Goal: Information Seeking & Learning: Learn about a topic

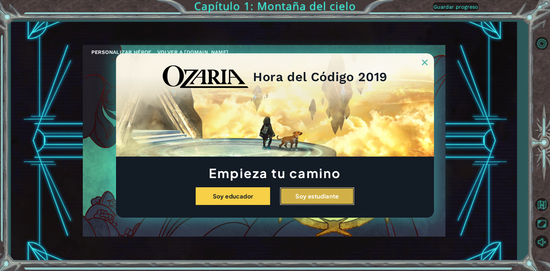
click at [288, 197] on button "Soy estudiante" at bounding box center [317, 196] width 74 height 18
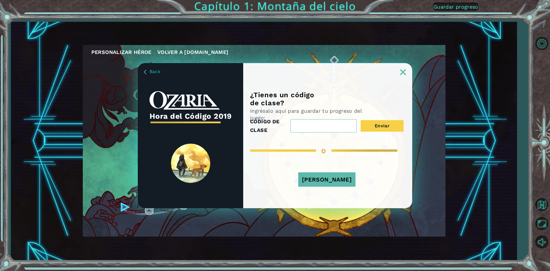
click at [144, 72] on img at bounding box center [145, 72] width 3 height 5
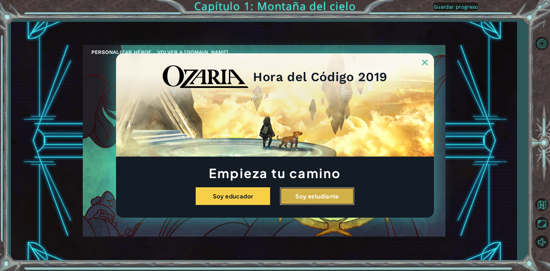
click at [339, 203] on button "Soy estudiante" at bounding box center [317, 196] width 74 height 18
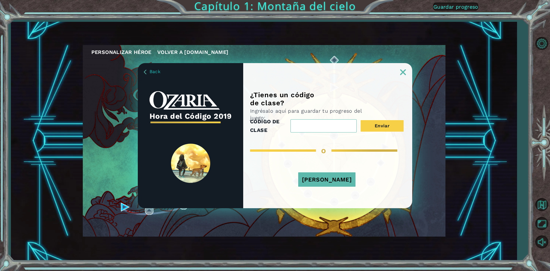
click at [316, 183] on button "[PERSON_NAME]" at bounding box center [326, 179] width 57 height 14
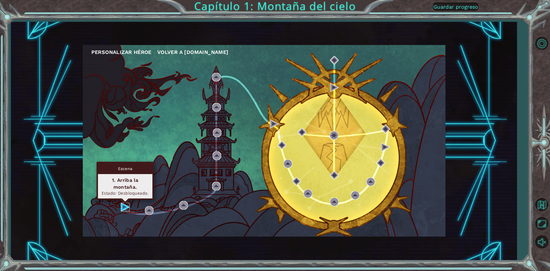
click at [122, 204] on img at bounding box center [125, 206] width 9 height 9
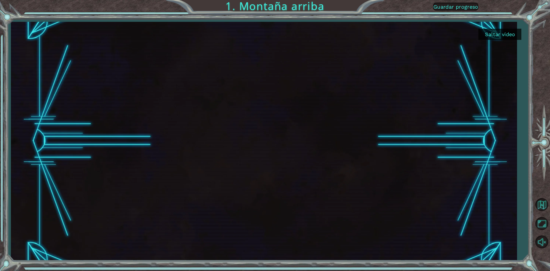
click at [501, 36] on button "Saltar video" at bounding box center [499, 34] width 43 height 11
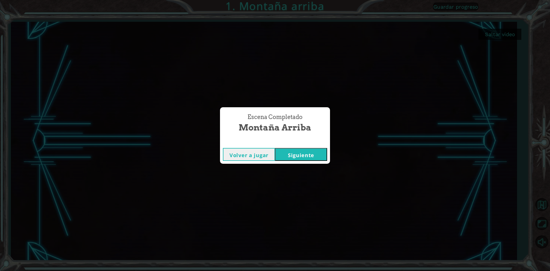
click at [261, 151] on button "Volver a jugar" at bounding box center [249, 154] width 52 height 13
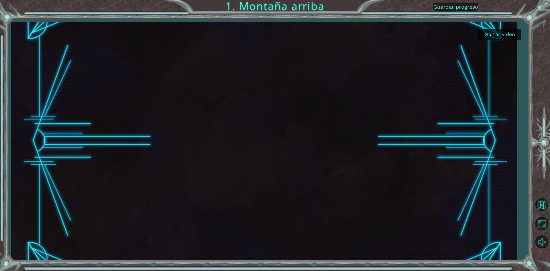
drag, startPoint x: 515, startPoint y: 31, endPoint x: 511, endPoint y: 32, distance: 4.4
click at [515, 31] on button "Saltar video" at bounding box center [499, 34] width 43 height 11
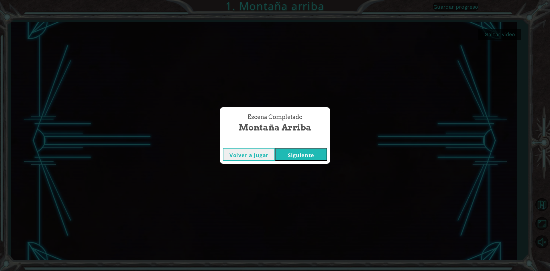
click at [279, 155] on button "Siguiente" at bounding box center [301, 154] width 52 height 13
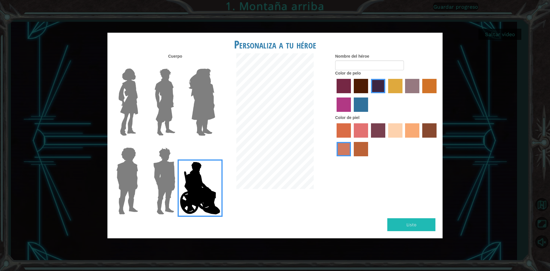
click at [129, 76] on img at bounding box center [128, 102] width 24 height 72
click at [140, 65] on input "Hero Connie" at bounding box center [140, 65] width 0 height 0
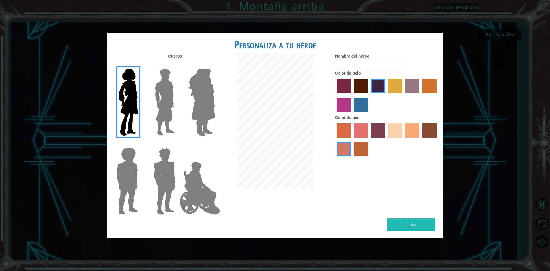
click at [412, 133] on label "tacao skin color" at bounding box center [412, 130] width 14 height 14
click at [403, 139] on input "tacao skin color" at bounding box center [403, 139] width 0 height 0
click at [397, 131] on label "sandy beach skin color" at bounding box center [395, 130] width 14 height 14
click at [386, 139] on input "sandy beach skin color" at bounding box center [386, 139] width 0 height 0
click at [411, 87] on label "bazaar hair color" at bounding box center [412, 86] width 14 height 14
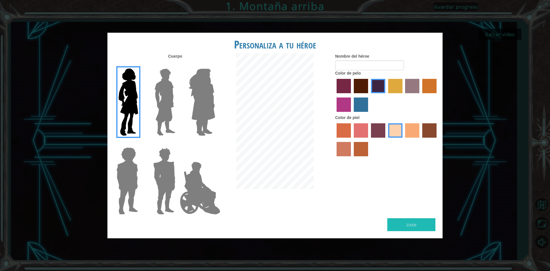
click at [403, 95] on input "bazaar hair color" at bounding box center [403, 95] width 0 height 0
click at [364, 105] on label "lachmara hair color" at bounding box center [361, 104] width 14 height 14
click at [352, 114] on input "lachmara hair color" at bounding box center [352, 114] width 0 height 0
click at [366, 89] on label "maroon hair color" at bounding box center [361, 86] width 14 height 14
click at [352, 95] on input "maroon hair color" at bounding box center [352, 95] width 0 height 0
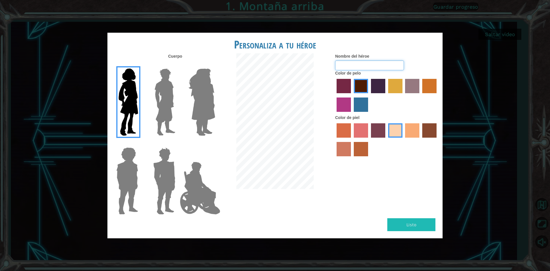
click at [377, 66] on input "Nombre del héroe" at bounding box center [369, 65] width 69 height 10
drag, startPoint x: 363, startPoint y: 133, endPoint x: 358, endPoint y: 123, distance: 11.3
click at [363, 133] on label "froly skin color" at bounding box center [361, 130] width 14 height 14
click at [352, 139] on input "froly skin color" at bounding box center [352, 139] width 0 height 0
click at [392, 130] on label "sandy beach skin color" at bounding box center [395, 130] width 14 height 14
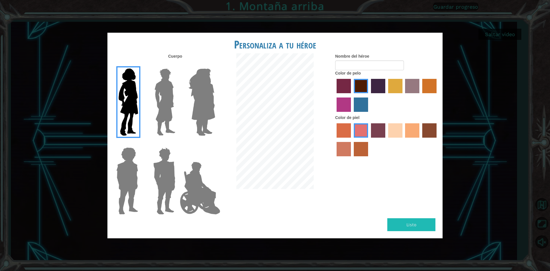
click at [386, 139] on input "sandy beach skin color" at bounding box center [386, 139] width 0 height 0
drag, startPoint x: 427, startPoint y: 82, endPoint x: 423, endPoint y: 82, distance: 3.2
click at [425, 82] on label "gold drop hair color" at bounding box center [429, 86] width 14 height 14
click at [420, 95] on input "gold drop hair color" at bounding box center [420, 95] width 0 height 0
click at [413, 85] on label "bazaar hair color" at bounding box center [412, 86] width 14 height 14
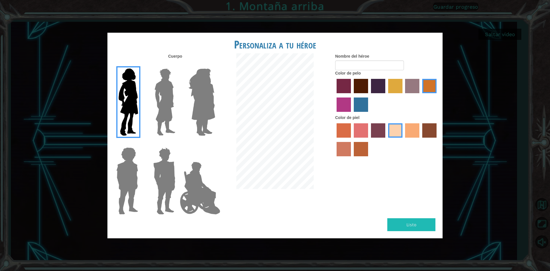
click at [403, 95] on input "bazaar hair color" at bounding box center [403, 95] width 0 height 0
click at [405, 83] on label "bazaar hair color" at bounding box center [412, 86] width 14 height 14
click at [403, 95] on input "bazaar hair color" at bounding box center [403, 95] width 0 height 0
click at [399, 84] on label "tulip tree hair color" at bounding box center [395, 86] width 14 height 14
click at [386, 95] on input "tulip tree hair color" at bounding box center [386, 95] width 0 height 0
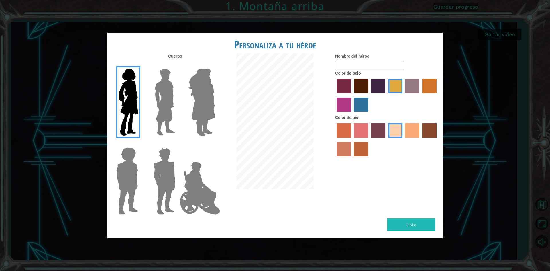
click at [387, 89] on div at bounding box center [386, 95] width 103 height 37
click at [363, 89] on label "maroon hair color" at bounding box center [361, 86] width 14 height 14
click at [352, 95] on input "maroon hair color" at bounding box center [352, 95] width 0 height 0
click at [169, 113] on img at bounding box center [164, 102] width 25 height 72
click at [177, 65] on input "Hero Lars" at bounding box center [177, 65] width 0 height 0
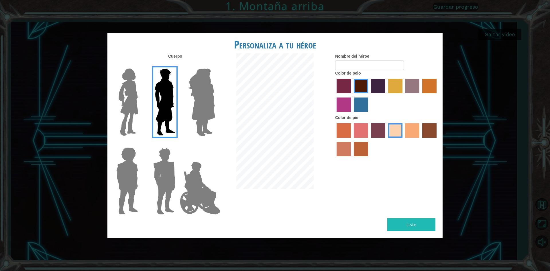
click at [187, 107] on img at bounding box center [201, 102] width 31 height 72
click at [215, 65] on input "Hero Amethyst" at bounding box center [215, 65] width 0 height 0
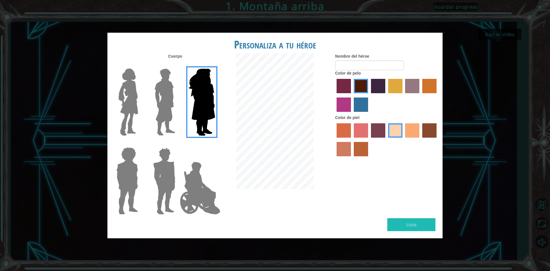
click at [168, 182] on img at bounding box center [164, 181] width 27 height 72
click at [177, 143] on input "Hero Garnet" at bounding box center [177, 143] width 0 height 0
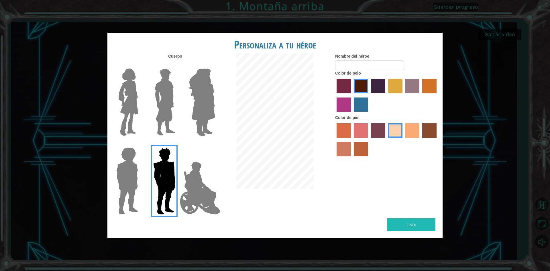
click at [117, 185] on img at bounding box center [127, 181] width 26 height 72
click at [140, 143] on input "Hero Steven" at bounding box center [140, 143] width 0 height 0
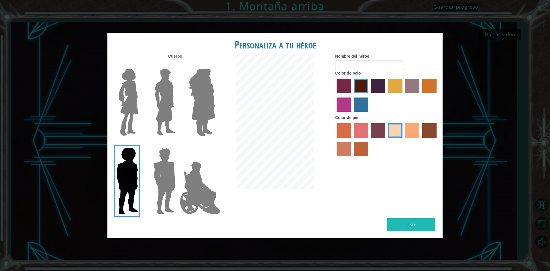
click at [130, 120] on img at bounding box center [128, 102] width 24 height 72
click at [140, 65] on input "Hero Connie" at bounding box center [140, 65] width 0 height 0
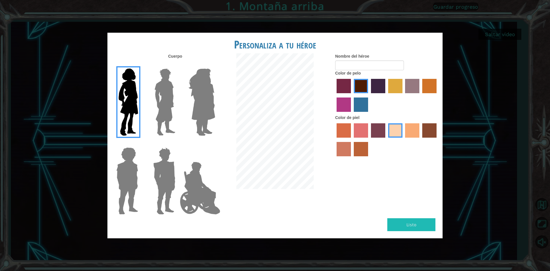
click at [288, 42] on h1 "Personaliza a tu héroe" at bounding box center [274, 44] width 335 height 12
click at [313, 67] on div at bounding box center [275, 121] width 112 height 137
click at [374, 70] on div "Color de pelo" at bounding box center [386, 92] width 103 height 44
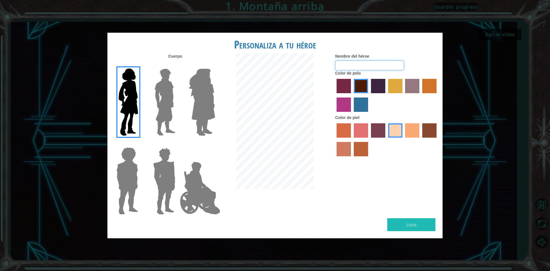
click at [367, 64] on input "Nombre del héroe" at bounding box center [369, 65] width 69 height 10
type input "[PERSON_NAME]"
click at [408, 220] on button "Listo" at bounding box center [411, 224] width 48 height 13
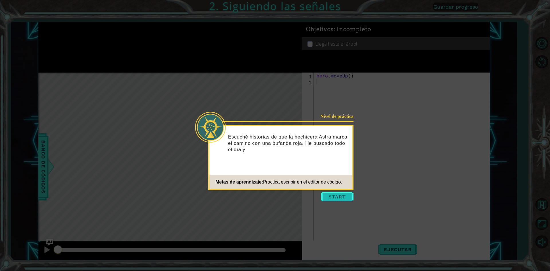
click at [345, 197] on button "Start" at bounding box center [337, 196] width 33 height 9
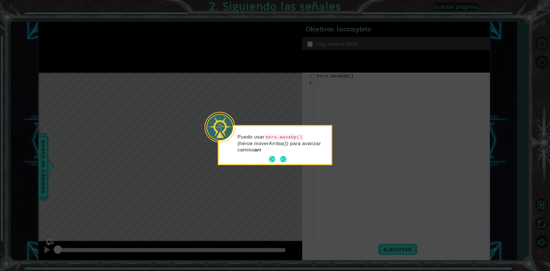
drag, startPoint x: 191, startPoint y: 171, endPoint x: 233, endPoint y: 199, distance: 50.6
click at [232, 201] on icon at bounding box center [275, 135] width 550 height 271
click at [284, 159] on button "Next" at bounding box center [283, 159] width 6 height 6
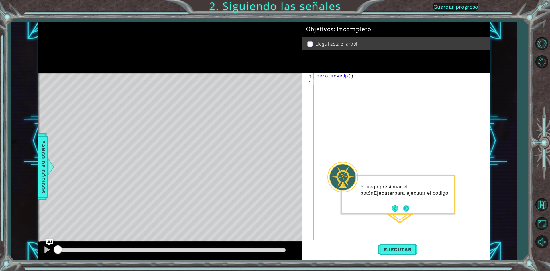
click at [403, 209] on button "Next" at bounding box center [406, 208] width 6 height 6
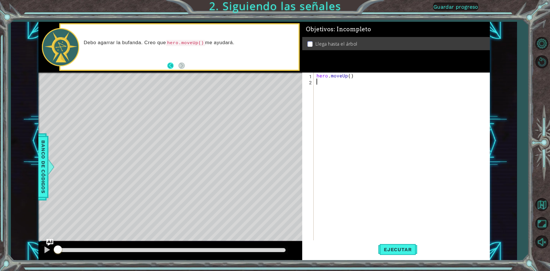
click at [178, 63] on button "Back" at bounding box center [172, 65] width 11 height 6
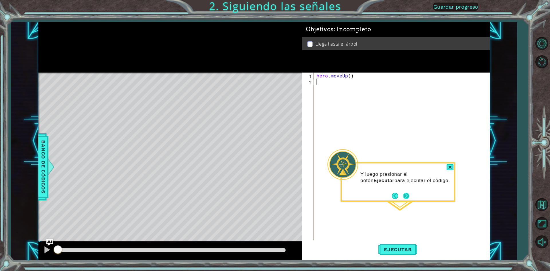
click at [404, 193] on button "Next" at bounding box center [406, 195] width 6 height 6
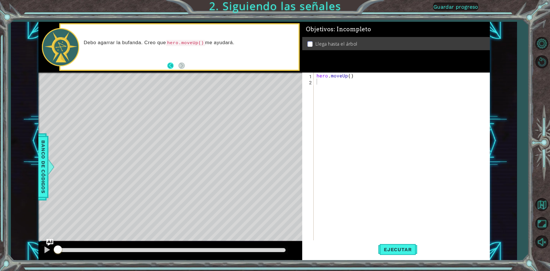
click at [170, 67] on button "Back" at bounding box center [172, 65] width 11 height 6
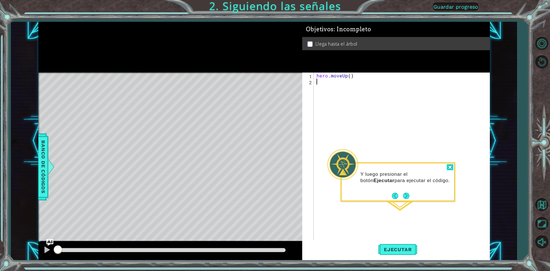
click at [447, 167] on div at bounding box center [449, 167] width 7 height 7
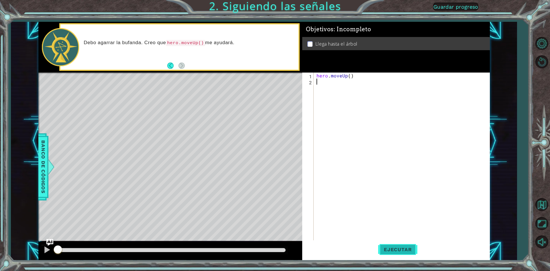
click at [389, 251] on span "Ejecutar" at bounding box center [397, 249] width 39 height 6
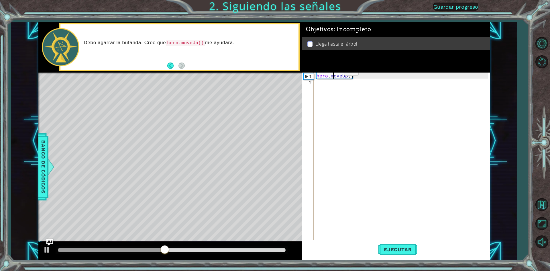
click at [334, 73] on div "hero . moveUp ( )" at bounding box center [402, 162] width 175 height 180
type textarea "hero.moveUp()"
click at [345, 74] on div "hero . moveUp ( )" at bounding box center [402, 162] width 175 height 180
drag, startPoint x: 335, startPoint y: 137, endPoint x: 332, endPoint y: 139, distance: 3.2
click at [334, 139] on div "hero . moveUp ( )" at bounding box center [402, 162] width 175 height 180
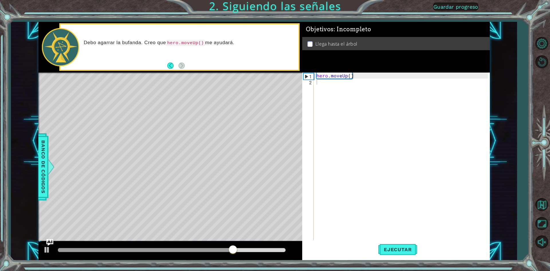
drag, startPoint x: 193, startPoint y: 66, endPoint x: 27, endPoint y: 92, distance: 168.3
click at [27, 92] on div "1 ההההההההההההההההההההההההההההההההההההההההההההההההההההההההההההההההההההההההההההה…" at bounding box center [264, 141] width 506 height 238
click at [45, 164] on span "Banco de códigos" at bounding box center [43, 166] width 9 height 59
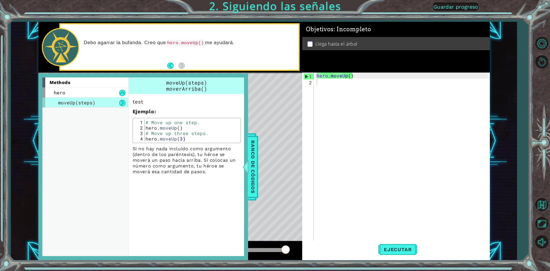
click at [240, 112] on p "Ejemplo :" at bounding box center [187, 111] width 108 height 7
click at [264, 102] on div "Level Map" at bounding box center [170, 156] width 265 height 169
drag, startPoint x: 262, startPoint y: 111, endPoint x: 262, endPoint y: 136, distance: 24.9
click at [262, 113] on div "Level Map" at bounding box center [170, 156] width 265 height 169
click at [255, 167] on span "Banco de códigos" at bounding box center [252, 166] width 9 height 59
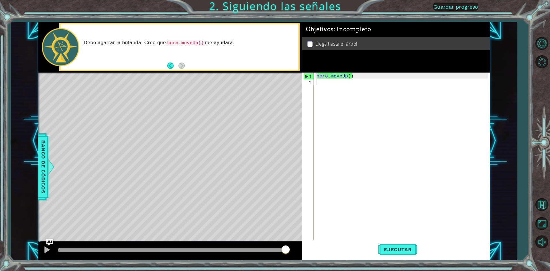
drag, startPoint x: 118, startPoint y: 5, endPoint x: 117, endPoint y: 8, distance: 2.9
click at [118, 7] on div "1 ההההההההההההההההההההההההההההההההההההההההההההההההההההההההההההההההההההההההההההה…" at bounding box center [275, 135] width 550 height 271
click at [182, 49] on div "Debo agarrar la bufanda. Creo que hero.moveUp() me ayudará." at bounding box center [189, 47] width 218 height 21
drag, startPoint x: 184, startPoint y: 49, endPoint x: 202, endPoint y: 46, distance: 18.5
click at [196, 47] on div "Debo agarrar la bufanda. Creo que hero.moveUp() me ayudará." at bounding box center [189, 47] width 218 height 21
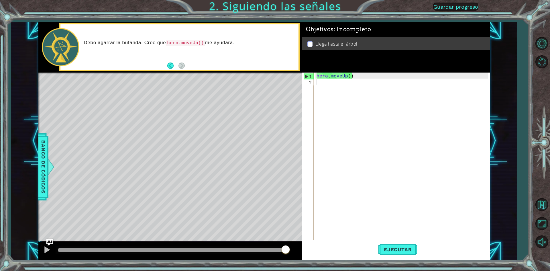
drag, startPoint x: 250, startPoint y: 35, endPoint x: 252, endPoint y: 30, distance: 5.5
click at [251, 35] on div "Debo agarrar la bufanda. Creo que hero.moveUp() me ayudará." at bounding box center [179, 46] width 238 height 45
click at [254, 28] on div "Debo agarrar la bufanda. Creo que hero.moveUp() me ayudará." at bounding box center [179, 46] width 238 height 45
drag, startPoint x: 137, startPoint y: 29, endPoint x: 148, endPoint y: 52, distance: 25.9
click at [148, 52] on div "Debo agarrar la bufanda. Creo que hero.moveUp() me ayudará." at bounding box center [179, 46] width 238 height 45
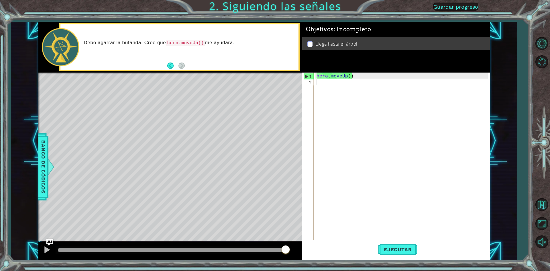
drag, startPoint x: 148, startPoint y: 52, endPoint x: 103, endPoint y: 62, distance: 46.5
click at [103, 62] on div "Debo agarrar la bufanda. Creo que hero.moveUp() me ayudará." at bounding box center [179, 46] width 238 height 45
drag, startPoint x: 125, startPoint y: 78, endPoint x: 373, endPoint y: 100, distance: 248.3
click at [373, 100] on div "1 ההההההההההההההההההההההההההההההההההההההההההההההההההההההההההההההההההההההההההההה…" at bounding box center [263, 141] width 451 height 238
type textarea "hero.moveUp()"
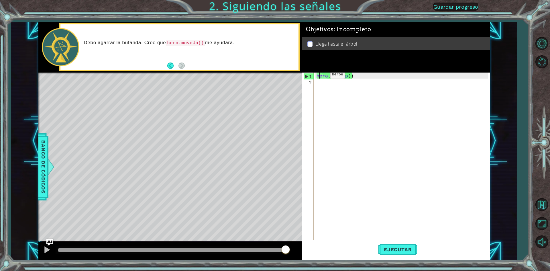
click at [320, 76] on div "hero . moveUp ( )" at bounding box center [402, 162] width 175 height 180
click at [335, 76] on div "hero . moveUp ( )" at bounding box center [402, 162] width 175 height 180
drag, startPoint x: 345, startPoint y: 76, endPoint x: 354, endPoint y: 75, distance: 9.3
click at [346, 76] on div "hero . moveUp ( )" at bounding box center [402, 162] width 175 height 180
click at [354, 75] on div "hero . moveUp ( )" at bounding box center [402, 162] width 175 height 180
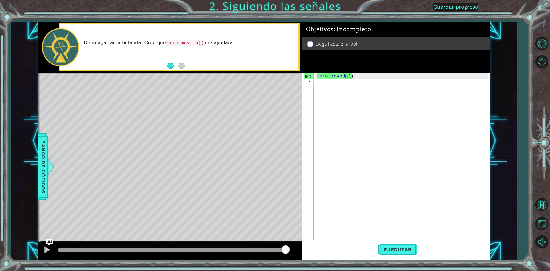
click at [322, 81] on div "hero . moveUp ( )" at bounding box center [402, 162] width 175 height 180
click at [320, 81] on div "hero . moveUp ( )" at bounding box center [402, 162] width 175 height 180
click at [314, 75] on div "1 2 hero . moveUp ( ) ההההההההההההההההההההההההההההההההההההההההההההההההההההההההה…" at bounding box center [395, 156] width 186 height 168
click at [306, 75] on div "1" at bounding box center [308, 76] width 10 height 6
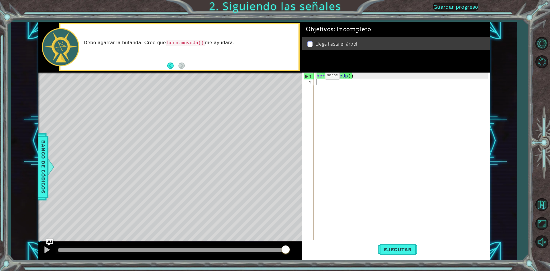
type textarea "hero.moveUp()"
click at [323, 87] on div "hero . moveUp ( )" at bounding box center [402, 162] width 175 height 180
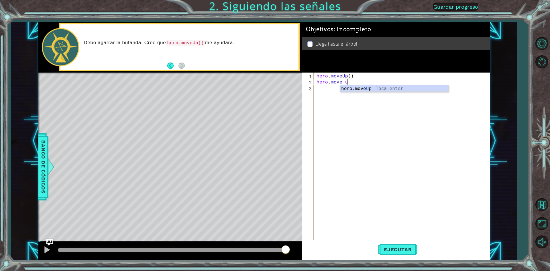
scroll to position [0, 2]
type textarea "hero.move up"
click at [398, 254] on button "Ejecutar" at bounding box center [397, 249] width 39 height 19
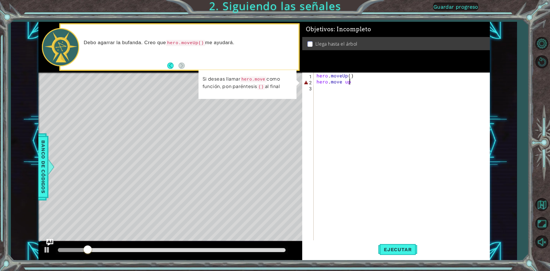
click at [372, 84] on div "hero . moveUp ( ) hero . move up" at bounding box center [402, 162] width 175 height 180
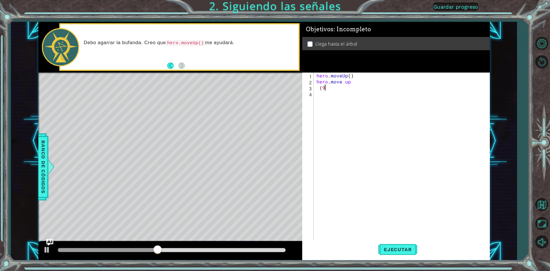
type textarea "("
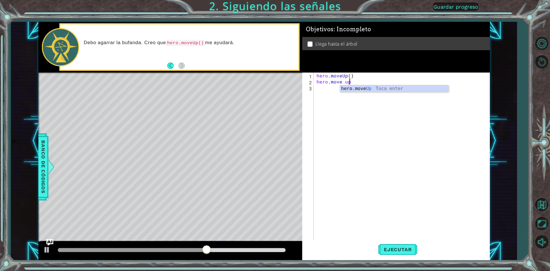
scroll to position [0, 2]
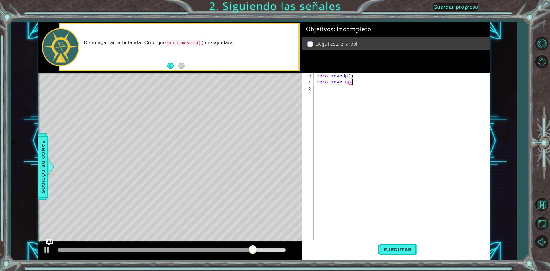
type textarea "hero.move up(9"
click at [341, 82] on div "hero.move up() 1 2 3 hero . moveUp ( ) hero . move up ( ) ההההההההההההההההההההה…" at bounding box center [395, 156] width 186 height 168
click at [340, 82] on div "hero . moveUp ( ) hero . move up ( )" at bounding box center [401, 156] width 172 height 168
click at [346, 83] on div "hero . moveUp ( ) hero . move up ( )" at bounding box center [402, 162] width 175 height 180
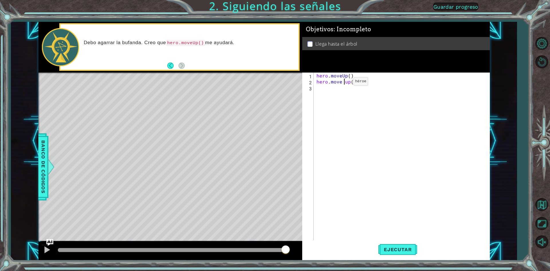
click at [344, 83] on div "hero . moveUp ( ) hero . move up ( )" at bounding box center [402, 162] width 175 height 180
click at [343, 81] on div "hero . moveUp ( ) hero . moveup ( )" at bounding box center [402, 162] width 175 height 180
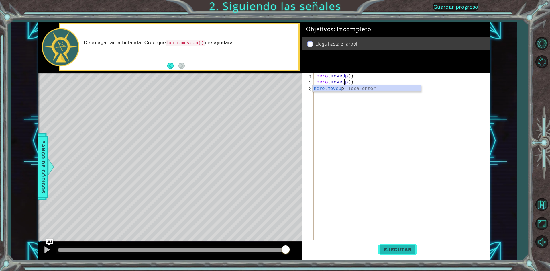
type textarea "hero.moveUp()"
click at [408, 250] on span "Ejecutar" at bounding box center [397, 249] width 39 height 6
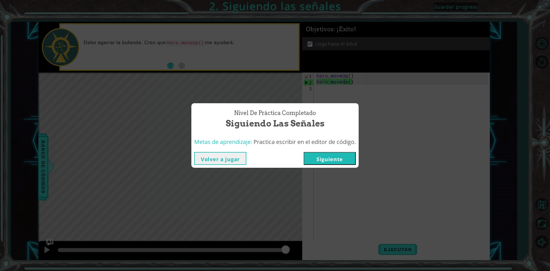
click at [321, 159] on button "Siguiente" at bounding box center [329, 158] width 52 height 13
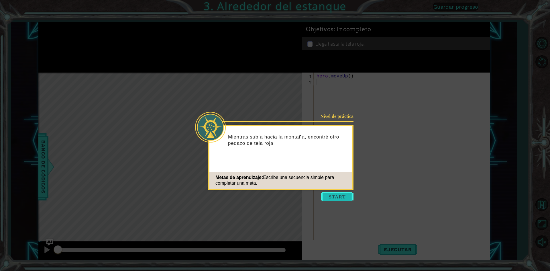
click at [331, 197] on button "Start" at bounding box center [337, 196] width 33 height 9
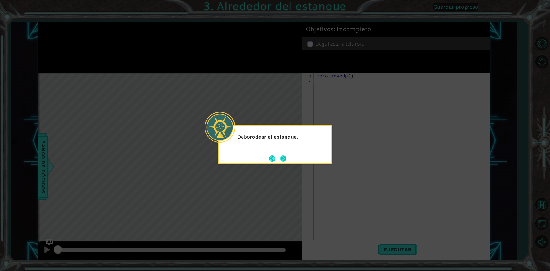
click at [282, 157] on button "Next" at bounding box center [283, 158] width 6 height 6
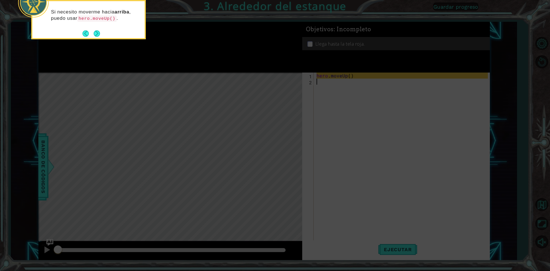
click at [178, 163] on icon at bounding box center [275, 40] width 550 height 460
click at [178, 164] on icon at bounding box center [275, 40] width 550 height 460
drag, startPoint x: 347, startPoint y: 222, endPoint x: 353, endPoint y: 220, distance: 6.1
click at [348, 222] on icon at bounding box center [275, 40] width 550 height 460
click at [353, 220] on icon at bounding box center [275, 40] width 550 height 460
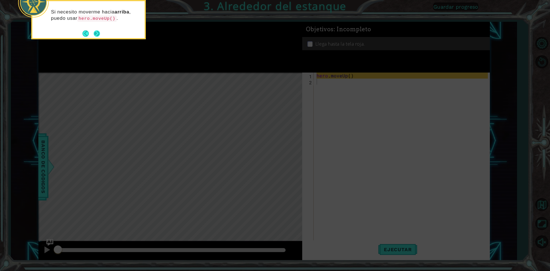
click at [95, 32] on button "Next" at bounding box center [97, 33] width 6 height 6
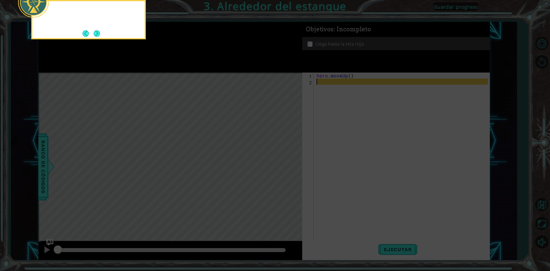
click at [95, 32] on button "Next" at bounding box center [97, 33] width 6 height 6
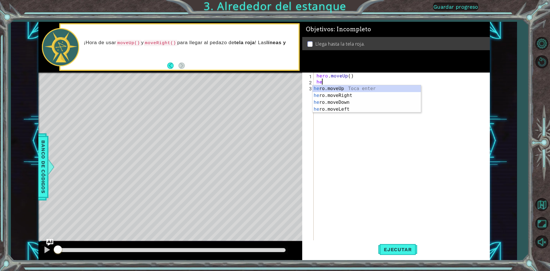
type textarea "hero"
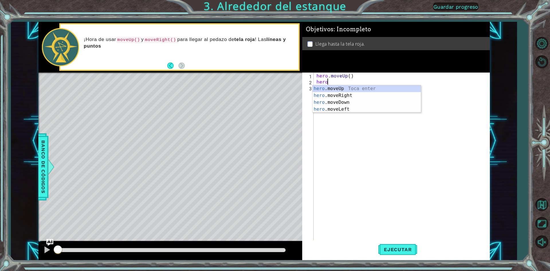
scroll to position [0, 0]
click at [344, 87] on div "hero .moveUp Toca enter hero .moveRight Toca enter hero .moveDown Toca enter he…" at bounding box center [366, 105] width 108 height 41
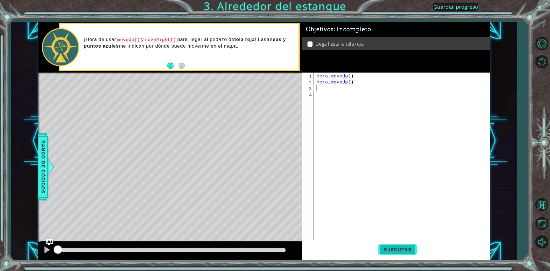
click at [406, 253] on button "Ejecutar" at bounding box center [397, 249] width 39 height 19
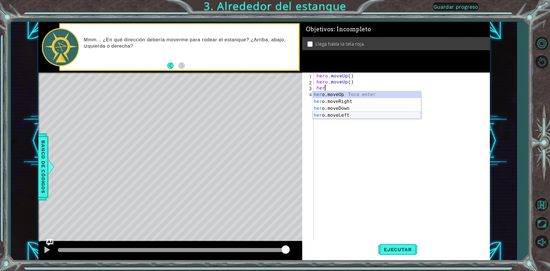
click at [332, 115] on div "her o.moveUp Toca enter her o.moveRight Toca enter her o.moveDown Toca enter he…" at bounding box center [366, 111] width 108 height 41
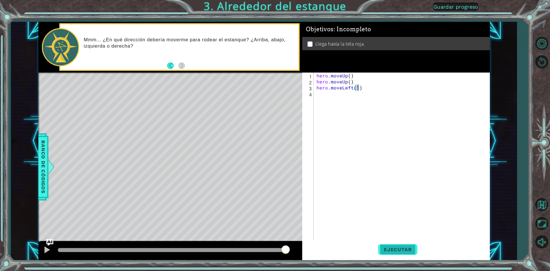
type textarea "hero.moveLeft(1)"
click at [401, 255] on button "Ejecutar" at bounding box center [397, 249] width 39 height 19
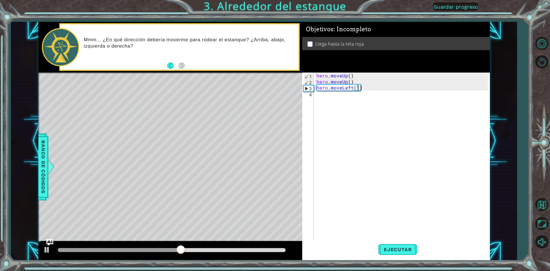
click at [344, 91] on div "hero . moveUp ( ) hero . moveUp ( ) hero . moveLeft ( 1 )" at bounding box center [402, 162] width 175 height 180
click at [337, 87] on div "hero . moveUp ( ) hero . moveUp ( ) hero . moveLeft ( 1 )" at bounding box center [402, 162] width 175 height 180
click at [362, 86] on div "hero . moveUp ( ) hero . moveUp ( ) hero . moveLeft ( 1 )" at bounding box center [402, 162] width 175 height 180
click at [358, 86] on div "hero . moveUp ( ) hero . moveUp ( ) hero . moveLeft ( 1 )" at bounding box center [402, 162] width 175 height 180
click at [359, 86] on div "hero . moveUp ( ) hero . moveUp ( ) hero . moveLeft ( 1 )" at bounding box center [402, 162] width 175 height 180
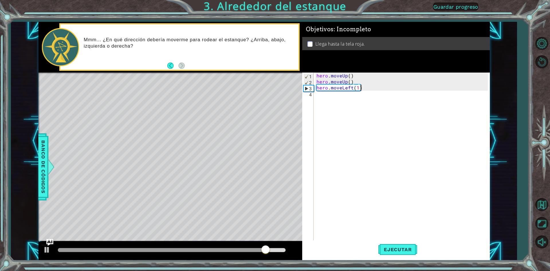
click at [357, 86] on div "hero . moveUp ( ) hero . moveUp ( ) hero . moveLeft ( 1 )" at bounding box center [402, 162] width 175 height 180
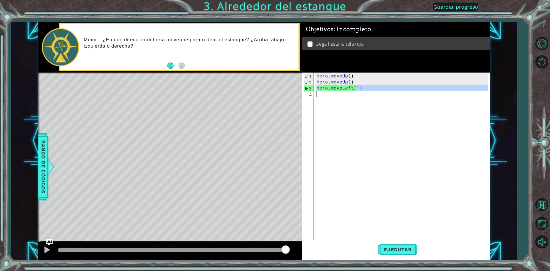
drag, startPoint x: 357, startPoint y: 86, endPoint x: 328, endPoint y: 93, distance: 29.9
click at [328, 93] on div "hero . moveUp ( ) hero . moveUp ( ) hero . moveLeft ( 1 )" at bounding box center [402, 162] width 175 height 180
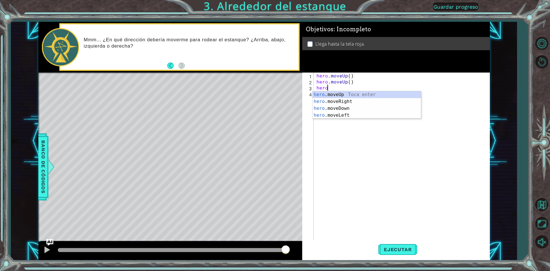
type textarea "h"
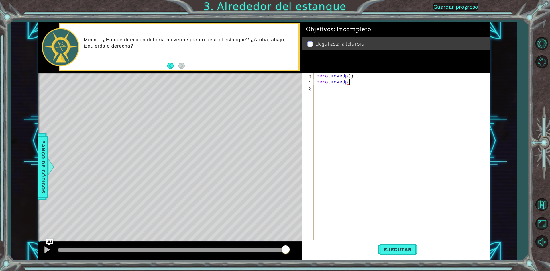
type textarea "hero.moveUp()"
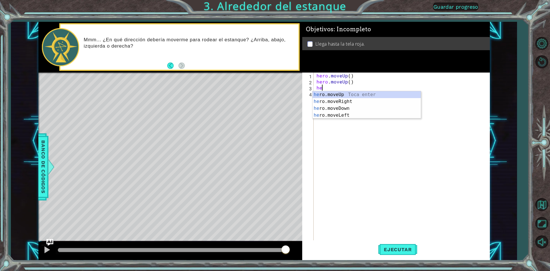
type textarea "her"
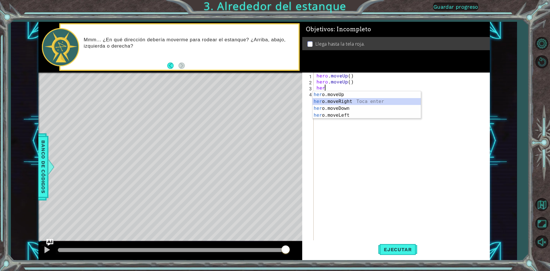
click at [331, 100] on div "her o.moveUp Toca enter her o.moveRight Toca enter her o.moveDown Toca enter he…" at bounding box center [366, 111] width 108 height 41
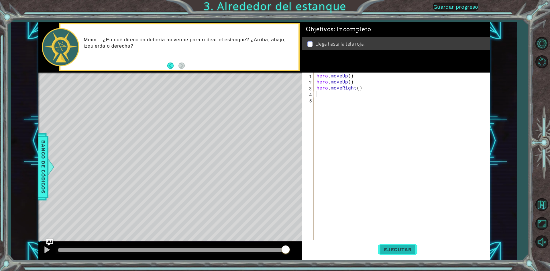
drag, startPoint x: 398, startPoint y: 257, endPoint x: 384, endPoint y: 252, distance: 14.7
click at [398, 257] on button "Ejecutar" at bounding box center [397, 249] width 39 height 19
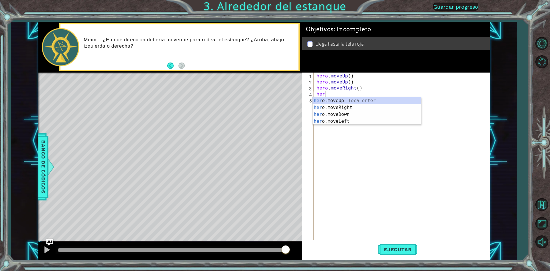
type textarea "hero"
click at [318, 104] on div "hero .moveUp Toca enter hero .moveRight Toca enter hero .moveDown Toca enter he…" at bounding box center [366, 117] width 108 height 41
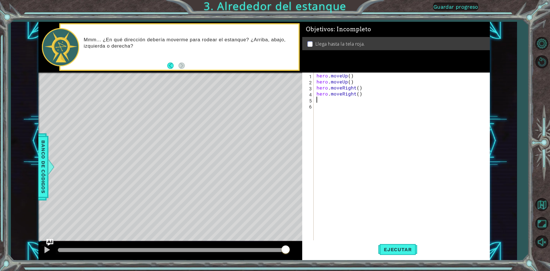
scroll to position [0, 0]
click at [393, 251] on span "Ejecutar" at bounding box center [397, 249] width 39 height 6
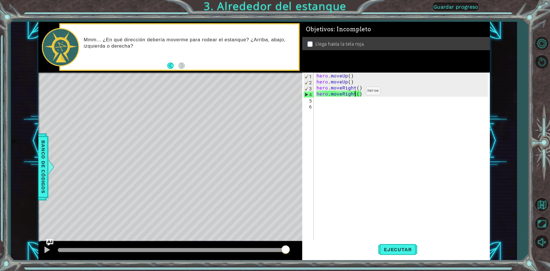
click at [356, 92] on div "hero . moveUp ( ) hero . moveUp ( ) hero . moveRight ( ) hero . moveRight ( )" at bounding box center [402, 162] width 175 height 180
click at [363, 93] on div "hero . moveUp ( ) hero . moveUp ( ) hero . moveRight ( ) hero . moveRight ( )" at bounding box center [402, 162] width 175 height 180
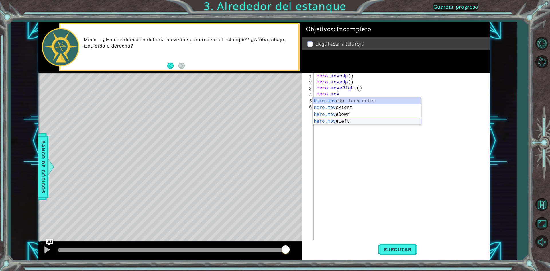
click at [328, 122] on div "hero.mov eUp Toca enter hero.mov eRight Toca enter hero.mov eDown Toca enter he…" at bounding box center [366, 117] width 108 height 41
type textarea "hero.moveLeft(1)"
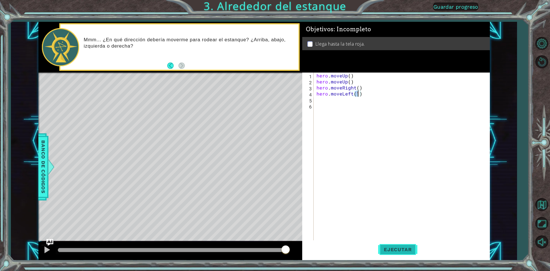
click at [410, 249] on span "Ejecutar" at bounding box center [397, 249] width 39 height 6
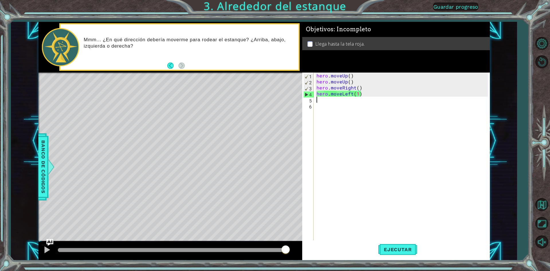
click at [330, 102] on div "hero . moveUp ( ) hero . moveUp ( ) hero . moveRight ( ) hero . moveLeft ( 1 )" at bounding box center [402, 162] width 175 height 180
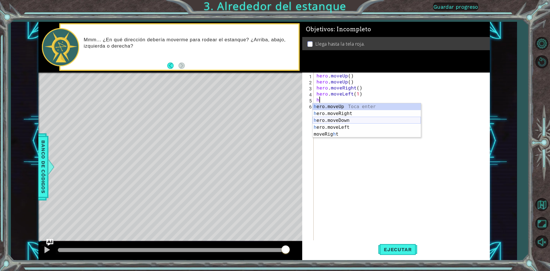
type textarea "her"
click at [334, 106] on div "her o.moveUp Toca enter her o.moveRight Toca enter her o.moveDown Toca enter he…" at bounding box center [366, 123] width 108 height 41
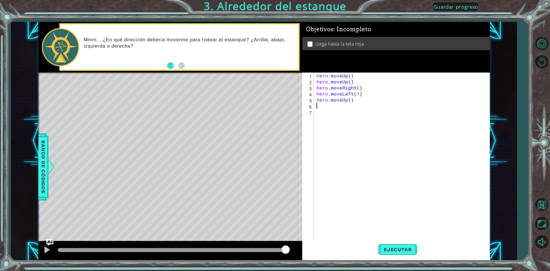
type textarea "g"
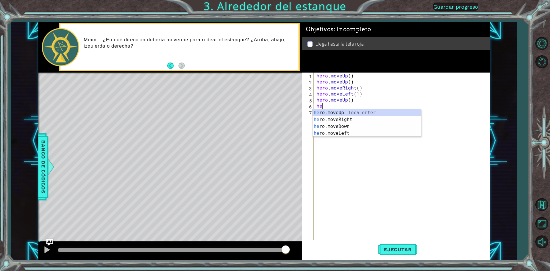
type textarea "her"
click at [319, 117] on div "her o.moveUp Toca enter her o.moveRight Toca enter her o.moveDown Toca enter he…" at bounding box center [366, 129] width 108 height 41
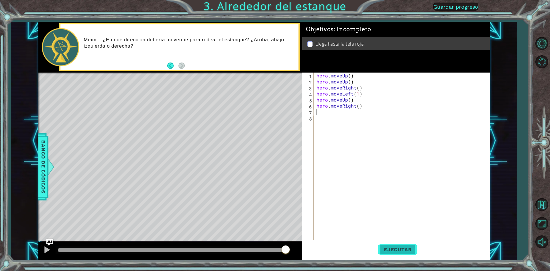
click at [390, 248] on span "Ejecutar" at bounding box center [397, 249] width 39 height 6
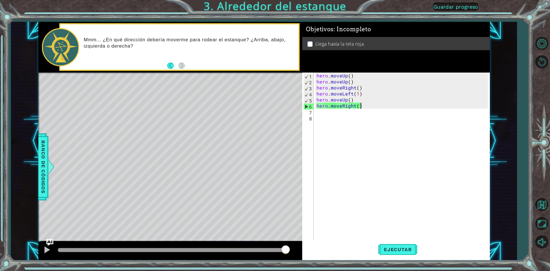
click at [362, 106] on div "hero . moveUp ( ) hero . moveUp ( ) hero . moveRight ( ) hero . moveLeft ( 1 ) …" at bounding box center [402, 162] width 175 height 180
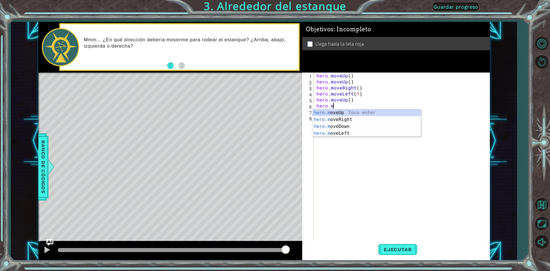
type textarea "h"
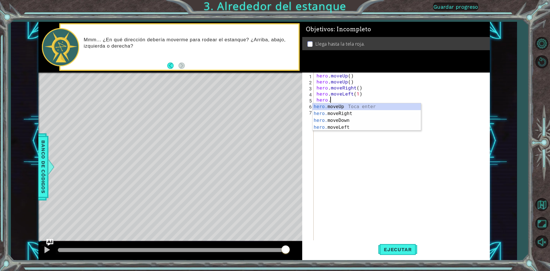
type textarea "h"
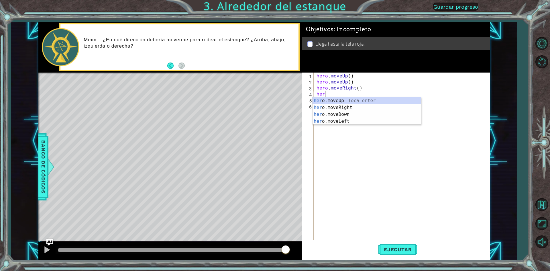
type textarea "h"
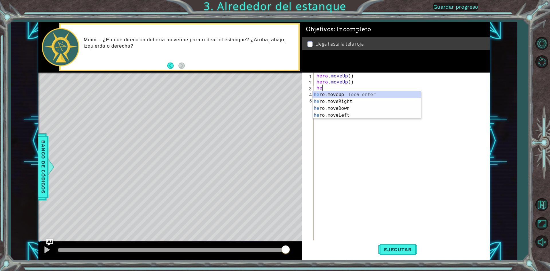
type textarea "h"
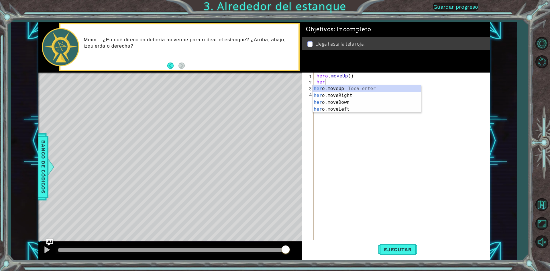
type textarea "he"
click at [334, 96] on div "he ro.moveUp Toca enter he ro.moveRight Toca enter he ro.moveDown Toca enter he…" at bounding box center [366, 105] width 108 height 41
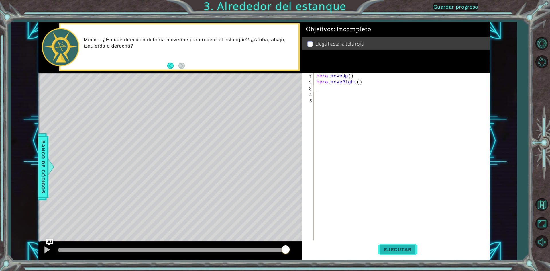
click at [399, 243] on button "Ejecutar" at bounding box center [397, 249] width 39 height 19
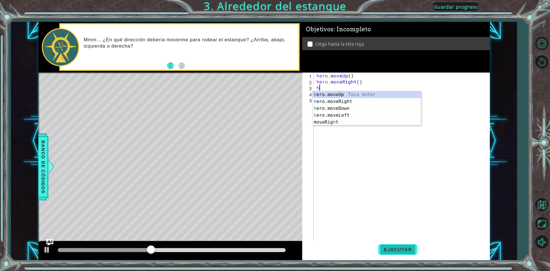
type textarea "he"
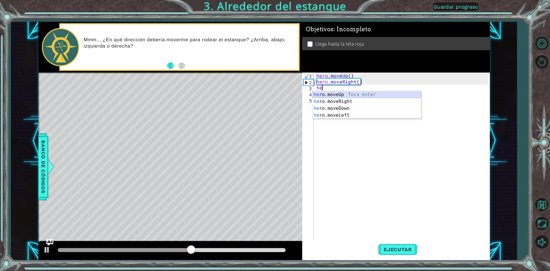
click at [339, 95] on div "he ro.moveUp Toca enter he ro.moveRight Toca enter he ro.moveDown Toca enter he…" at bounding box center [366, 111] width 108 height 41
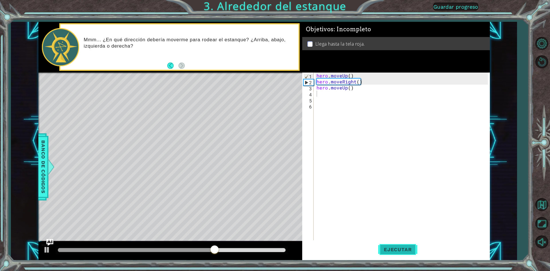
click at [394, 251] on span "Ejecutar" at bounding box center [397, 249] width 39 height 6
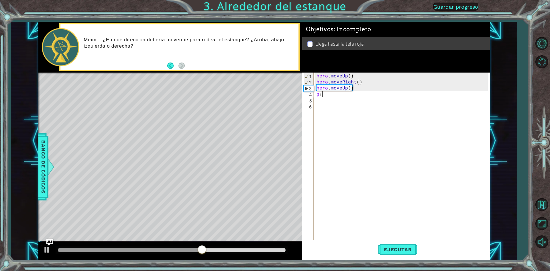
type textarea "g"
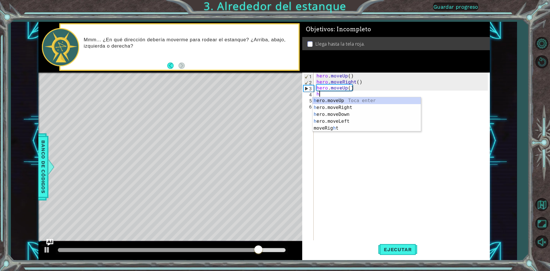
type textarea "he"
click at [328, 101] on div "he ro.moveUp Toca enter he ro.moveRight Toca enter he ro.moveDown Toca enter he…" at bounding box center [366, 117] width 108 height 41
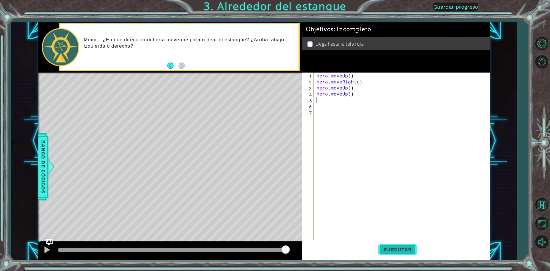
click at [388, 252] on span "Ejecutar" at bounding box center [397, 249] width 39 height 6
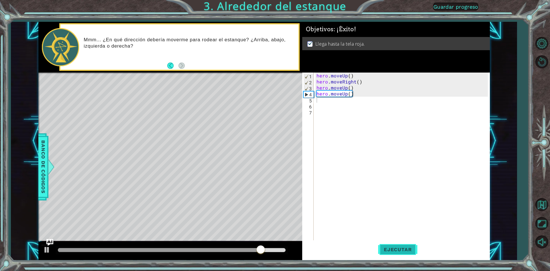
click at [387, 250] on span "Ejecutar" at bounding box center [397, 249] width 39 height 6
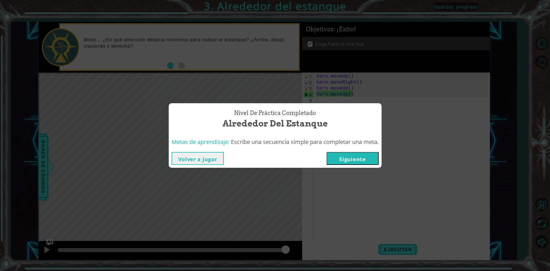
click at [343, 155] on button "Siguiente" at bounding box center [352, 158] width 52 height 13
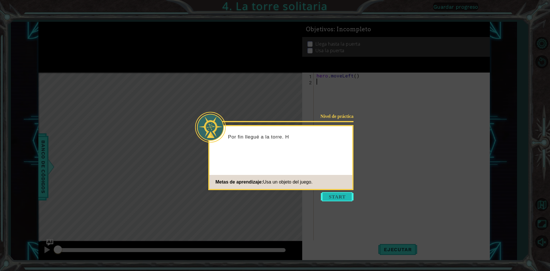
click at [334, 199] on button "Start" at bounding box center [337, 196] width 33 height 9
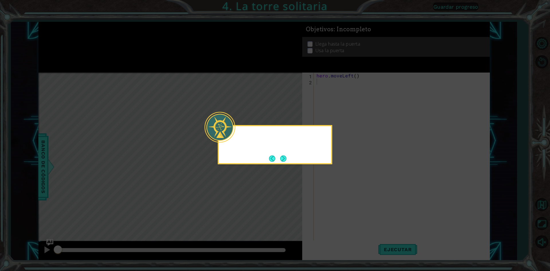
click at [334, 199] on icon at bounding box center [275, 135] width 550 height 271
click at [282, 156] on button "Next" at bounding box center [283, 158] width 6 height 6
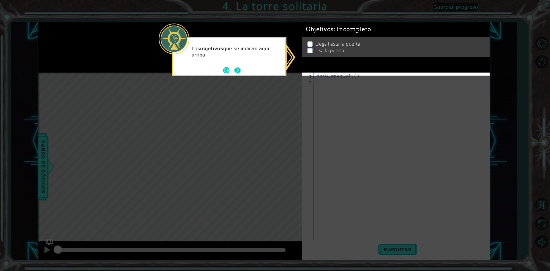
click at [234, 69] on button "Next" at bounding box center [237, 70] width 6 height 6
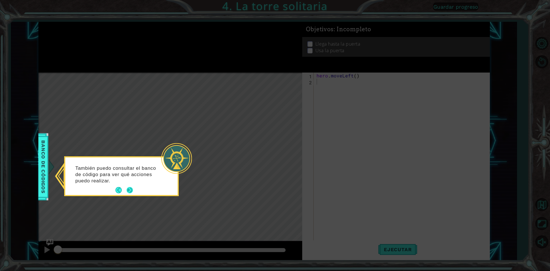
click at [129, 189] on button "Next" at bounding box center [130, 190] width 6 height 6
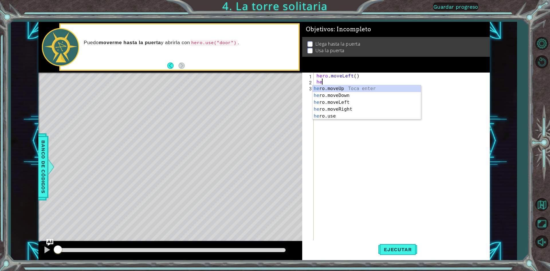
type textarea "her"
click at [346, 87] on div "her o.moveUp Toca enter her o.moveDown Toca enter her o.moveLeft [PERSON_NAME] …" at bounding box center [366, 109] width 108 height 48
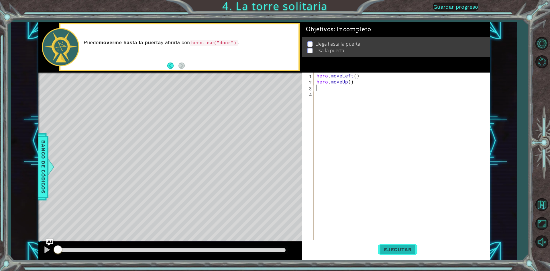
click at [379, 254] on button "Ejecutar" at bounding box center [397, 249] width 39 height 19
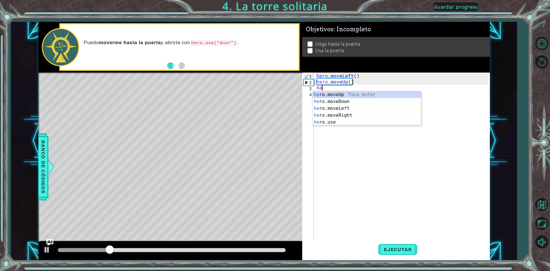
type textarea "her"
click at [327, 94] on div "her o.moveUp Toca enter her o.moveDown Toca enter her o.moveLeft [PERSON_NAME] …" at bounding box center [366, 115] width 108 height 48
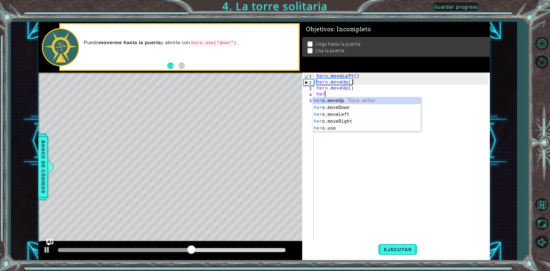
type textarea "he"
drag, startPoint x: 349, startPoint y: 180, endPoint x: 354, endPoint y: 211, distance: 30.8
click at [354, 211] on div "hero . moveLeft ( ) hero . moveUp ( ) hero . moveUp ( ) he" at bounding box center [402, 162] width 175 height 180
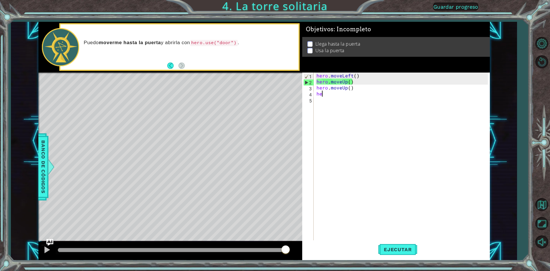
click at [326, 92] on div "hero . moveLeft ( ) hero . moveUp ( ) hero . moveUp ( ) he" at bounding box center [402, 162] width 175 height 180
type textarea "h"
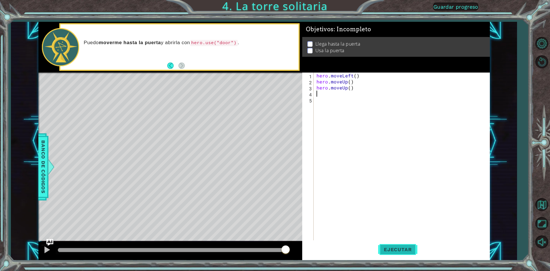
click at [394, 251] on span "Ejecutar" at bounding box center [397, 249] width 39 height 6
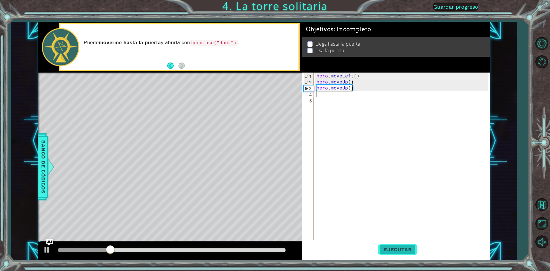
click at [415, 241] on button "Ejecutar" at bounding box center [397, 249] width 39 height 19
click at [352, 89] on div "hero . moveLeft ( ) hero . moveUp ( ) hero . moveUp ( )" at bounding box center [402, 162] width 175 height 180
click at [354, 88] on div "hero . moveLeft ( ) hero . moveUp ( ) hero . moveUp ( )" at bounding box center [402, 162] width 175 height 180
click at [352, 88] on div "hero . moveLeft ( ) hero . moveUp ( ) hero . moveUp ( )" at bounding box center [402, 162] width 175 height 180
click at [348, 89] on div "hero . moveLeft ( ) hero . moveUp ( ) hero . moveUp ( )" at bounding box center [402, 162] width 175 height 180
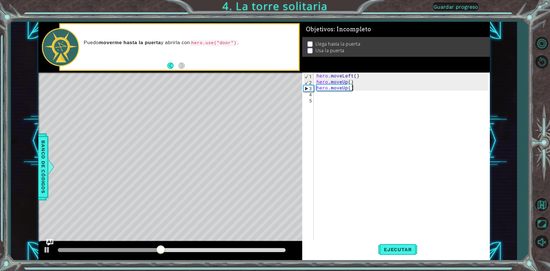
click at [351, 88] on div "hero . moveLeft ( ) hero . moveUp ( ) hero . moveUp ( )" at bounding box center [402, 162] width 175 height 180
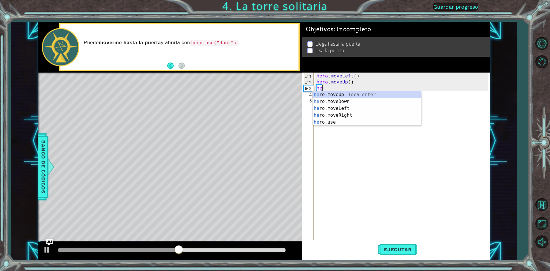
type textarea "h"
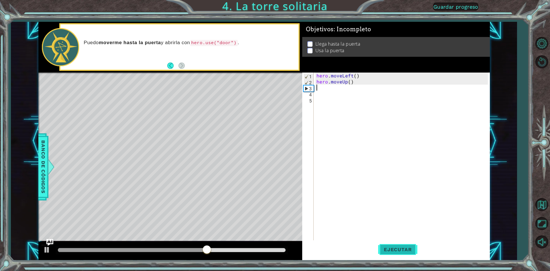
click at [411, 246] on span "Ejecutar" at bounding box center [397, 249] width 39 height 6
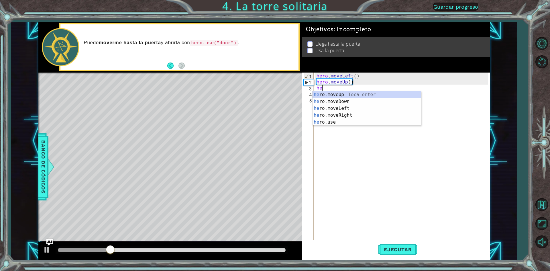
type textarea "her"
drag, startPoint x: 336, startPoint y: 93, endPoint x: 345, endPoint y: 92, distance: 9.2
click at [343, 92] on div "her o.moveUp Toca enter her o.moveDown Toca enter her o.moveLeft [PERSON_NAME] …" at bounding box center [366, 115] width 108 height 48
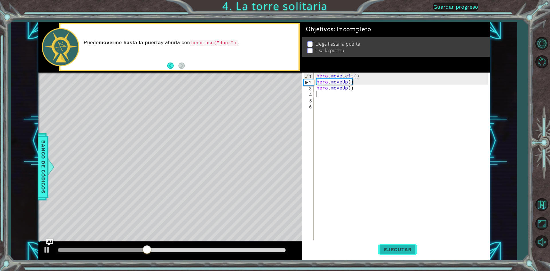
click at [402, 251] on span "Ejecutar" at bounding box center [397, 249] width 39 height 6
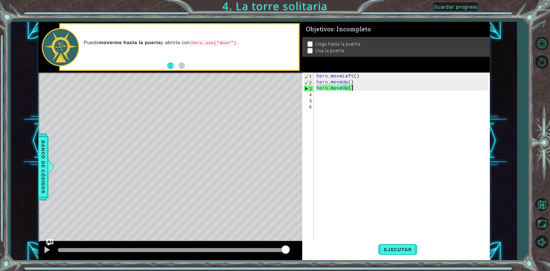
click at [355, 86] on div "hero . moveLeft ( ) hero . moveUp ( ) hero . moveUp ( )" at bounding box center [402, 162] width 175 height 180
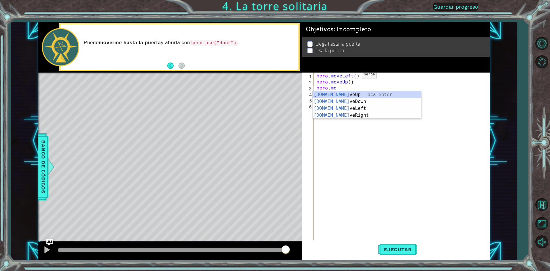
type textarea "h"
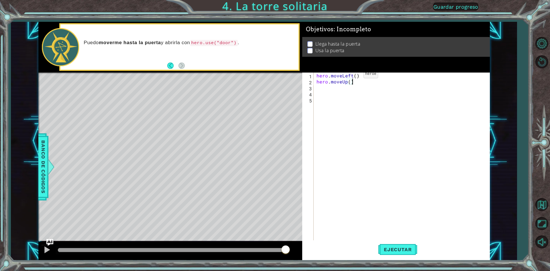
click at [354, 75] on div "hero . moveLeft ( ) hero . moveUp ( )" at bounding box center [402, 162] width 175 height 180
type textarea "hero.moveLeft(3)"
click at [400, 251] on span "Ejecutar" at bounding box center [397, 249] width 39 height 6
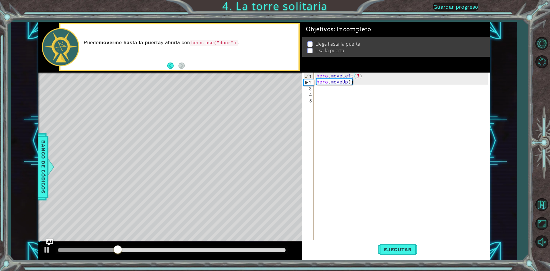
click at [354, 86] on div "hero . moveLeft ( 3 ) hero . moveUp ( )" at bounding box center [402, 162] width 175 height 180
click at [347, 85] on div "hero . moveLeft ( 3 ) hero . moveUp ( )" at bounding box center [402, 162] width 175 height 180
click at [351, 82] on div "hero . moveLeft ( 3 ) hero . moveUp ( )" at bounding box center [402, 162] width 175 height 180
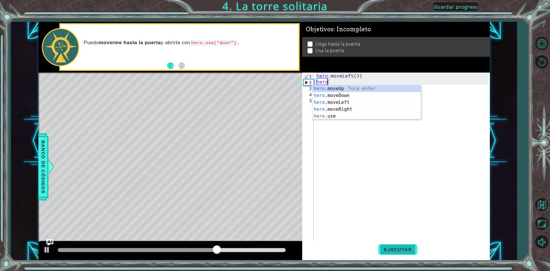
click at [393, 247] on span "Ejecutar" at bounding box center [397, 249] width 39 height 6
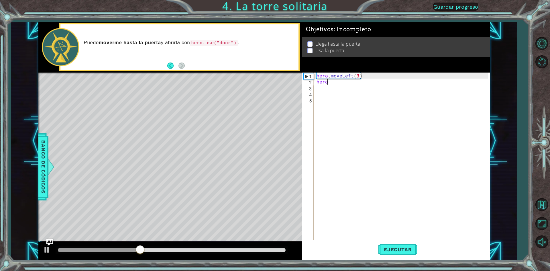
scroll to position [0, 1]
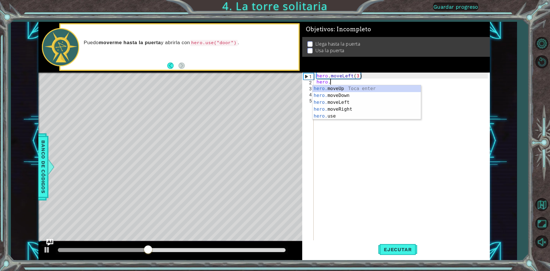
type textarea "hero.m"
click at [331, 109] on div "hero.m oveUp Toca enter hero.m oveDown Toca enter hero.m oveLeft Toca enter her…" at bounding box center [366, 105] width 108 height 41
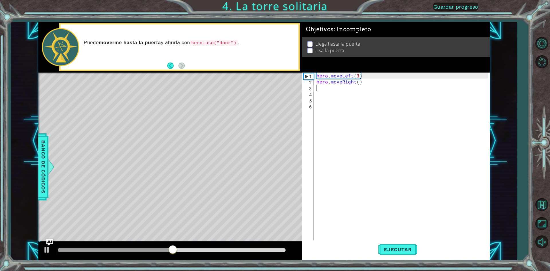
scroll to position [0, 0]
click at [379, 246] on button "Ejecutar" at bounding box center [397, 249] width 39 height 19
click at [360, 80] on div "hero . moveLeft ( 3 ) hero . moveRight ( )" at bounding box center [402, 162] width 175 height 180
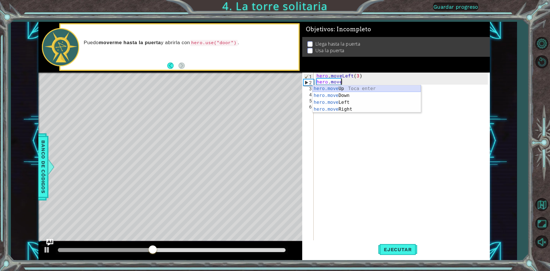
type textarea "hero.mov"
click at [335, 103] on div "hero.mov eUp Toca enter hero.mov eDown Toca enter hero.mov eLeft Toca enter her…" at bounding box center [366, 105] width 108 height 41
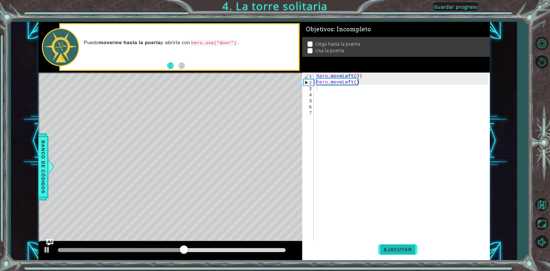
click at [388, 242] on button "Ejecutar" at bounding box center [397, 249] width 39 height 19
click at [356, 80] on div "hero . moveLeft ( 3 ) hero . moveLeft ( )" at bounding box center [402, 162] width 175 height 180
click at [356, 81] on div "hero . moveLeft ( 3 ) hero . moveLeft ( )" at bounding box center [402, 162] width 175 height 180
click at [358, 84] on div "hero . moveLeft ( 3 ) hero . moveLeft ( )" at bounding box center [402, 162] width 175 height 180
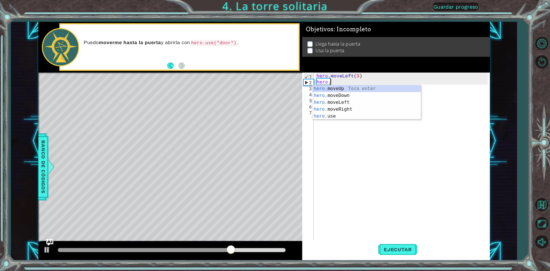
type textarea "her"
click at [346, 88] on div "her o.moveUp Toca enter her o.moveDown Toca enter her o.moveLeft [PERSON_NAME] …" at bounding box center [366, 109] width 108 height 48
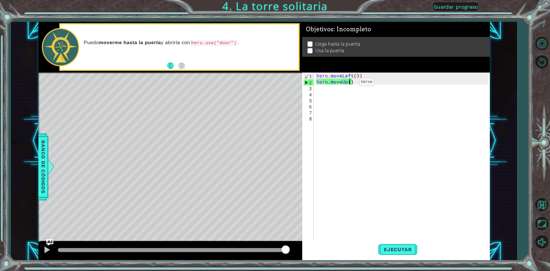
click at [350, 83] on div "hero . moveLeft ( 3 ) hero . moveUp ( )" at bounding box center [402, 162] width 175 height 180
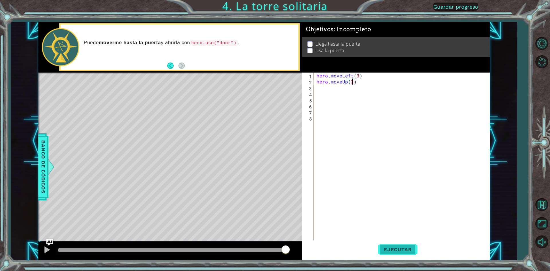
click at [399, 244] on button "Ejecutar" at bounding box center [397, 249] width 39 height 19
click at [413, 249] on span "Ejecutar" at bounding box center [397, 249] width 39 height 6
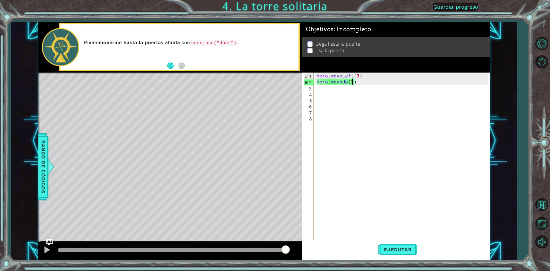
click at [356, 81] on div "hero . moveLeft ( 3 ) hero . moveUp ( 3 )" at bounding box center [402, 162] width 175 height 180
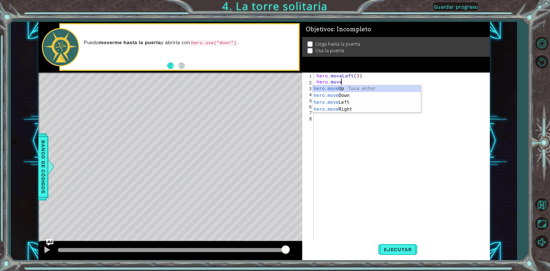
scroll to position [0, 1]
type textarea "hero.mov"
click at [336, 87] on div "hero.mov eUp Toca enter hero.mov eDown Toca enter hero.mov eLeft Toca enter her…" at bounding box center [366, 105] width 108 height 41
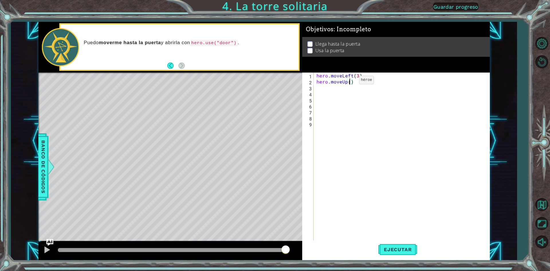
click at [349, 81] on div "hero . moveLeft ( 3 ) hero . moveUp ( )" at bounding box center [402, 162] width 175 height 180
type textarea "hero.moveUp(3)"
click at [337, 88] on div "hero . moveLeft ( 3 ) hero . moveUp ( 3 )" at bounding box center [402, 162] width 175 height 180
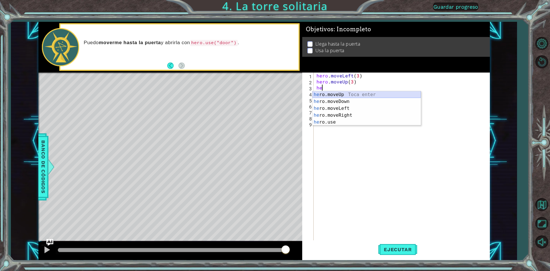
type textarea "her"
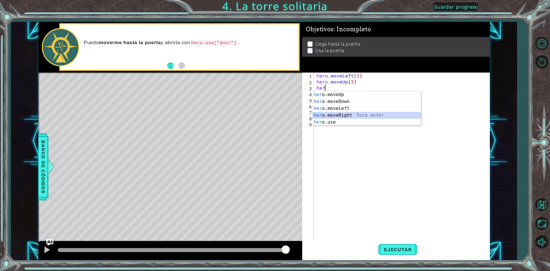
click at [334, 115] on div "her o.moveUp Toca enter her o.moveDown Toca enter her o.moveLeft [PERSON_NAME] …" at bounding box center [366, 115] width 108 height 48
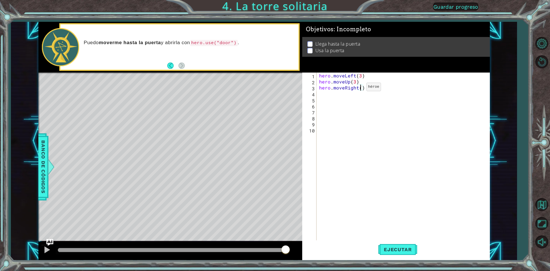
click at [359, 88] on div "hero . moveLeft ( 3 ) hero . moveUp ( 3 ) hero . moveRight ( )" at bounding box center [404, 162] width 173 height 180
type textarea "hero.moveRight(2)"
click at [382, 252] on button "Ejecutar" at bounding box center [397, 249] width 39 height 19
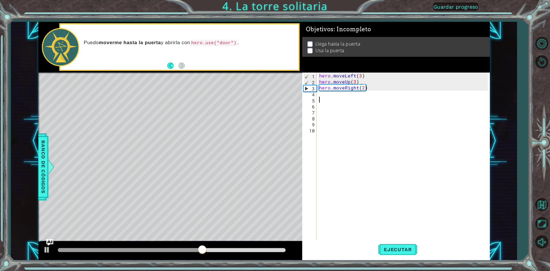
click at [325, 97] on div "hero . moveLeft ( 3 ) hero . moveUp ( 3 ) hero . moveRight ( 2 )" at bounding box center [404, 162] width 173 height 180
click at [332, 92] on div "hero . moveLeft ( 3 ) hero . moveUp ( 3 ) hero . moveRight ( 2 )" at bounding box center [404, 162] width 173 height 180
type textarea "h"
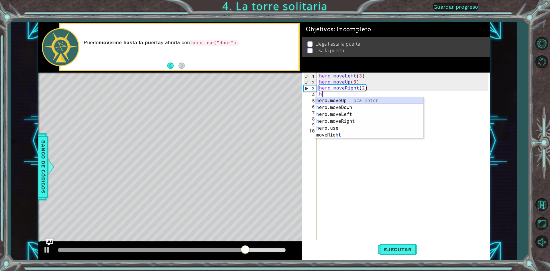
click at [328, 99] on div "h ero.moveUp Toca enter h ero.moveDown Toca enter h ero.moveLeft Toca enter h e…" at bounding box center [369, 124] width 108 height 55
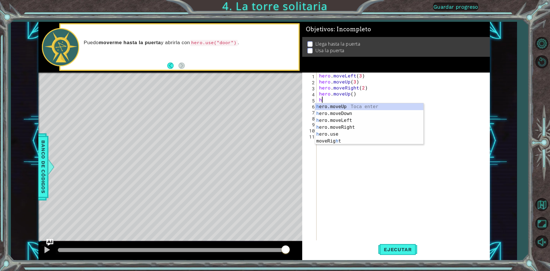
type textarea "he"
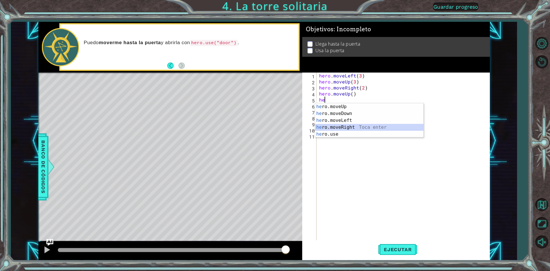
click at [343, 128] on div "he ro.moveUp Toca enter he ro.moveDown Toca enter he ro.moveLeft Toca enter he …" at bounding box center [369, 127] width 108 height 48
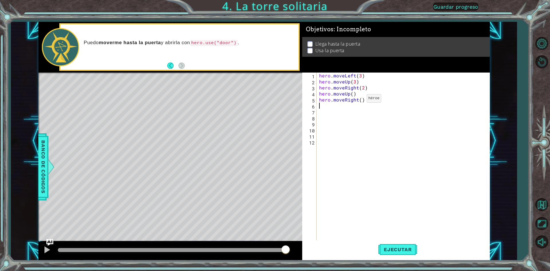
click at [359, 100] on div "hero . moveLeft ( 3 ) hero . moveUp ( 3 ) hero . moveRight ( 2 ) hero . moveUp …" at bounding box center [404, 162] width 173 height 180
type textarea "hero.moveRight(2)"
click at [371, 97] on div "hero . moveLeft ( 3 ) hero . moveUp ( 3 ) hero . moveRight ( 2 ) hero . moveUp …" at bounding box center [404, 162] width 173 height 180
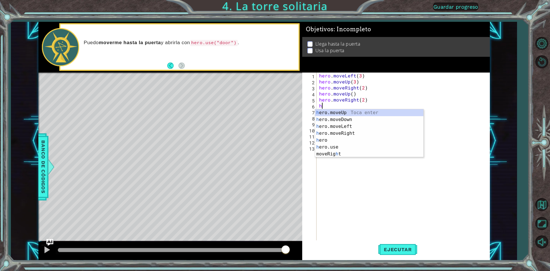
type textarea "he"
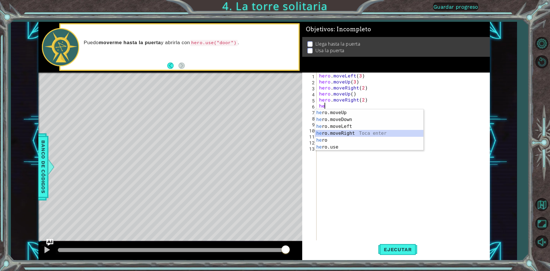
click at [335, 132] on div "he ro.moveUp Toca enter he ro.moveDown Toca enter he ro.moveLeft Toca enter he …" at bounding box center [369, 136] width 108 height 55
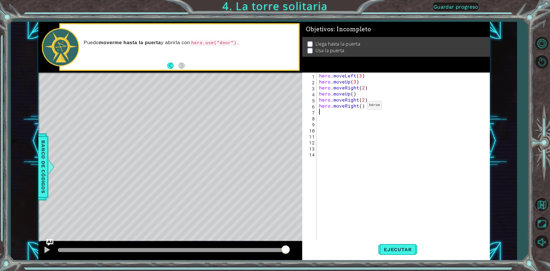
click at [360, 106] on div "hero . moveLeft ( 3 ) hero . moveUp ( 3 ) hero . moveRight ( 2 ) hero . moveUp …" at bounding box center [404, 162] width 173 height 180
click at [373, 106] on div "hero . moveLeft ( 3 ) hero . moveUp ( 3 ) hero . moveRight ( 2 ) hero . moveUp …" at bounding box center [404, 162] width 173 height 180
type textarea "hero.moveRight(2)"
click at [403, 253] on button "Ejecutar" at bounding box center [397, 249] width 39 height 19
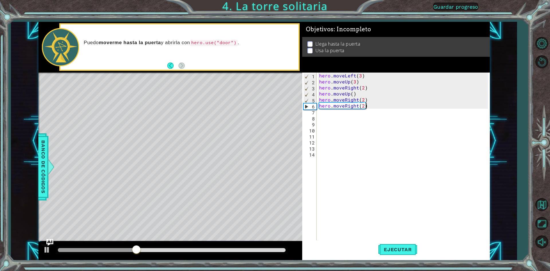
click at [358, 127] on div "hero . moveLeft ( 3 ) hero . moveUp ( 3 ) hero . moveRight ( 2 ) hero . moveUp …" at bounding box center [404, 162] width 173 height 180
click at [367, 120] on div "hero . moveLeft ( 3 ) hero . moveUp ( 3 ) hero . moveRight ( 2 ) hero . moveUp …" at bounding box center [404, 162] width 173 height 180
click at [380, 117] on div "hero . moveLeft ( 3 ) hero . moveUp ( 3 ) hero . moveRight ( 2 ) hero . moveUp …" at bounding box center [404, 162] width 173 height 180
click at [377, 108] on div "hero . moveLeft ( 3 ) hero . moveUp ( 3 ) hero . moveRight ( 2 ) hero . moveUp …" at bounding box center [404, 162] width 173 height 180
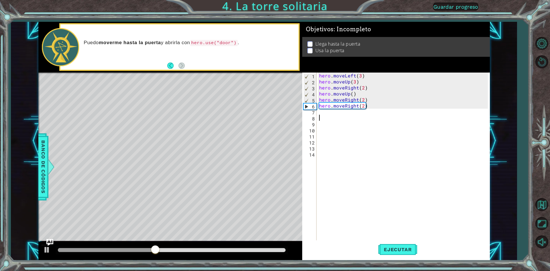
type textarea "hero.moveRight(2)"
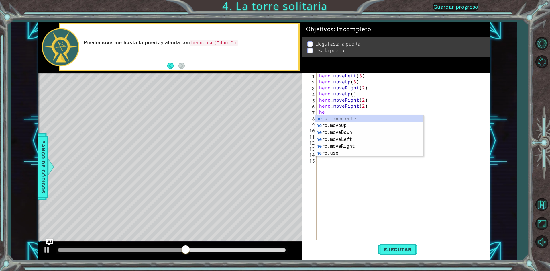
type textarea "her"
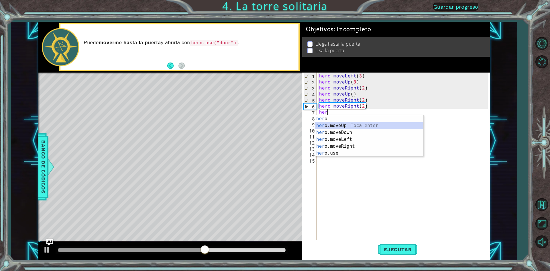
drag, startPoint x: 324, startPoint y: 127, endPoint x: 326, endPoint y: 123, distance: 3.4
click at [324, 126] on div "her o Toca enter her o.moveUp Toca enter her o.moveDown Toca enter her o.moveLe…" at bounding box center [369, 142] width 108 height 55
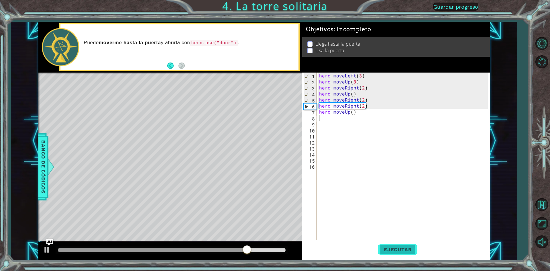
click at [387, 250] on span "Ejecutar" at bounding box center [397, 249] width 39 height 6
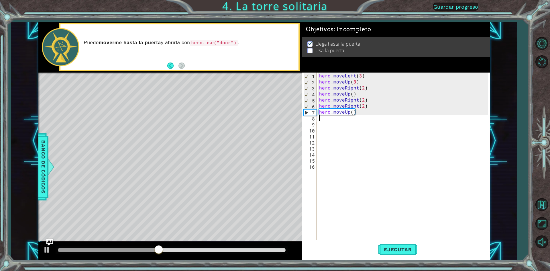
click at [355, 121] on div "hero . moveLeft ( 3 ) hero . moveUp ( 3 ) hero . moveRight ( 2 ) hero . moveUp …" at bounding box center [404, 162] width 173 height 180
click at [361, 115] on div "hero . moveLeft ( 3 ) hero . moveUp ( 3 ) hero . moveRight ( 2 ) hero . moveUp …" at bounding box center [404, 162] width 173 height 180
click at [350, 111] on div "hero . moveLeft ( 3 ) hero . moveUp ( 3 ) hero . moveRight ( 2 ) hero . moveUp …" at bounding box center [404, 162] width 173 height 180
click at [352, 111] on div "hero . moveLeft ( 3 ) hero . moveUp ( 3 ) hero . moveRight ( 2 ) hero . moveUp …" at bounding box center [404, 162] width 173 height 180
type textarea "hero.moveUp(1)"
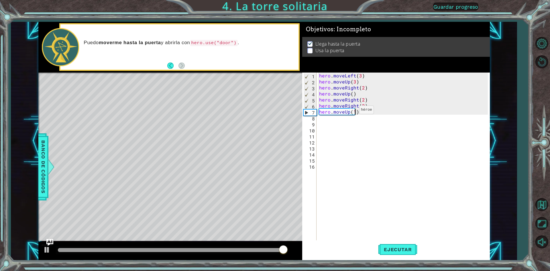
scroll to position [0, 2]
click at [368, 115] on div "hero . moveLeft ( 3 ) hero . moveUp ( 3 ) hero . moveRight ( 2 ) hero . moveUp …" at bounding box center [404, 162] width 173 height 180
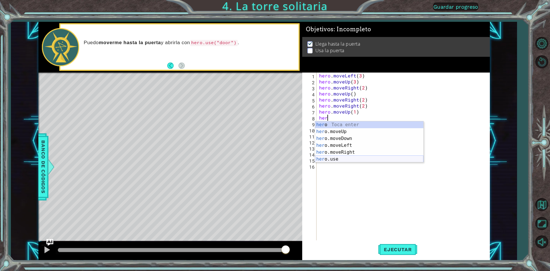
click at [350, 155] on div "her o Toca enter her o.moveUp Toca enter her o.moveDown Toca enter her o.moveLe…" at bounding box center [369, 148] width 108 height 55
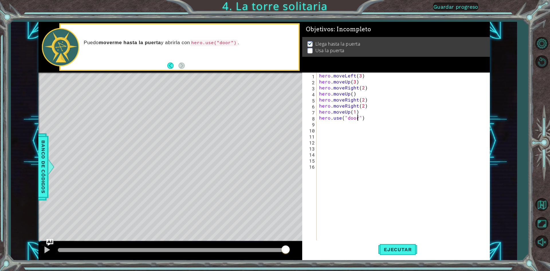
scroll to position [0, 2]
type textarea "hero.use("door")"
click at [400, 246] on button "Ejecutar" at bounding box center [397, 249] width 39 height 19
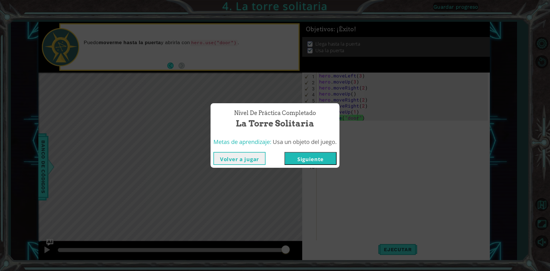
click at [322, 156] on button "Siguiente" at bounding box center [310, 158] width 52 height 13
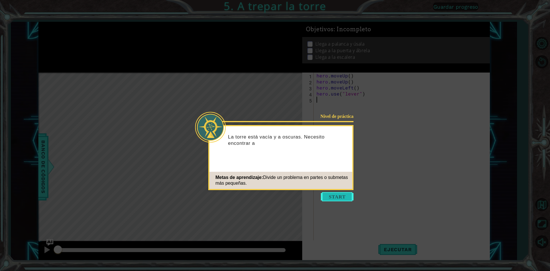
click at [344, 192] on button "Start" at bounding box center [337, 196] width 33 height 9
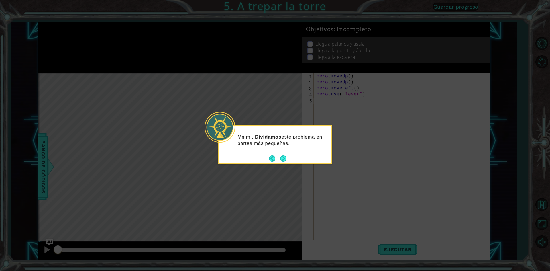
click at [296, 158] on div "Mmm... Dividamos este problema en partes más pequeñas." at bounding box center [275, 144] width 115 height 39
drag, startPoint x: 283, startPoint y: 163, endPoint x: 294, endPoint y: 155, distance: 13.7
click at [294, 156] on div "Mmm... Dividamos este problema en partes más pequeñas." at bounding box center [275, 141] width 112 height 31
click at [296, 208] on icon at bounding box center [275, 135] width 550 height 271
click at [285, 159] on button "Next" at bounding box center [283, 158] width 6 height 6
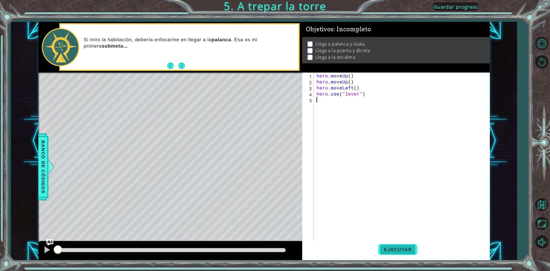
click at [411, 253] on button "Ejecutar" at bounding box center [397, 249] width 39 height 19
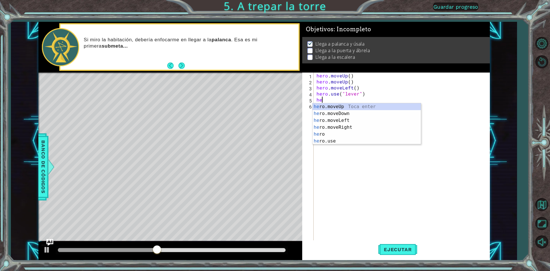
type textarea "her"
click at [333, 115] on div "her o.moveUp Toca enter her o.moveDown Toca enter her o.moveLeft [PERSON_NAME] …" at bounding box center [366, 130] width 108 height 55
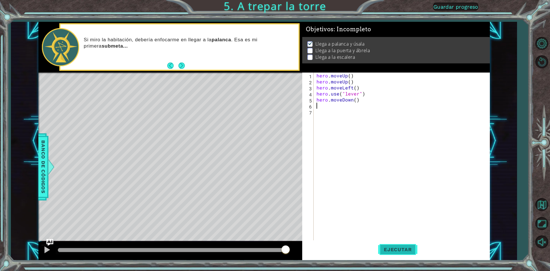
click at [395, 242] on button "Ejecutar" at bounding box center [397, 249] width 39 height 19
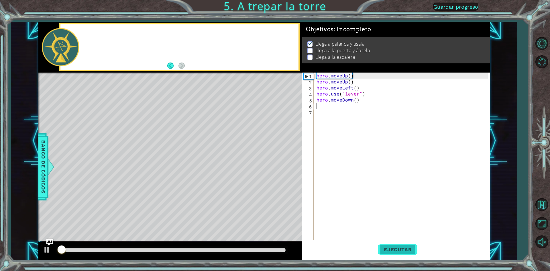
drag, startPoint x: 401, startPoint y: 251, endPoint x: 402, endPoint y: 254, distance: 3.3
click at [402, 252] on span "Ejecutar" at bounding box center [397, 249] width 39 height 6
click at [402, 254] on button "Ejecutar" at bounding box center [397, 249] width 39 height 19
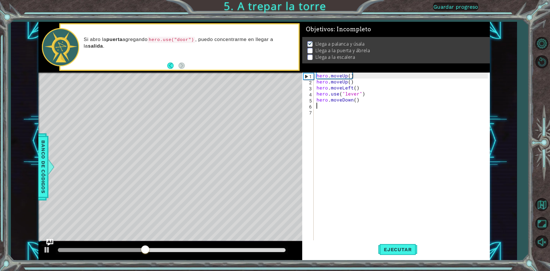
click at [387, 106] on div "hero . moveUp ( ) hero . moveUp ( ) hero . moveLeft ( ) hero . use ( "lever" ) …" at bounding box center [402, 162] width 175 height 180
click at [368, 106] on div "hero . moveUp ( ) hero . moveUp ( ) hero . moveLeft ( ) hero . use ( "lever" ) …" at bounding box center [402, 162] width 175 height 180
click at [356, 102] on div "hero . moveUp ( ) hero . moveUp ( ) hero . moveLeft ( ) hero . use ( "lever" ) …" at bounding box center [402, 162] width 175 height 180
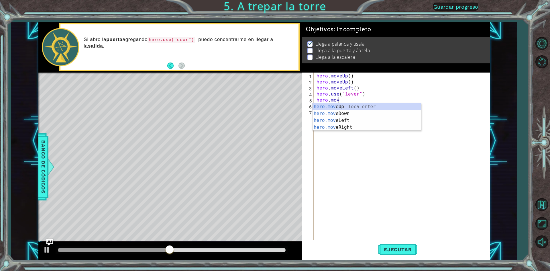
type textarea "her"
click at [342, 131] on div "her o.moveUp Toca enter her o.moveDown Toca enter her o.moveLeft [PERSON_NAME] …" at bounding box center [366, 130] width 108 height 55
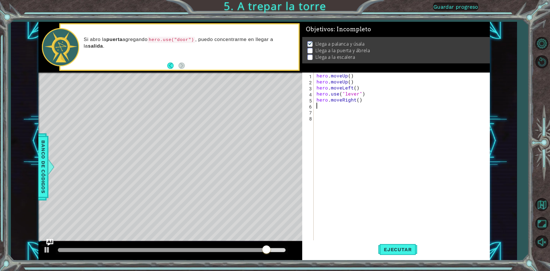
click at [364, 103] on div "hero . moveUp ( ) hero . moveUp ( ) hero . moveLeft ( ) hero . use ( "lever" ) …" at bounding box center [402, 162] width 175 height 180
type textarea "[DOMAIN_NAME]"
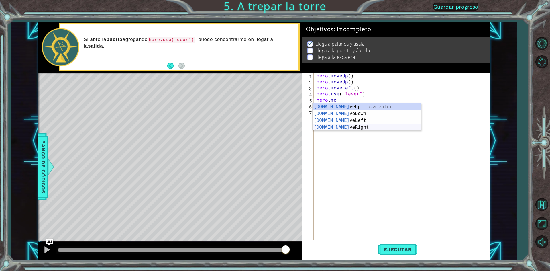
click at [340, 125] on div "[DOMAIN_NAME] veUp Toca enter [DOMAIN_NAME] veDown Toca enter [DOMAIN_NAME] veL…" at bounding box center [366, 123] width 108 height 41
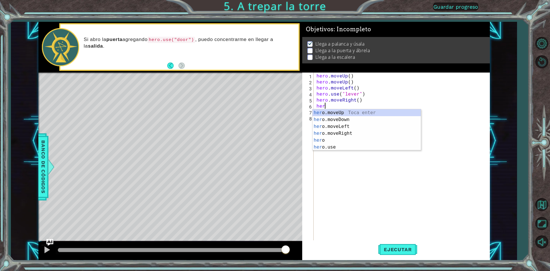
click at [329, 108] on div "hero . moveUp ( ) hero . moveUp ( ) hero . moveLeft ( ) hero . use ( "lever" ) …" at bounding box center [402, 162] width 175 height 180
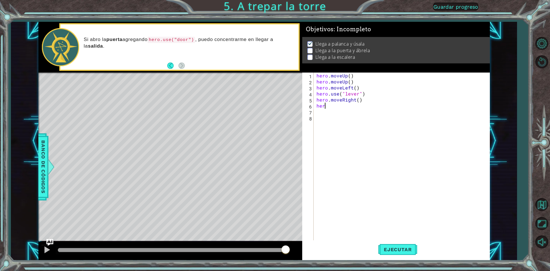
click at [328, 108] on div "hero . moveUp ( ) hero . moveUp ( ) hero . moveLeft ( ) hero . use ( "lever" ) …" at bounding box center [402, 162] width 175 height 180
type textarea "hero"
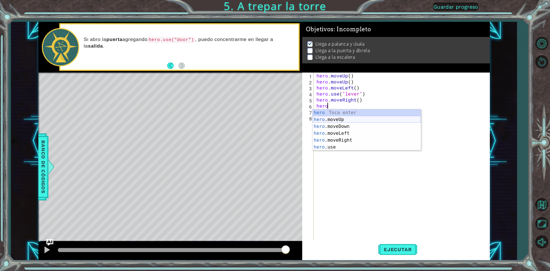
scroll to position [0, 0]
click at [340, 120] on div "hero Toca enter hero .moveUp Toca enter hero .moveDown Toca enter hero .moveLef…" at bounding box center [366, 136] width 108 height 55
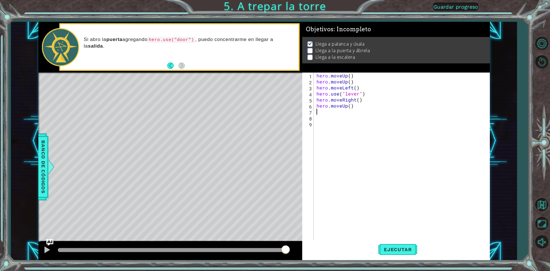
scroll to position [0, 0]
click at [393, 249] on span "Ejecutar" at bounding box center [397, 249] width 39 height 6
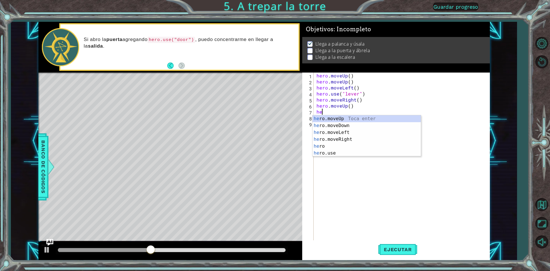
type textarea "her"
click at [339, 119] on div "her o.moveUp Toca enter her o.moveDown Toca enter her o.moveLeft [PERSON_NAME] …" at bounding box center [366, 142] width 108 height 55
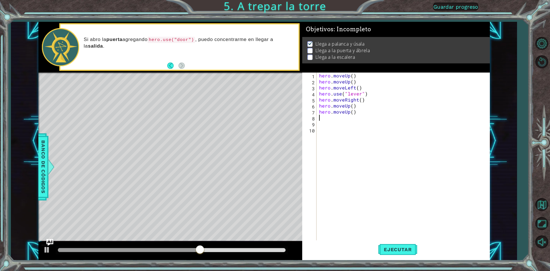
click at [358, 113] on div "hero . moveUp ( ) hero . moveUp ( ) hero . moveLeft ( ) hero . use ( "lever" ) …" at bounding box center [404, 162] width 173 height 180
drag, startPoint x: 397, startPoint y: 246, endPoint x: 388, endPoint y: 242, distance: 9.6
click at [396, 246] on button "Ejecutar" at bounding box center [397, 249] width 39 height 19
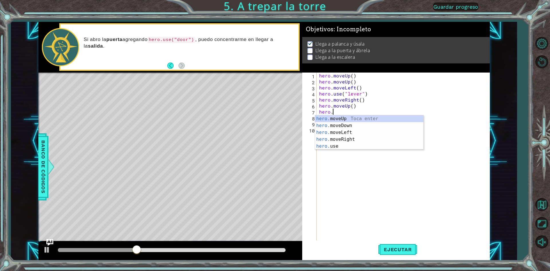
type textarea "hero"
click at [325, 146] on div "hero Toca enter hero .moveUp Toca enter hero .moveDown Toca enter hero .moveLef…" at bounding box center [369, 142] width 108 height 55
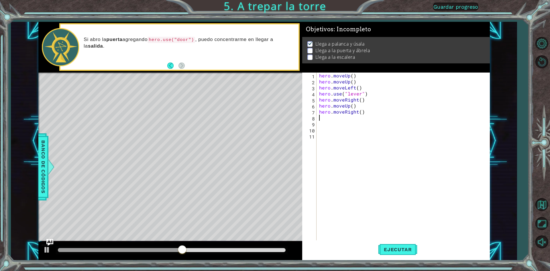
type textarea "g"
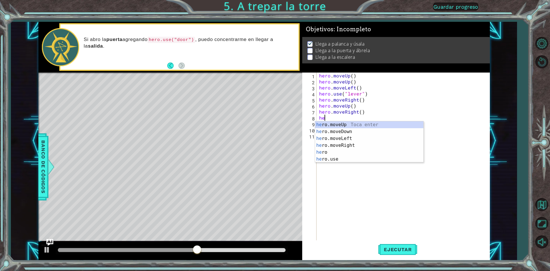
type textarea "her"
click at [350, 125] on div "her o.moveUp Toca enter her o.moveDown Toca enter her o.moveLeft [PERSON_NAME] …" at bounding box center [369, 148] width 108 height 55
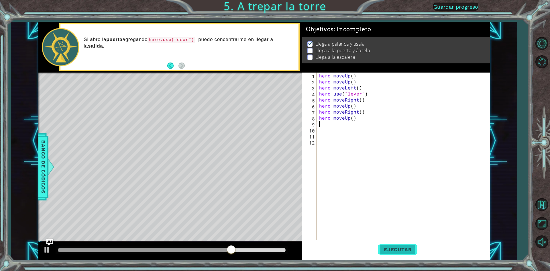
click at [402, 248] on span "Ejecutar" at bounding box center [397, 249] width 39 height 6
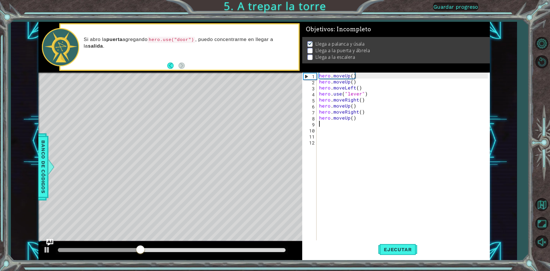
type textarea "m"
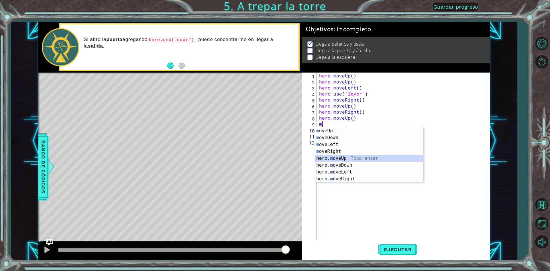
click at [350, 160] on div "m oveUp Toca enter m oveDown Toca enter m oveLeft Toca enter m oveRight Toca en…" at bounding box center [369, 161] width 108 height 69
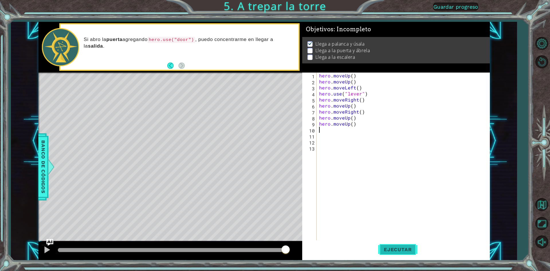
click at [392, 243] on button "Ejecutar" at bounding box center [397, 249] width 39 height 19
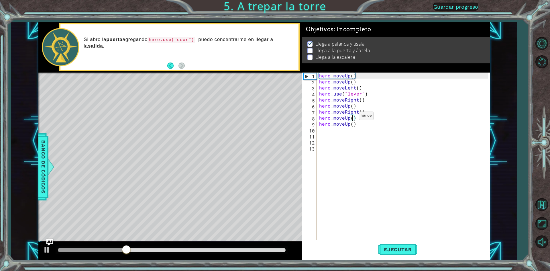
click at [352, 117] on div "hero . moveUp ( ) hero . moveUp ( ) hero . moveLeft ( ) hero . use ( "lever" ) …" at bounding box center [404, 162] width 173 height 180
click at [360, 125] on div "hero . moveUp ( ) hero . moveUp ( ) hero . moveLeft ( ) hero . use ( "lever" ) …" at bounding box center [404, 162] width 173 height 180
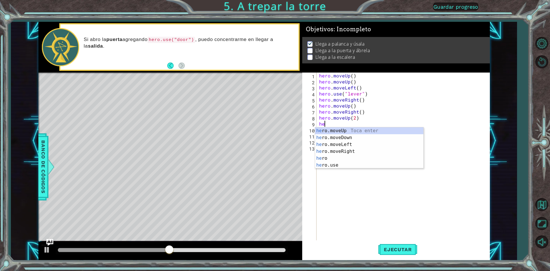
scroll to position [0, 0]
type textarea "h"
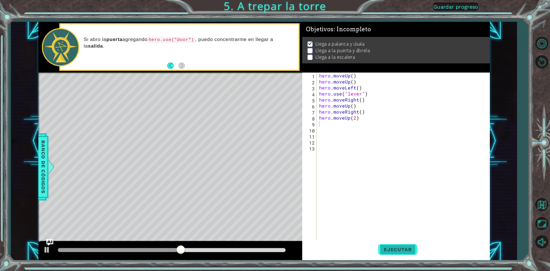
click at [413, 257] on button "Ejecutar" at bounding box center [397, 249] width 39 height 19
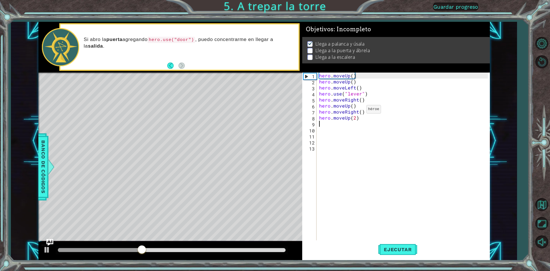
click at [359, 111] on div "hero . moveUp ( ) hero . moveUp ( ) hero . moveLeft ( ) hero . use ( "lever" ) …" at bounding box center [404, 162] width 173 height 180
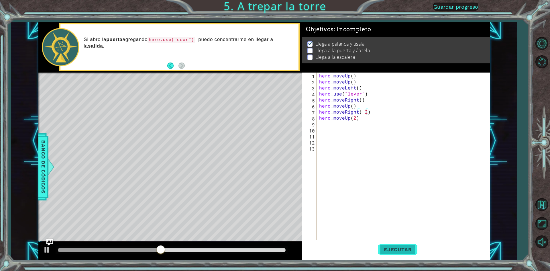
drag, startPoint x: 410, startPoint y: 242, endPoint x: 405, endPoint y: 240, distance: 5.4
click at [409, 242] on button "Ejecutar" at bounding box center [397, 249] width 39 height 19
click at [367, 119] on div "hero . moveUp ( ) hero . moveUp ( ) hero . moveLeft ( ) hero . use ( "lever" ) …" at bounding box center [404, 162] width 173 height 180
type textarea "hero"
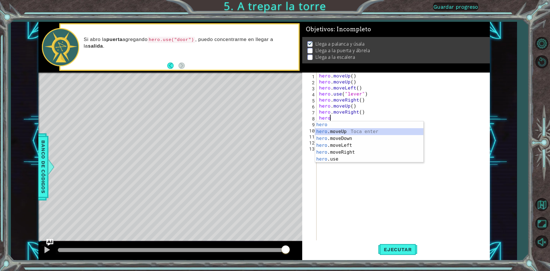
click at [332, 132] on div "hero Toca enter hero .moveUp Toca enter hero .moveDown Toca enter hero .moveLef…" at bounding box center [369, 148] width 108 height 55
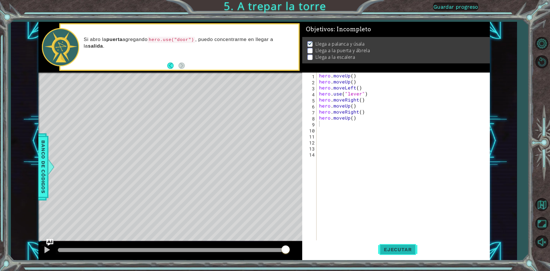
click at [398, 251] on span "Ejecutar" at bounding box center [397, 249] width 39 height 6
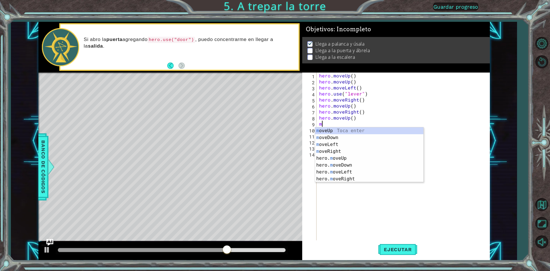
type textarea "mo"
click at [334, 180] on div "mo veUp Toca enter mo veDown Toca enter mo veLeft Toca enter mo veRight Toca en…" at bounding box center [369, 161] width 108 height 69
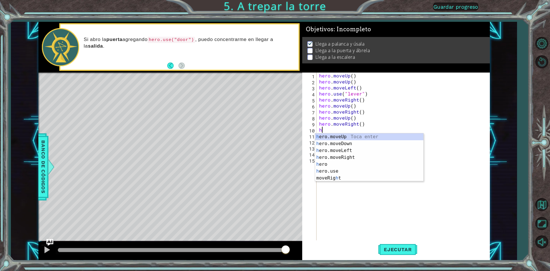
type textarea "hr"
click at [336, 137] on div "h e r o.moveUp Toca enter h e r o.moveDown Toca enter h e r o.moveLeft Toca ent…" at bounding box center [369, 160] width 108 height 55
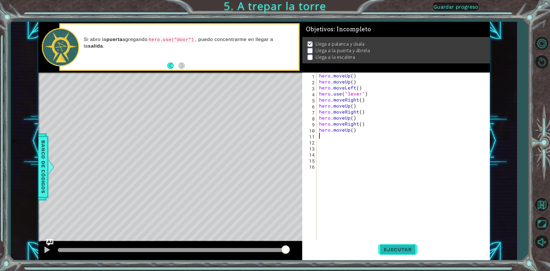
click at [405, 246] on span "Ejecutar" at bounding box center [397, 249] width 39 height 6
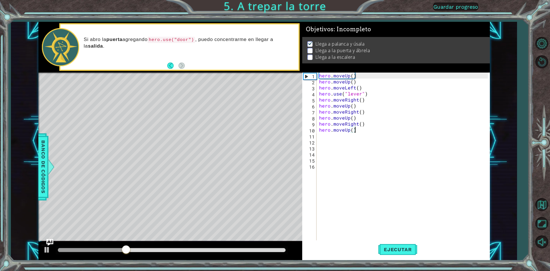
click at [357, 130] on div "hero . moveUp ( ) hero . moveUp ( ) hero . moveLeft ( ) hero . use ( "lever" ) …" at bounding box center [404, 162] width 173 height 180
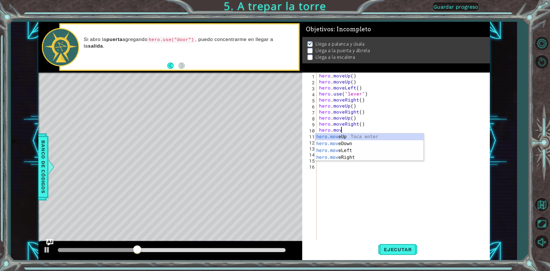
type textarea "h"
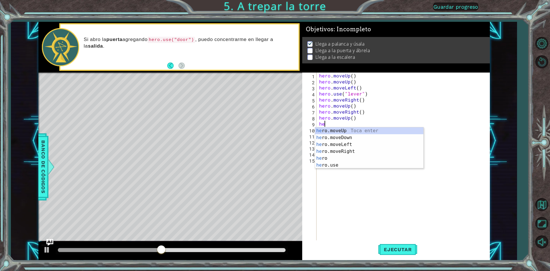
type textarea "h"
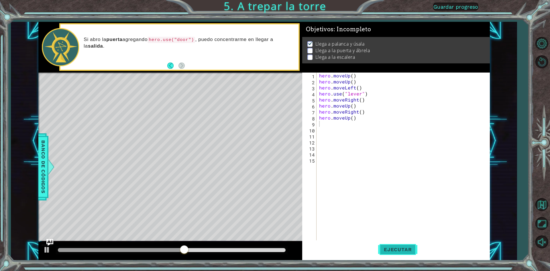
click at [386, 250] on span "Ejecutar" at bounding box center [397, 249] width 39 height 6
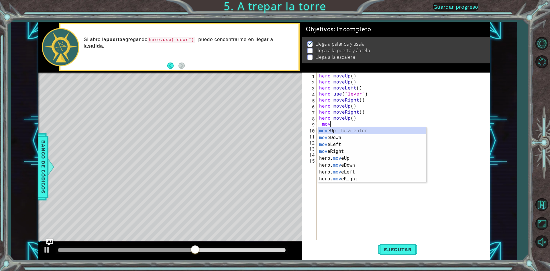
type textarea "move"
click at [337, 177] on div "move Up Toca enter move Down Toca enter move Left Toca enter move Right Toca en…" at bounding box center [372, 161] width 108 height 69
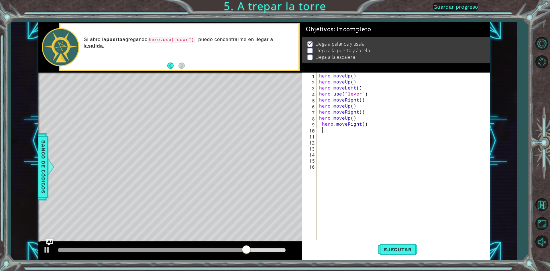
scroll to position [0, 0]
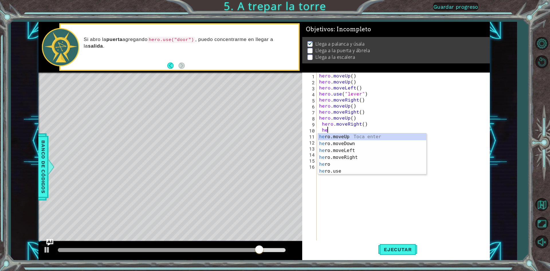
type textarea "her"
click at [340, 137] on div "her o.moveUp Toca enter her o.moveDown Toca enter her o.moveLeft [PERSON_NAME] …" at bounding box center [372, 160] width 108 height 55
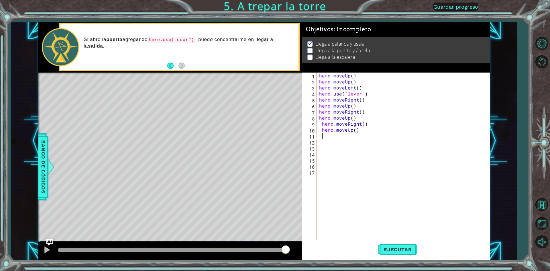
scroll to position [0, 0]
click at [382, 246] on button "Ejecutar" at bounding box center [397, 249] width 39 height 19
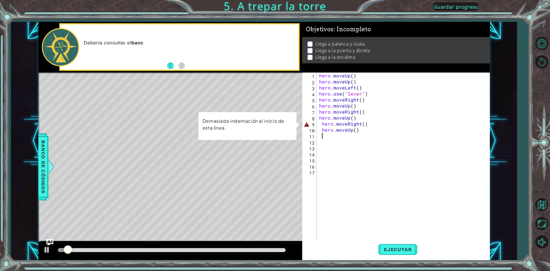
click at [372, 137] on div "hero . moveUp ( ) hero . moveUp ( ) hero . moveLeft ( ) hero . use ( "lever" ) …" at bounding box center [404, 162] width 173 height 180
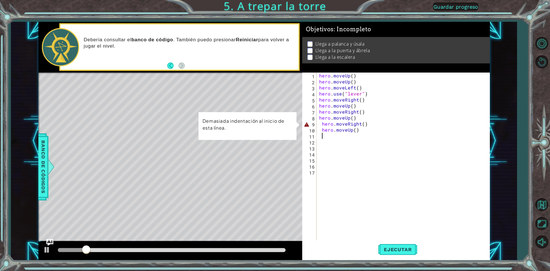
click at [366, 131] on div "hero . moveUp ( ) hero . moveUp ( ) hero . moveLeft ( ) hero . use ( "lever" ) …" at bounding box center [404, 162] width 173 height 180
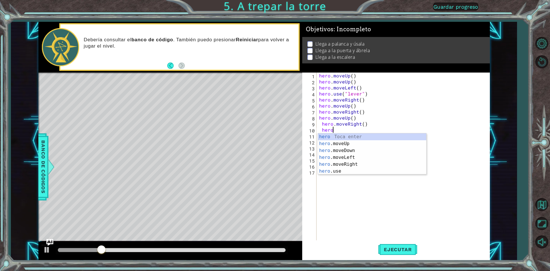
type textarea "h"
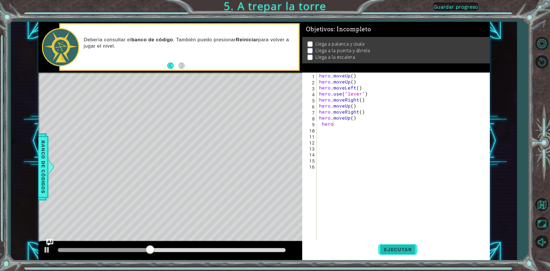
click at [405, 251] on span "Ejecutar" at bounding box center [397, 249] width 39 height 6
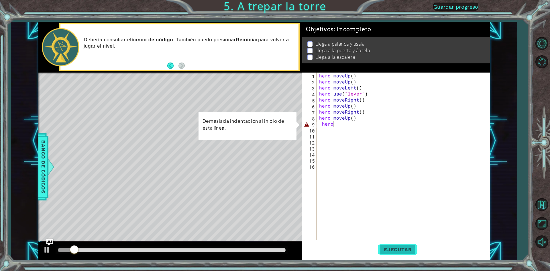
click at [399, 250] on span "Ejecutar" at bounding box center [397, 249] width 39 height 6
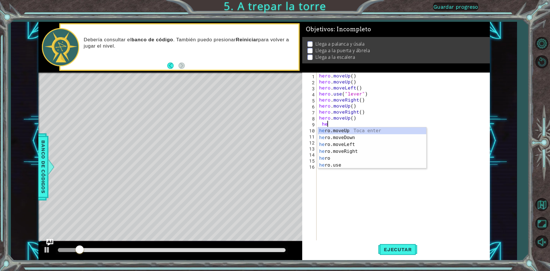
type textarea "h"
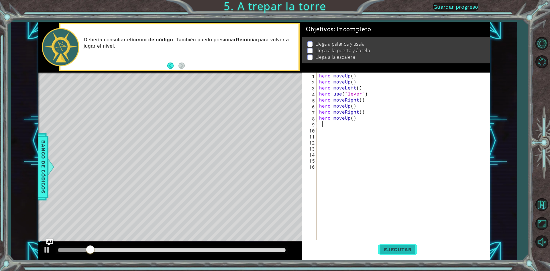
click at [392, 244] on button "Ejecutar" at bounding box center [397, 249] width 39 height 19
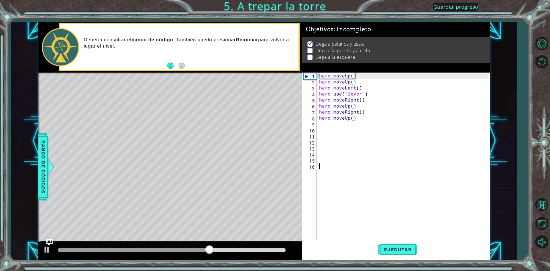
drag, startPoint x: 419, startPoint y: 264, endPoint x: 419, endPoint y: 261, distance: 2.9
drag, startPoint x: 419, startPoint y: 261, endPoint x: 343, endPoint y: 149, distance: 135.6
click at [345, 155] on div "hero . moveUp ( ) hero . moveUp ( ) hero . moveLeft ( ) hero . use ( "lever" ) …" at bounding box center [404, 162] width 173 height 180
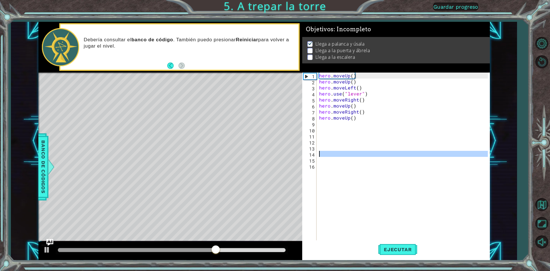
click at [336, 123] on div "hero . moveUp ( ) hero . moveUp ( ) hero . moveLeft ( ) hero . use ( "lever" ) …" at bounding box center [404, 162] width 173 height 180
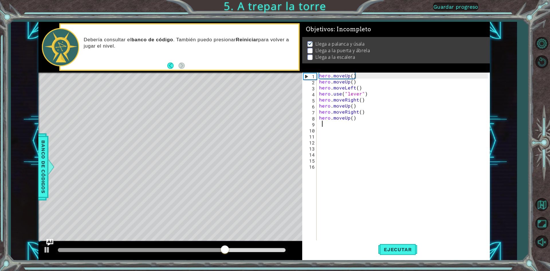
type textarea "h"
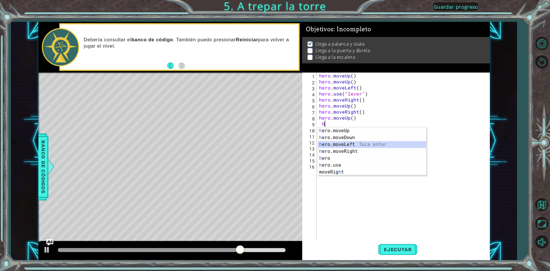
click at [337, 143] on div "h ero.moveUp Toca enter h ero.moveDown Toca enter h ero.moveLeft Toca enter h e…" at bounding box center [372, 158] width 108 height 62
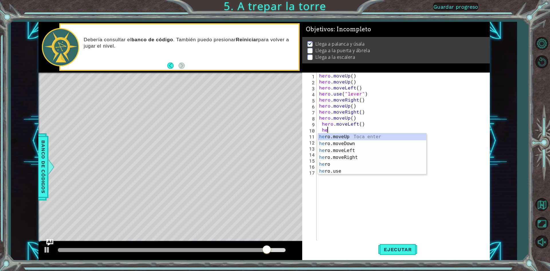
type textarea "her"
click at [351, 136] on div "her o.moveUp Toca enter her o.moveDown Toca enter her o.moveLeft [PERSON_NAME] …" at bounding box center [372, 160] width 108 height 55
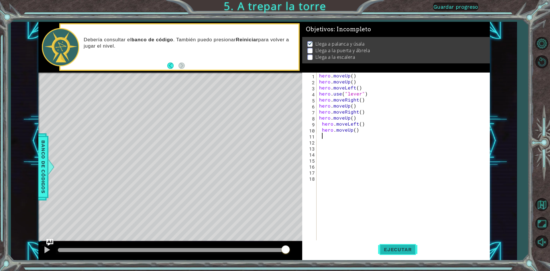
click at [408, 254] on button "Ejecutar" at bounding box center [397, 249] width 39 height 19
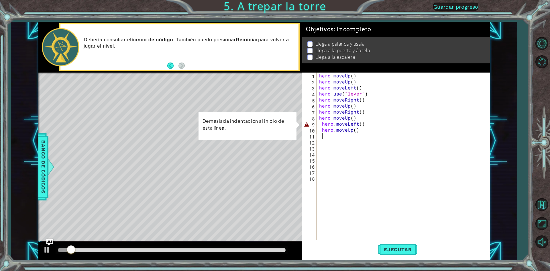
click at [373, 136] on div "hero . moveUp ( ) hero . moveUp ( ) hero . moveLeft ( ) hero . use ( "lever" ) …" at bounding box center [404, 162] width 173 height 180
click at [372, 131] on div "hero . moveUp ( ) hero . moveUp ( ) hero . moveLeft ( ) hero . use ( "lever" ) …" at bounding box center [404, 162] width 173 height 180
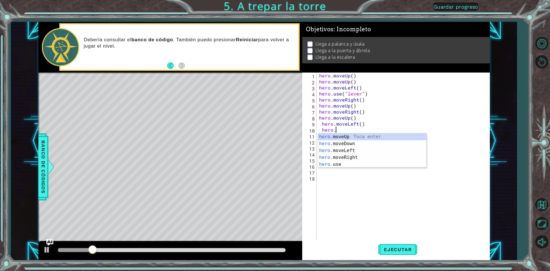
type textarea "h"
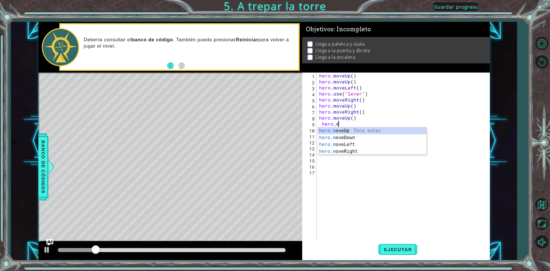
type textarea "hero."
click at [355, 139] on div "hero. moveUp Toca enter hero. moveDown Toca enter hero. moveLeft Toca enter her…" at bounding box center [372, 151] width 108 height 48
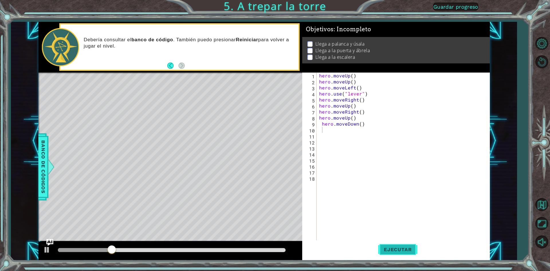
click at [391, 245] on button "Ejecutar" at bounding box center [397, 249] width 39 height 19
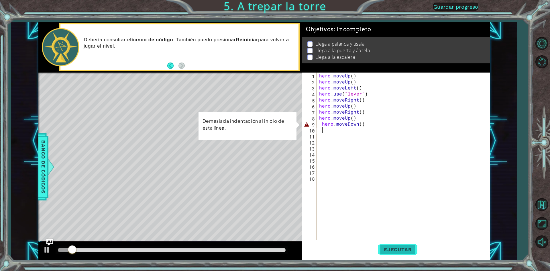
click at [388, 242] on button "Ejecutar" at bounding box center [397, 249] width 39 height 19
click at [374, 124] on div "hero . moveUp ( ) hero . moveUp ( ) hero . moveLeft ( ) hero . use ( "lever" ) …" at bounding box center [404, 162] width 173 height 180
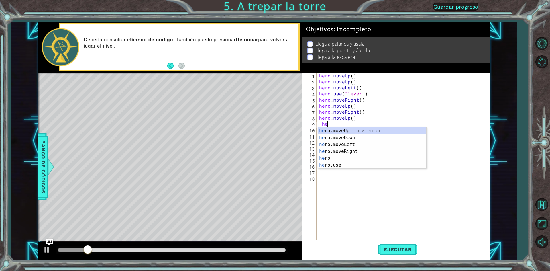
type textarea "h"
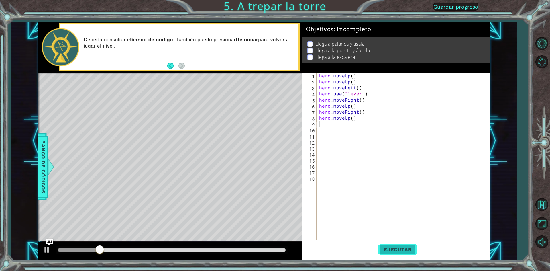
drag, startPoint x: 409, startPoint y: 251, endPoint x: 407, endPoint y: 246, distance: 5.0
click at [408, 250] on span "Ejecutar" at bounding box center [397, 249] width 39 height 6
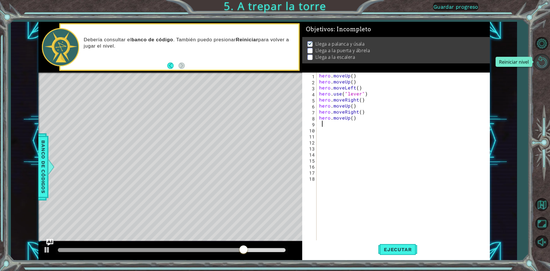
click at [544, 56] on button "Reiniciar nivel" at bounding box center [541, 62] width 17 height 17
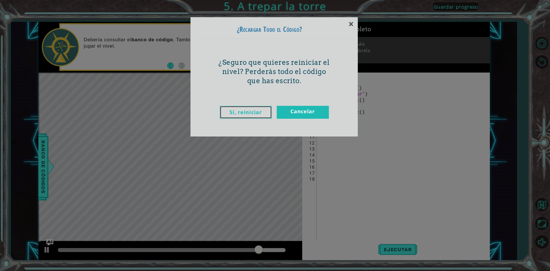
click at [266, 114] on link "Sí, reiniciar" at bounding box center [246, 112] width 52 height 13
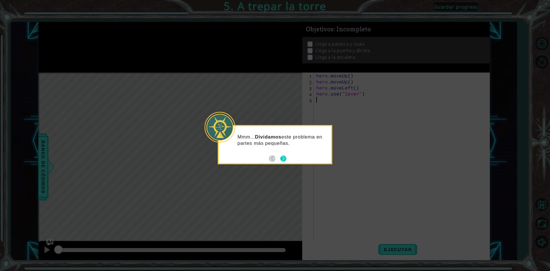
click at [285, 157] on button "Next" at bounding box center [283, 158] width 6 height 6
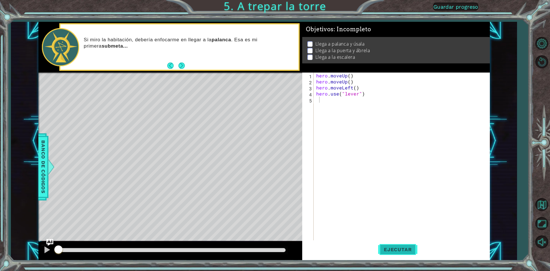
click at [409, 249] on span "Ejecutar" at bounding box center [397, 249] width 39 height 6
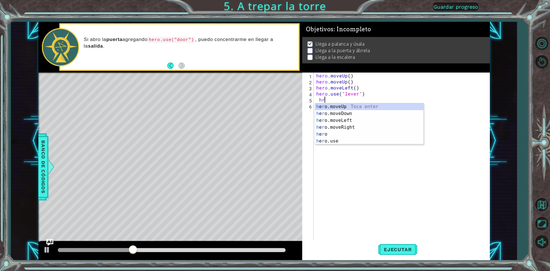
type textarea "hrt"
click at [340, 105] on div "h e r o.moveLef t Toca enter h e r o.moveRigh t Toca enter" at bounding box center [369, 116] width 108 height 27
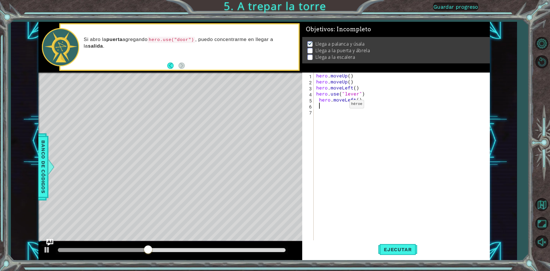
scroll to position [0, 0]
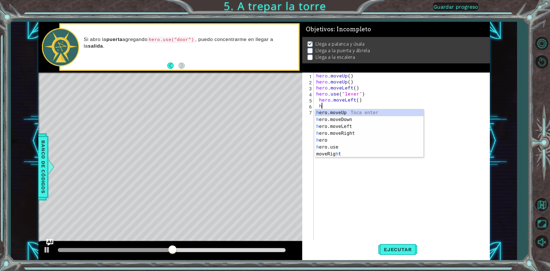
type textarea "hr"
click at [344, 113] on div "h e r o.moveUp Toca enter h e r o.moveDown Toca enter h e r o.moveLeft Toca ent…" at bounding box center [369, 136] width 108 height 55
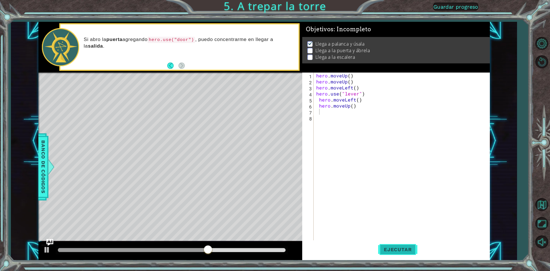
click at [389, 251] on span "Ejecutar" at bounding box center [397, 249] width 39 height 6
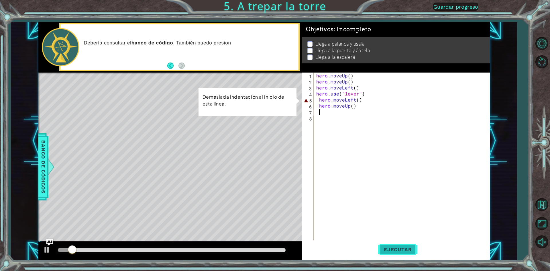
click at [390, 249] on span "Ejecutar" at bounding box center [397, 249] width 39 height 6
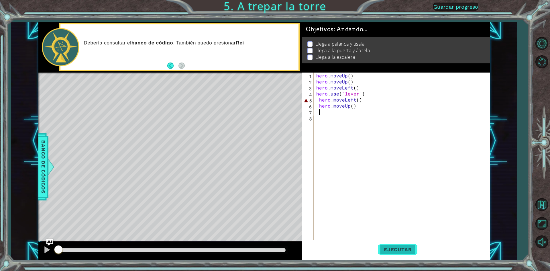
click at [389, 249] on span "Ejecutar" at bounding box center [397, 249] width 39 height 6
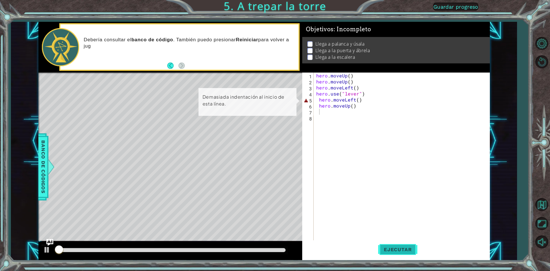
click at [389, 249] on span "Ejecutar" at bounding box center [397, 249] width 39 height 6
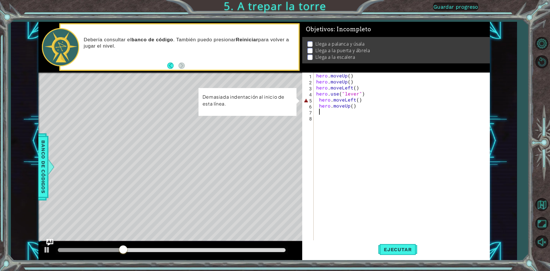
click at [386, 117] on div "hero . moveUp ( ) hero . moveUp ( ) hero . moveLeft ( ) hero . use ( "lever" ) …" at bounding box center [402, 162] width 175 height 180
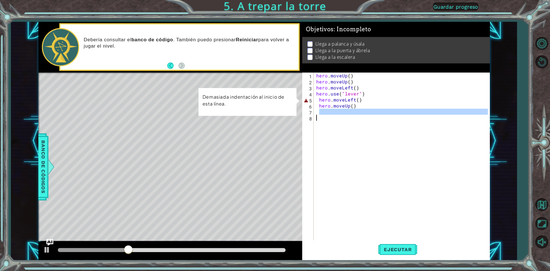
click at [372, 98] on div "hero . moveUp ( ) hero . moveUp ( ) hero . moveLeft ( ) hero . use ( "lever" ) …" at bounding box center [402, 162] width 175 height 180
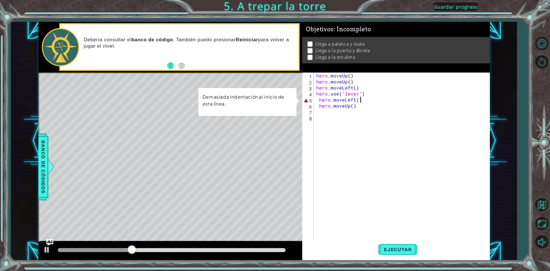
click at [360, 106] on div "hero . moveUp ( ) hero . moveUp ( ) hero . moveLeft ( ) hero . use ( "lever" ) …" at bounding box center [402, 162] width 175 height 180
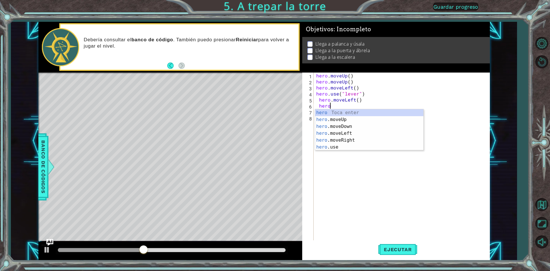
type textarea "h"
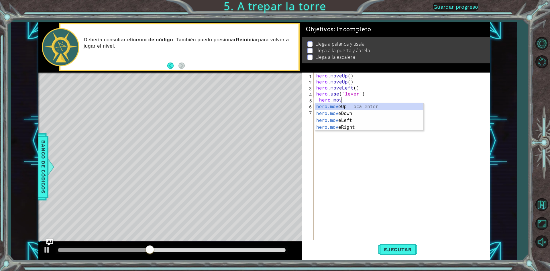
type textarea "[DOMAIN_NAME]"
click at [341, 129] on div "[DOMAIN_NAME] veUp Toca enter [DOMAIN_NAME] veDown Toca enter [DOMAIN_NAME] veL…" at bounding box center [369, 123] width 108 height 41
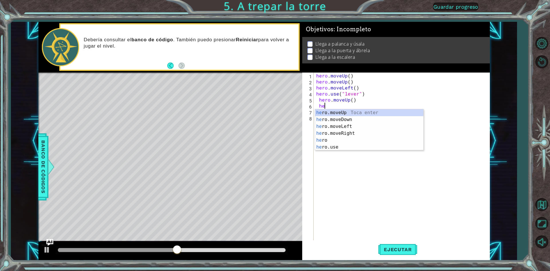
type textarea "her"
click at [334, 112] on div "her o.moveUp Toca enter her o.moveDown Toca enter her o.moveLeft [PERSON_NAME] …" at bounding box center [369, 136] width 108 height 55
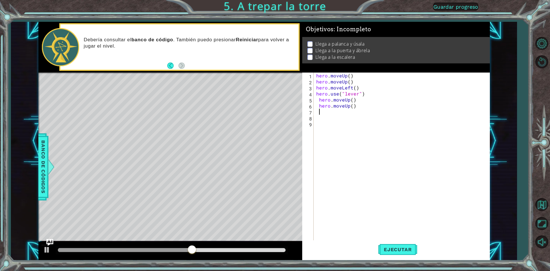
scroll to position [0, 0]
click at [405, 249] on span "Ejecutar" at bounding box center [397, 249] width 39 height 6
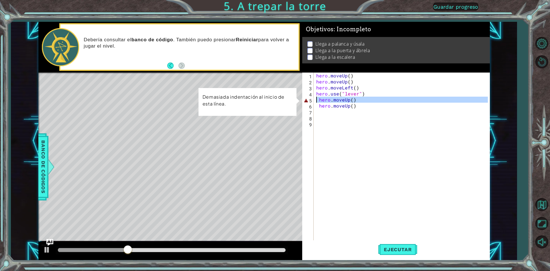
click at [304, 99] on div "5" at bounding box center [308, 100] width 10 height 6
type textarea "hero.moveUp()"
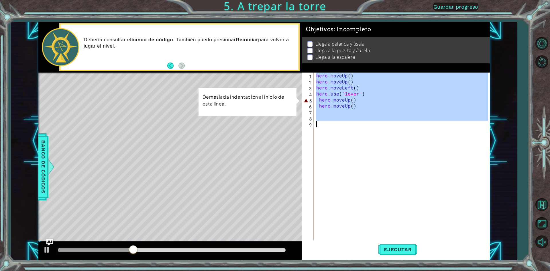
click at [304, 99] on div "5" at bounding box center [308, 100] width 10 height 6
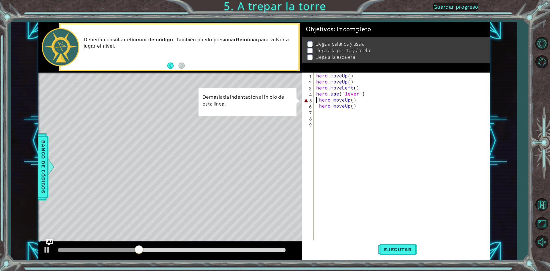
click at [303, 99] on div "5" at bounding box center [308, 100] width 10 height 6
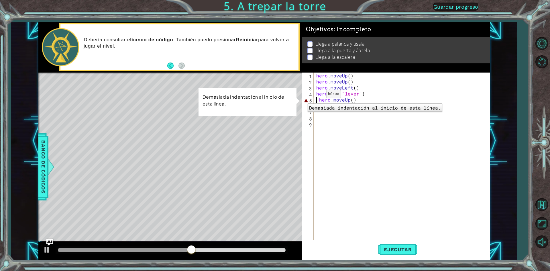
click at [303, 99] on div "5" at bounding box center [308, 100] width 10 height 6
type textarea "hero.moveUp()"
click at [296, 99] on div "Demasiada indentación al inicio de esta línea." at bounding box center [247, 102] width 98 height 28
click at [303, 104] on div "1 ההההההההההההההההההההההההההההההההההההההההההההההההההההההההההההההההההההההההההההה…" at bounding box center [263, 141] width 451 height 238
click at [304, 104] on div "6" at bounding box center [308, 106] width 10 height 6
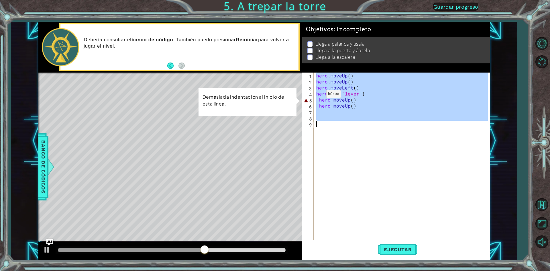
click at [305, 104] on div "6" at bounding box center [308, 106] width 10 height 6
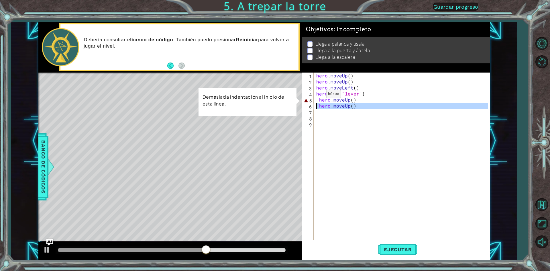
click at [306, 103] on div "6" at bounding box center [308, 106] width 10 height 6
type textarea "hero.moveUp()"
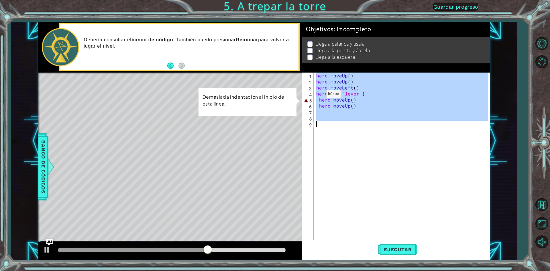
click at [306, 103] on div "6" at bounding box center [308, 106] width 10 height 6
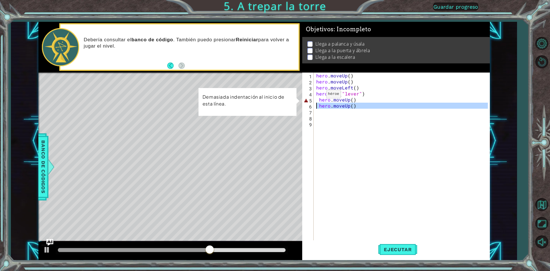
click at [307, 102] on div "5" at bounding box center [308, 100] width 10 height 6
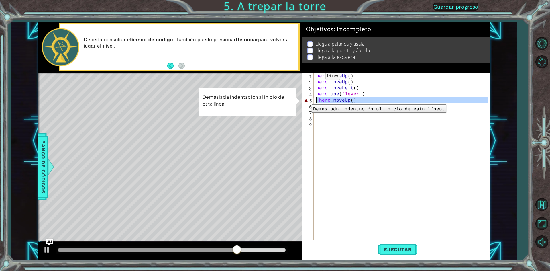
click at [307, 100] on div "5" at bounding box center [308, 100] width 10 height 6
type textarea "hero.moveUp()"
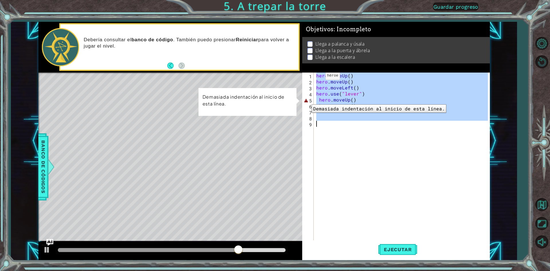
click at [307, 100] on div "5" at bounding box center [308, 100] width 10 height 6
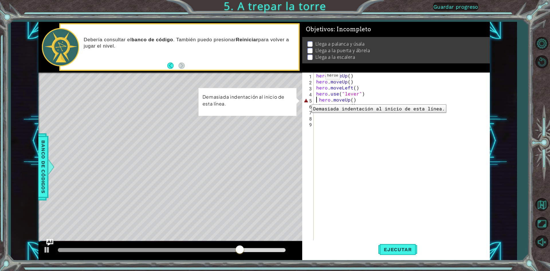
click at [307, 100] on div "5" at bounding box center [308, 100] width 10 height 6
type textarea "hero.moveUp()"
click at [307, 100] on div "5" at bounding box center [308, 100] width 10 height 6
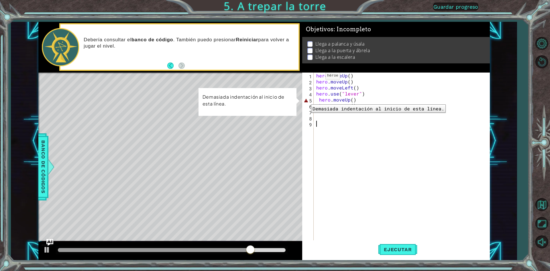
type textarea "hero.moveUp()"
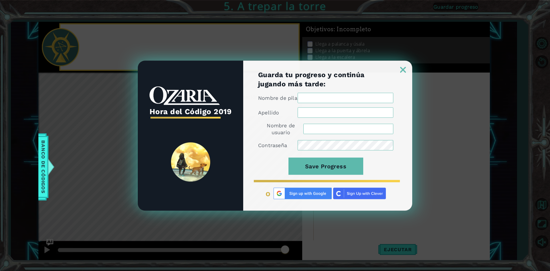
drag, startPoint x: 368, startPoint y: 111, endPoint x: 319, endPoint y: 104, distance: 49.5
click at [319, 104] on div "1 ההההההההההההההההההההההההההההההההההההההההההההההההההההההההההההההההההההההההההההה…" at bounding box center [275, 135] width 550 height 271
click at [407, 70] on div at bounding box center [327, 66] width 169 height 12
click at [403, 68] on img at bounding box center [403, 70] width 6 height 6
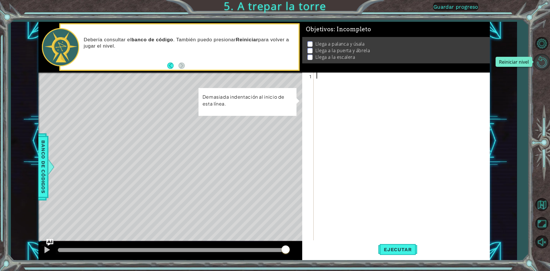
click at [539, 57] on button "Reiniciar nivel" at bounding box center [541, 62] width 17 height 17
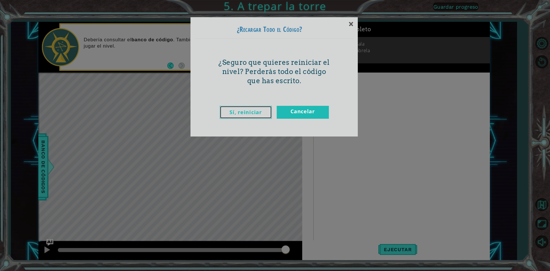
click at [254, 112] on link "Sí, reiniciar" at bounding box center [246, 112] width 52 height 13
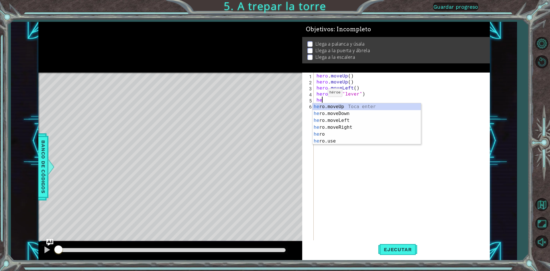
type textarea "her"
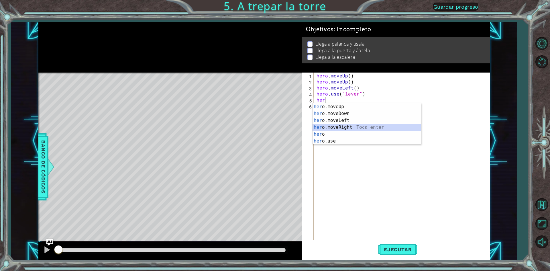
click at [342, 125] on div "her o.moveUp Toca enter her o.moveDown Toca enter her o.moveLeft [PERSON_NAME] …" at bounding box center [366, 130] width 108 height 55
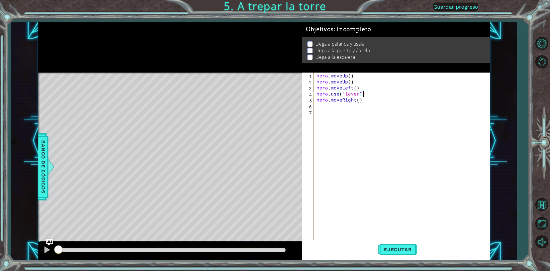
click at [368, 94] on div "hero . moveUp ( ) hero . moveUp ( ) hero . moveLeft ( ) hero . use ( "lever" ) …" at bounding box center [402, 162] width 175 height 180
click at [365, 100] on div "hero . moveUp ( ) hero . moveUp ( ) hero . moveLeft ( ) hero . use ( "lever" ) …" at bounding box center [402, 162] width 175 height 180
type textarea "hero.moveRight(3)"
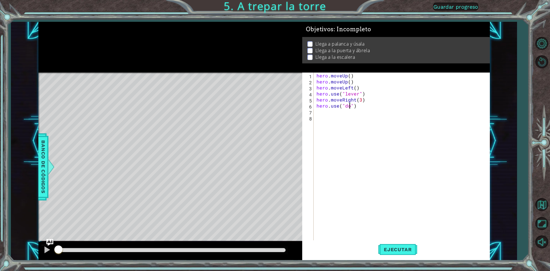
type textarea "hero.use("door")"
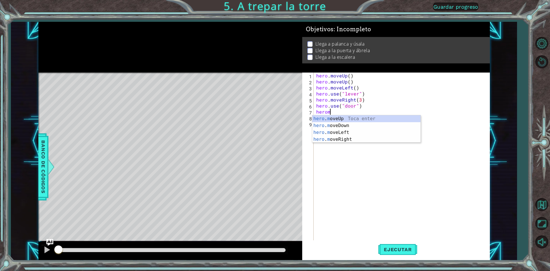
scroll to position [0, 1]
type textarea "heromo"
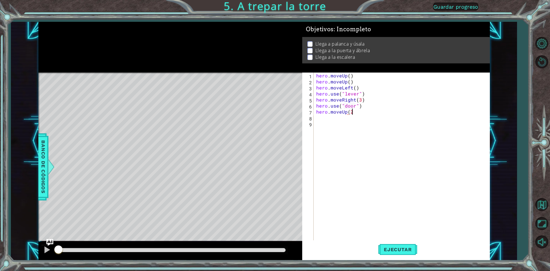
scroll to position [0, 2]
type textarea "hero.moveUp(2)"
type textarea "heromovele"
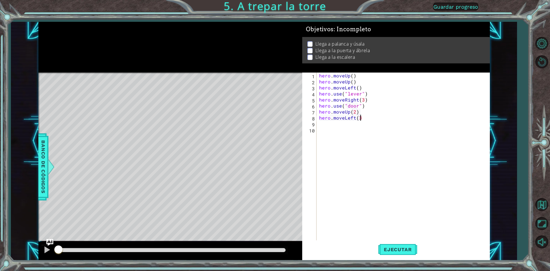
type textarea "hero.moveLeft(3)"
click at [397, 249] on span "Ejecutar" at bounding box center [397, 249] width 39 height 6
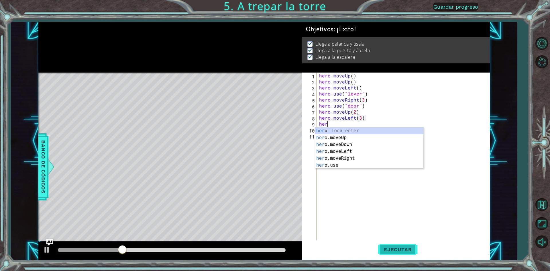
scroll to position [0, 0]
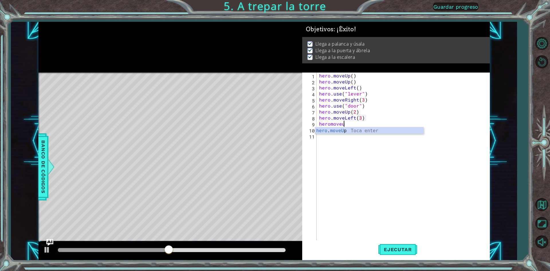
type textarea "heromoveup"
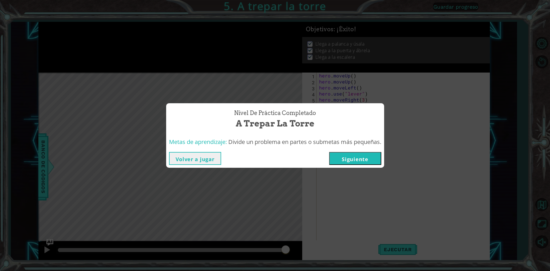
click at [339, 155] on button "Siguiente" at bounding box center [355, 158] width 52 height 13
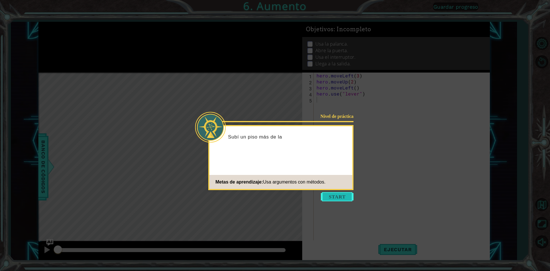
click at [346, 193] on button "Start" at bounding box center [337, 196] width 33 height 9
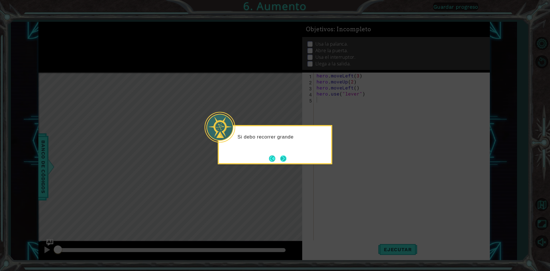
click at [283, 156] on button "Next" at bounding box center [283, 158] width 6 height 6
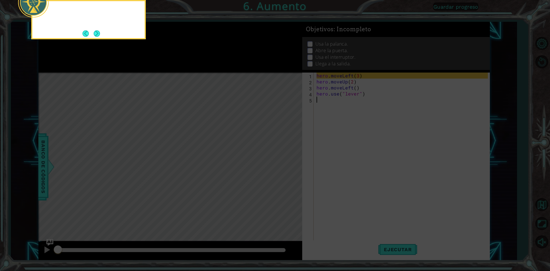
click at [283, 156] on icon at bounding box center [275, 40] width 550 height 460
click at [329, 126] on icon at bounding box center [275, 40] width 550 height 460
click at [336, 122] on icon at bounding box center [275, 40] width 550 height 460
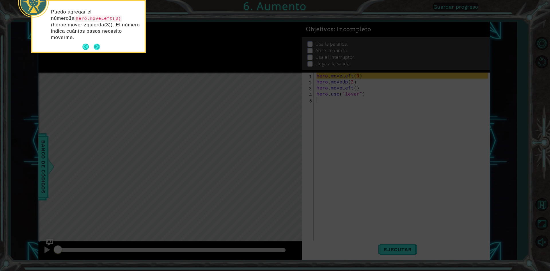
click at [94, 48] on button "Next" at bounding box center [97, 47] width 6 height 6
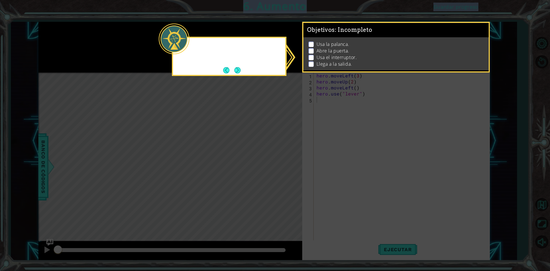
click at [93, 48] on icon at bounding box center [275, 135] width 550 height 271
click at [240, 67] on button "Next" at bounding box center [237, 70] width 6 height 6
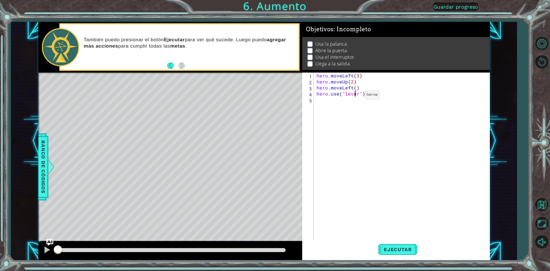
click at [355, 96] on div "hero . moveLeft ( 3 ) hero . moveUp ( 2 ) hero . moveLeft ( ) hero . use ( "lev…" at bounding box center [402, 162] width 175 height 180
click at [356, 96] on div "hero . moveLeft ( 3 ) hero . moveUp ( 2 ) hero . moveLeft ( ) hero . use ( "lev…" at bounding box center [402, 162] width 175 height 180
click at [357, 96] on div "hero . moveLeft ( 3 ) hero . moveUp ( 2 ) hero . moveLeft ( ) hero . use ( "lev…" at bounding box center [402, 162] width 175 height 180
type textarea "hero.use("door")"
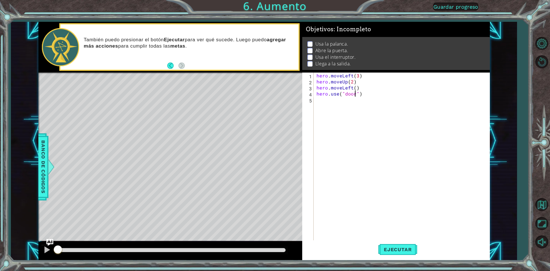
click at [334, 96] on div "hero . moveLeft ( 3 ) hero . moveUp ( 2 ) hero . moveLeft ( ) hero . use ( "doo…" at bounding box center [402, 162] width 175 height 180
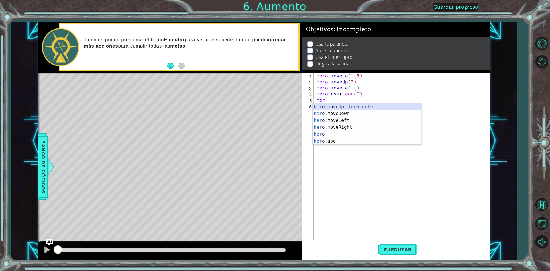
click at [346, 104] on div "her o.moveUp Toca enter her o.moveDown Toca enter her o.moveLeft [PERSON_NAME] …" at bounding box center [366, 130] width 108 height 55
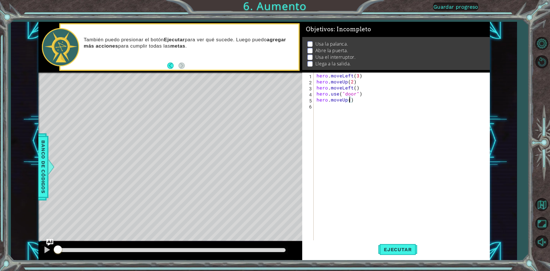
type textarea "hero.moveUp(2)"
click at [355, 97] on div "hero . moveLeft ( 3 ) hero . moveUp ( 2 ) hero . moveLeft ( ) hero . use ( "doo…" at bounding box center [402, 162] width 175 height 180
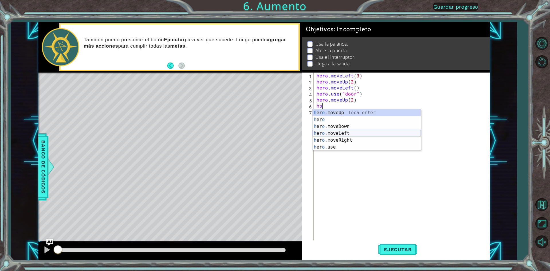
click at [346, 132] on div "h [PERSON_NAME]moveUp Toca enter h [PERSON_NAME] enter h [PERSON_NAME]moveDown …" at bounding box center [366, 136] width 108 height 55
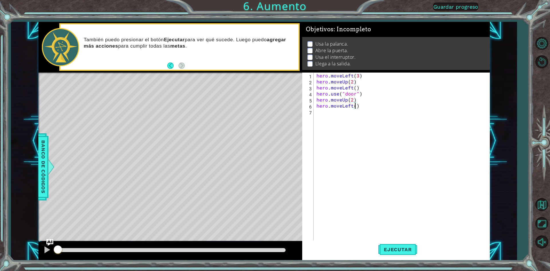
type textarea "hero.moveLeft(2)"
click at [373, 103] on div "hero . moveLeft ( 3 ) hero . moveUp ( 2 ) hero . moveLeft ( ) hero . use ( "doo…" at bounding box center [402, 162] width 175 height 180
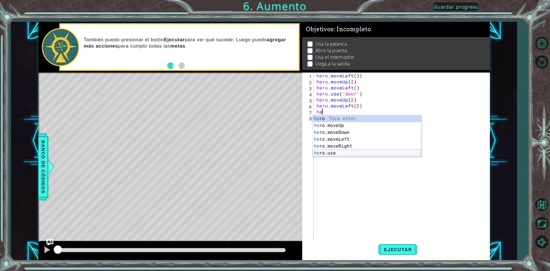
click at [339, 153] on div "he ro Toca enter he ro.moveUp Toca enter he ro.moveDown Toca enter he ro.moveLe…" at bounding box center [366, 142] width 108 height 55
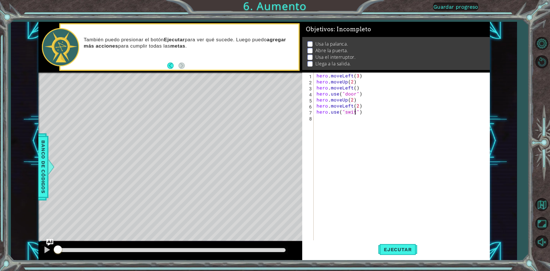
scroll to position [0, 3]
click at [368, 105] on div "hero . moveLeft ( 3 ) hero . moveUp ( 2 ) hero . moveLeft ( ) hero . use ( "doo…" at bounding box center [402, 162] width 175 height 180
type textarea "hero.moveLeft(2)"
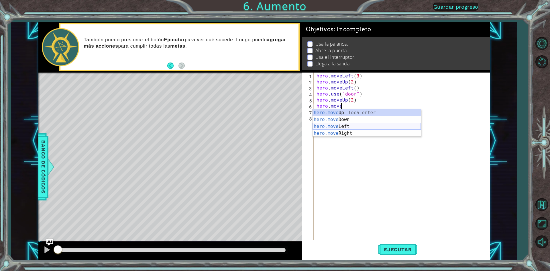
click at [336, 124] on div "hero.move Up Toca enter hero.move Down Toca enter hero.move Left Toca enter her…" at bounding box center [366, 129] width 108 height 41
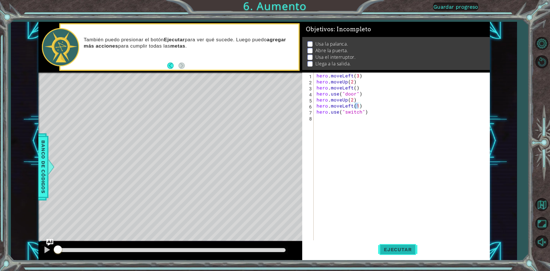
click at [407, 246] on button "Ejecutar" at bounding box center [397, 249] width 39 height 19
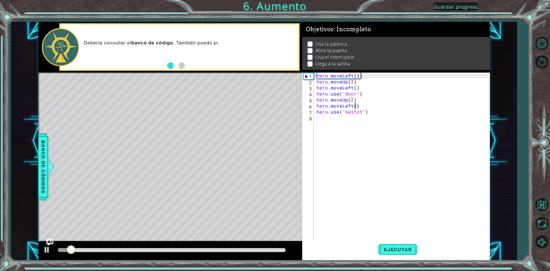
type textarea "hero.moveLeft(2)"
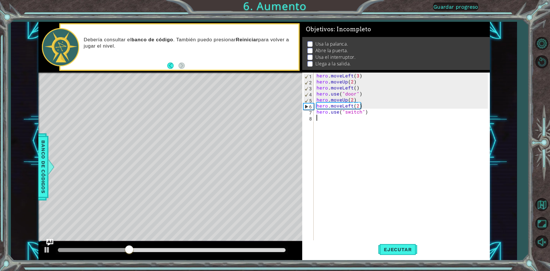
click at [371, 126] on div "hero . moveLeft ( 3 ) hero . moveUp ( 2 ) hero . moveLeft ( ) hero . use ( "doo…" at bounding box center [402, 162] width 175 height 180
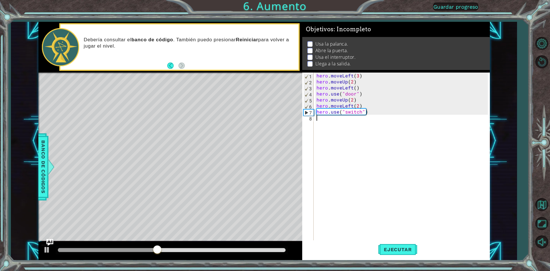
click at [386, 119] on div "hero . moveLeft ( 3 ) hero . moveUp ( 2 ) hero . moveLeft ( ) hero . use ( "doo…" at bounding box center [402, 162] width 175 height 180
click at [381, 113] on div "hero . moveLeft ( 3 ) hero . moveUp ( 2 ) hero . moveLeft ( ) hero . use ( "doo…" at bounding box center [402, 162] width 175 height 180
click at [362, 111] on div "hero . moveLeft ( 3 ) hero . moveUp ( 2 ) hero . moveLeft ( ) hero . use ( "doo…" at bounding box center [402, 162] width 175 height 180
click at [359, 112] on div "hero . moveLeft ( 3 ) hero . moveUp ( 2 ) hero . moveLeft ( ) hero . use ( "doo…" at bounding box center [402, 162] width 175 height 180
click at [360, 111] on div "hero . moveLeft ( 3 ) hero . moveUp ( 2 ) hero . moveLeft ( ) hero . use ( "doo…" at bounding box center [402, 162] width 175 height 180
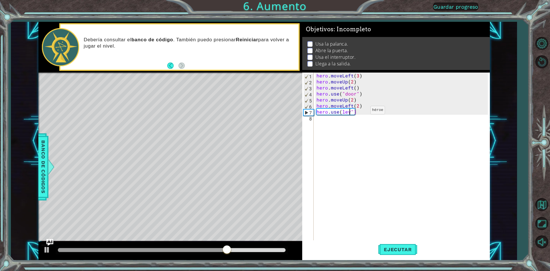
scroll to position [0, 2]
click at [341, 112] on div "hero . moveLeft ( 3 ) hero . moveUp ( 2 ) hero . moveLeft ( ) hero . use ( "doo…" at bounding box center [402, 162] width 175 height 180
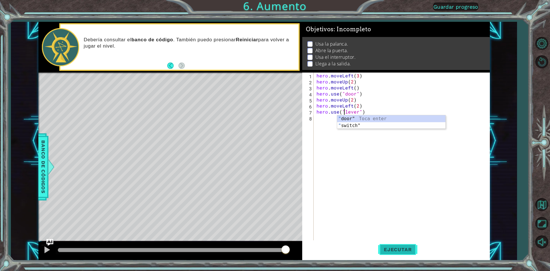
type textarea "hero.use("lever")"
click at [388, 251] on span "Ejecutar" at bounding box center [397, 249] width 39 height 6
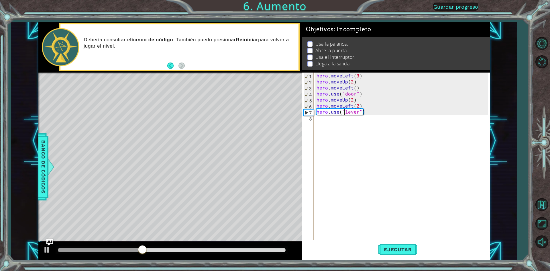
click at [399, 138] on div "hero . moveLeft ( 3 ) hero . moveUp ( 2 ) hero . moveLeft ( ) hero . use ( "doo…" at bounding box center [402, 162] width 175 height 180
click at [368, 113] on div "hero . moveLeft ( 3 ) hero . moveUp ( 2 ) hero . moveLeft ( ) hero . use ( "doo…" at bounding box center [402, 162] width 175 height 180
drag, startPoint x: 350, startPoint y: 109, endPoint x: 360, endPoint y: 111, distance: 10.7
click at [351, 109] on div "hero . moveLeft ( 3 ) hero . moveUp ( 2 ) hero . moveLeft ( ) hero . use ( "doo…" at bounding box center [402, 162] width 175 height 180
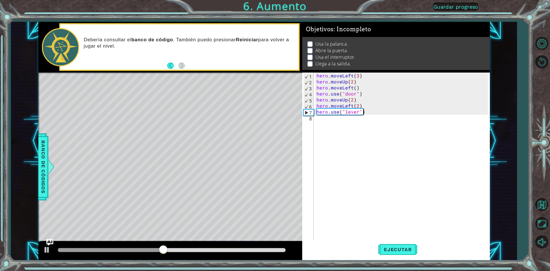
click at [363, 110] on div "hero . moveLeft ( 3 ) hero . moveUp ( 2 ) hero . moveLeft ( ) hero . use ( "doo…" at bounding box center [402, 162] width 175 height 180
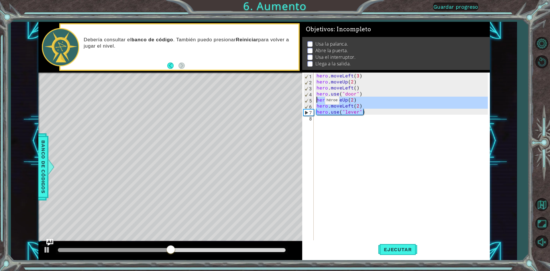
drag, startPoint x: 366, startPoint y: 109, endPoint x: 304, endPoint y: 101, distance: 62.4
click at [304, 101] on div "hero.use("lever") 1 2 3 4 5 6 7 8 hero . moveLeft ( 3 ) hero . moveUp ( 2 ) her…" at bounding box center [395, 156] width 186 height 168
type textarea "hero.moveUp(2) hero.moveLeft(2)"
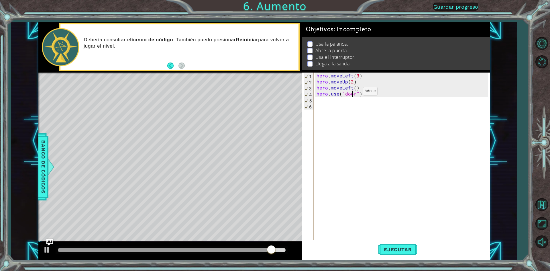
click at [353, 92] on div "hero . moveLeft ( 3 ) hero . moveUp ( 2 ) hero . moveLeft ( ) hero . use ( "doo…" at bounding box center [402, 162] width 175 height 180
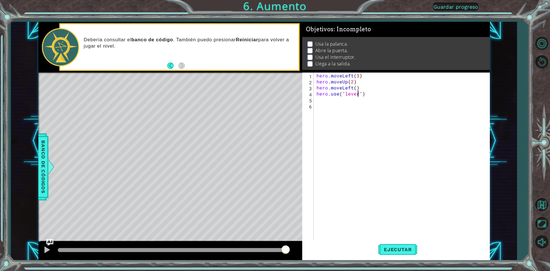
scroll to position [0, 3]
click at [381, 84] on div "hero . moveLeft ( 3 ) hero . moveUp ( 2 ) hero . moveLeft ( ) hero . use ( "lev…" at bounding box center [402, 162] width 175 height 180
type textarea "hero.moveUp(2)"
drag, startPoint x: 371, startPoint y: 110, endPoint x: 373, endPoint y: 94, distance: 15.6
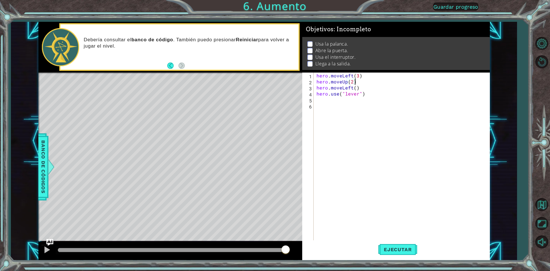
click at [371, 105] on div "hero . moveLeft ( 3 ) hero . moveUp ( 2 ) hero . moveLeft ( ) hero . use ( "lev…" at bounding box center [402, 162] width 175 height 180
click at [373, 94] on div "hero . moveLeft ( 3 ) hero . moveUp ( 2 ) hero . moveLeft ( ) hero . use ( "lev…" at bounding box center [402, 162] width 175 height 180
type textarea "hero.use("lever")"
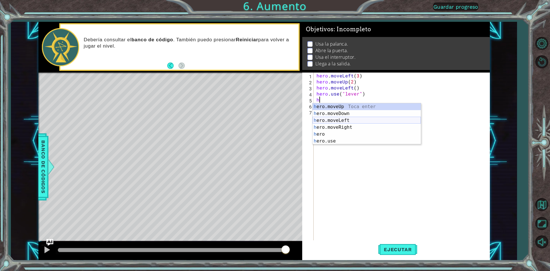
click at [331, 122] on div "h ero.moveUp Toca enter h ero.moveDown Toca enter h ero.moveLeft Toca enter h e…" at bounding box center [366, 130] width 108 height 55
type textarea "hero.moveLeft(1)"
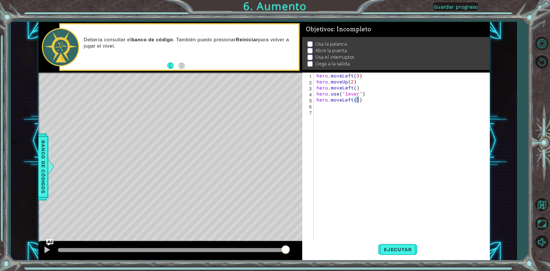
click at [364, 102] on div "hero . moveLeft ( 3 ) hero . moveUp ( 2 ) hero . moveLeft ( ) hero . use ( "lev…" at bounding box center [402, 162] width 175 height 180
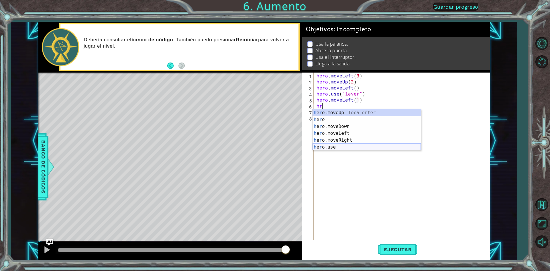
click at [344, 146] on div "h e r o.moveUp Toca enter h e r o Toca enter h e r o.moveDown Toca enter h e r …" at bounding box center [366, 136] width 108 height 55
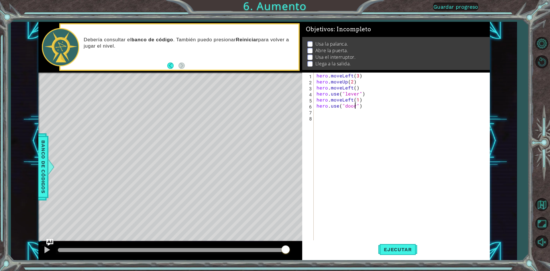
scroll to position [0, 2]
drag, startPoint x: 368, startPoint y: 102, endPoint x: 373, endPoint y: 98, distance: 5.9
click at [370, 100] on div "hero . moveLeft ( 3 ) hero . moveUp ( 2 ) hero . moveLeft ( ) hero . use ( "lev…" at bounding box center [402, 162] width 175 height 180
click at [370, 108] on div "hero . moveLeft ( 3 ) hero . moveUp ( 2 ) hero . moveLeft ( ) hero . use ( "lev…" at bounding box center [402, 162] width 175 height 180
type textarea "hero.use("door")"
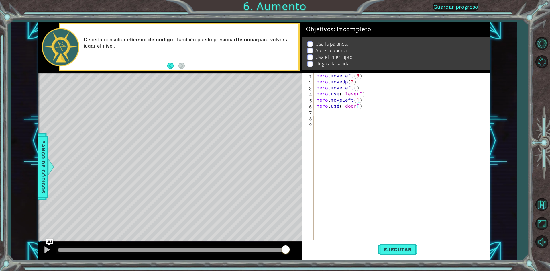
scroll to position [0, 0]
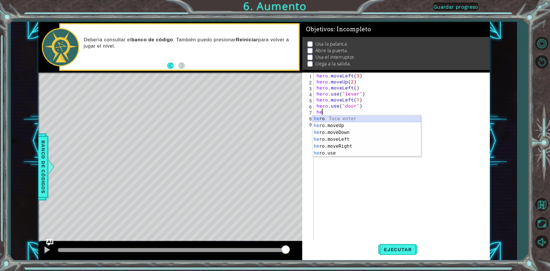
click at [342, 121] on div "he ro Toca enter he ro.moveUp Toca enter he ro.moveDown Toca enter he ro.moveLe…" at bounding box center [366, 142] width 108 height 55
click at [338, 122] on div "her o Toca enter her o.moveUp Toca enter her o.moveDown Toca enter her o.moveLe…" at bounding box center [366, 142] width 108 height 55
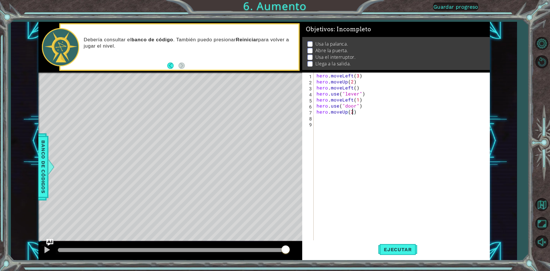
scroll to position [0, 2]
click at [360, 114] on div "hero . moveLeft ( 3 ) hero . moveUp ( 2 ) hero . moveLeft ( ) hero . use ( "lev…" at bounding box center [402, 162] width 175 height 180
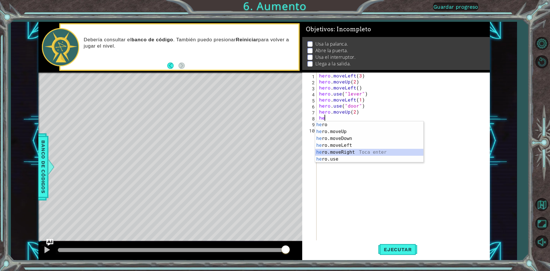
click at [349, 151] on div "he ro Toca enter he ro.moveUp Toca enter he ro.moveDown Toca enter he ro.moveLe…" at bounding box center [369, 148] width 108 height 55
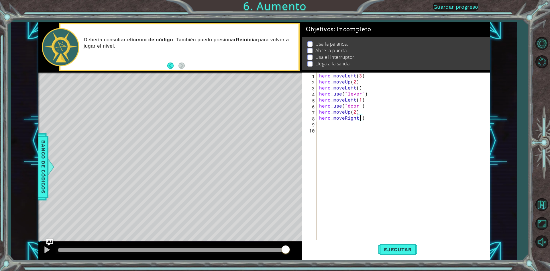
type textarea "hero.moveRight(2)"
click at [372, 127] on div "hero . moveLeft ( 3 ) hero . moveUp ( 2 ) hero . moveLeft ( ) hero . use ( "lev…" at bounding box center [404, 162] width 173 height 180
click at [372, 124] on div "hero . moveLeft ( 3 ) hero . moveUp ( 2 ) hero . moveLeft ( ) hero . use ( "lev…" at bounding box center [404, 162] width 173 height 180
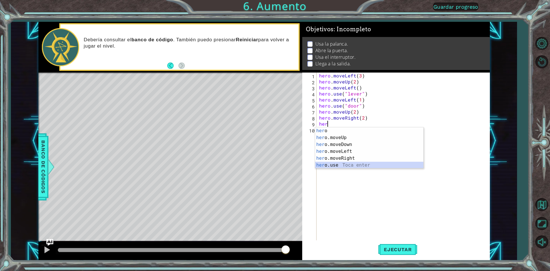
click at [351, 162] on div "her o Toca enter her o.moveUp Toca enter her o.moveDown Toca enter her o.moveLe…" at bounding box center [369, 154] width 108 height 55
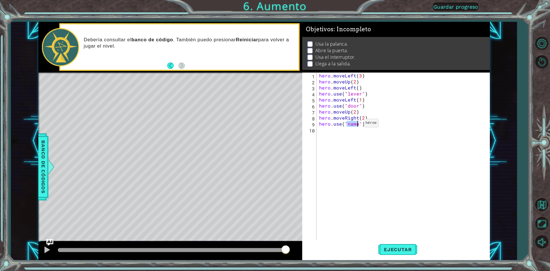
click at [356, 124] on div "hero . moveLeft ( 3 ) hero . moveUp ( 2 ) hero . moveLeft ( ) hero . use ( "lev…" at bounding box center [403, 156] width 170 height 168
type textarea "hero.use("switch")"
click at [384, 246] on span "Ejecutar" at bounding box center [397, 249] width 39 height 6
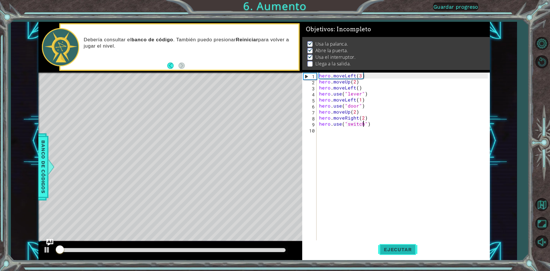
scroll to position [2, 0]
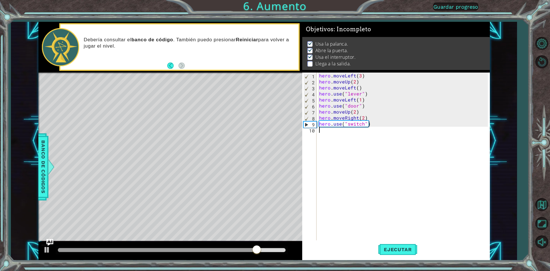
click at [394, 127] on div "hero . moveLeft ( 3 ) hero . moveUp ( 2 ) hero . moveLeft ( ) hero . use ( "lev…" at bounding box center [404, 162] width 173 height 180
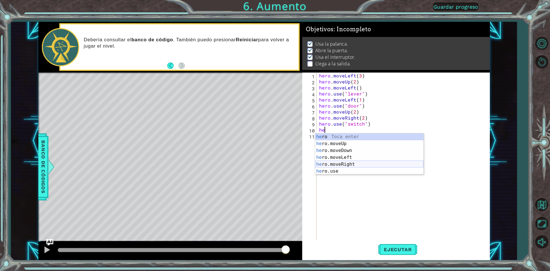
click at [352, 165] on div "he ro Toca enter he ro.moveUp Toca enter he ro.moveDown Toca enter he ro.moveLe…" at bounding box center [369, 160] width 108 height 55
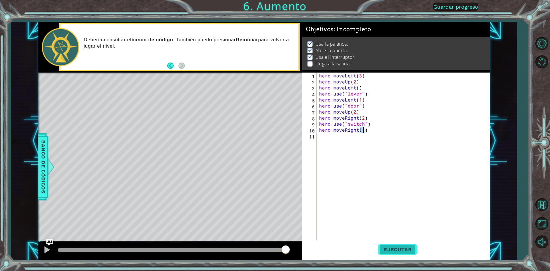
type textarea "hero.moveRight(1)"
click at [398, 250] on span "Ejecutar" at bounding box center [397, 249] width 39 height 6
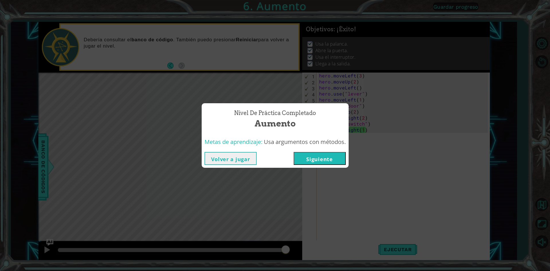
click at [320, 154] on button "Siguiente" at bounding box center [319, 158] width 52 height 13
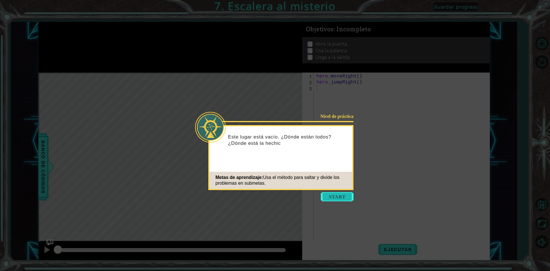
click at [343, 200] on button "Start" at bounding box center [337, 196] width 33 height 9
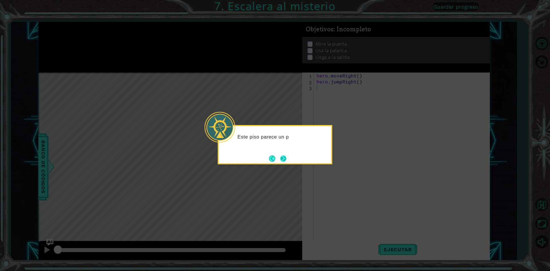
click at [281, 160] on button "Next" at bounding box center [283, 158] width 6 height 6
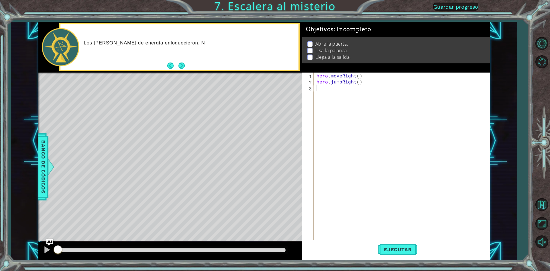
click at [179, 59] on div "Los [PERSON_NAME] de energía enloquecieron. N" at bounding box center [179, 46] width 238 height 45
click at [184, 66] on button "Next" at bounding box center [181, 65] width 6 height 6
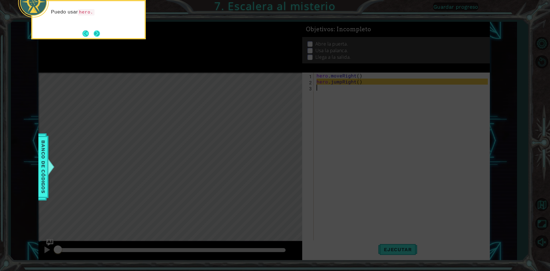
click at [94, 30] on button "Next" at bounding box center [97, 33] width 6 height 6
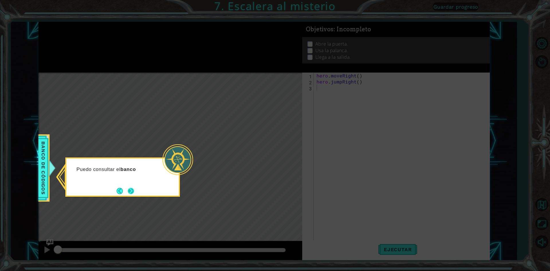
click at [133, 189] on button "Next" at bounding box center [131, 191] width 6 height 6
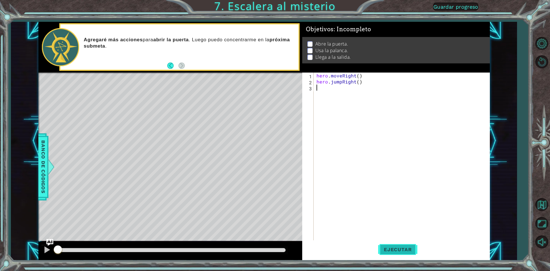
click at [389, 248] on span "Ejecutar" at bounding box center [397, 249] width 39 height 6
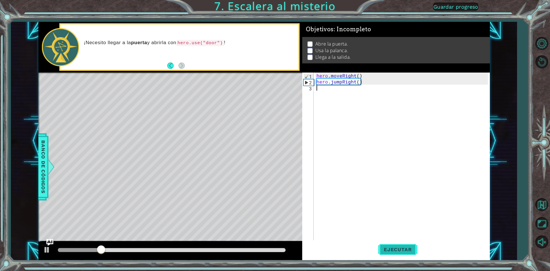
click at [388, 250] on span "Ejecutar" at bounding box center [397, 249] width 39 height 6
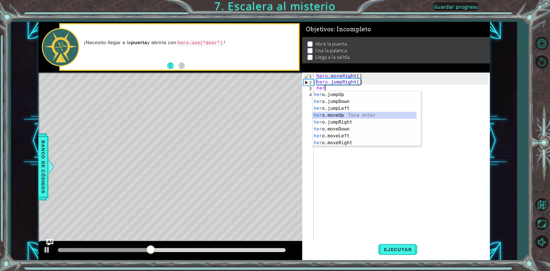
click at [343, 117] on div "her o.jumpUp Toca enter her o.jumpDown Toca enter her o.jumpLeft Toca enter her…" at bounding box center [364, 125] width 104 height 69
type textarea "hero.moveUp(1)"
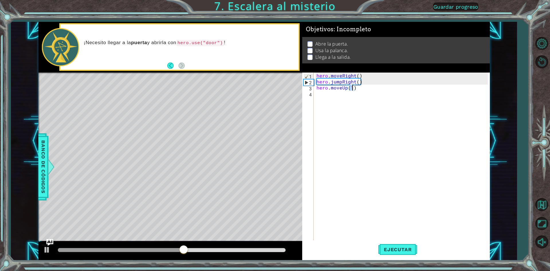
click at [359, 91] on div "hero . moveRight ( ) hero . jumpRight ( ) hero . moveUp ( 1 )" at bounding box center [402, 162] width 175 height 180
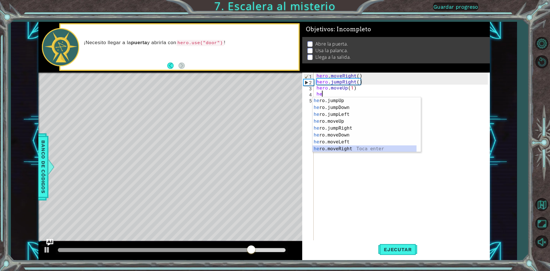
click at [335, 151] on div "he ro.jumpUp Toca enter he ro.jumpDown Toca enter he ro.jumpLeft Toca enter he …" at bounding box center [364, 131] width 104 height 69
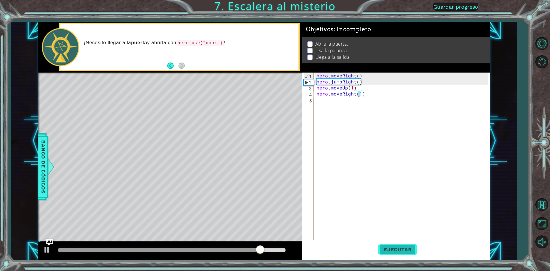
click at [395, 251] on span "Ejecutar" at bounding box center [397, 249] width 39 height 6
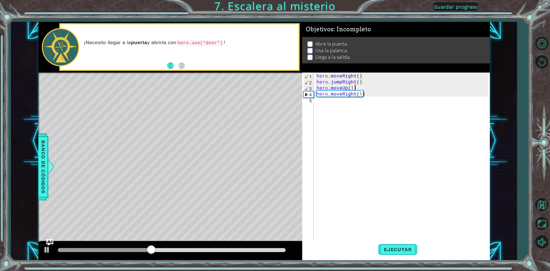
click at [376, 90] on div "hero . moveRight ( ) hero . jumpRight ( ) hero . moveUp ( 1 ) hero . moveRight …" at bounding box center [402, 162] width 175 height 180
click at [363, 94] on div "hero . moveRight ( ) hero . jumpRight ( ) hero . moveUp ( 1 ) hero . moveRight …" at bounding box center [402, 162] width 175 height 180
type textarea "hero.moveRight(1)"
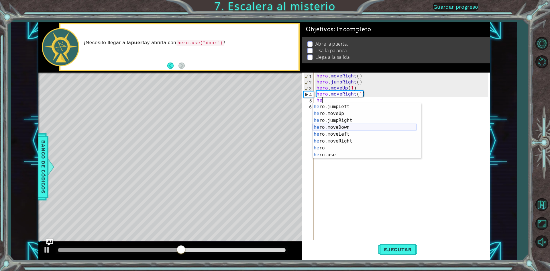
scroll to position [14, 0]
click at [342, 154] on div "he ro.jumpLeft Toca enter he ro.moveUp Toca enter he ro.jumpRight Toca enter he…" at bounding box center [364, 137] width 104 height 69
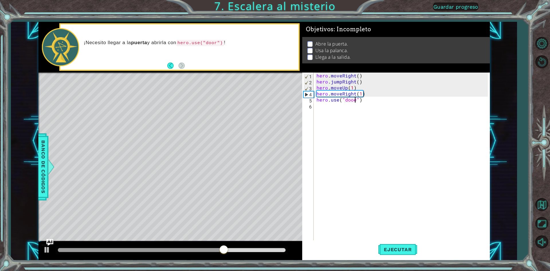
scroll to position [0, 2]
type textarea "hero.use("door")"
click at [380, 103] on div "hero . moveRight ( ) hero . jumpRight ( ) hero . moveUp ( 1 ) hero . moveRight …" at bounding box center [402, 162] width 175 height 180
click at [366, 99] on div "hero . moveRight ( ) hero . jumpRight ( ) hero . moveUp ( 1 ) hero . moveRight …" at bounding box center [402, 162] width 175 height 180
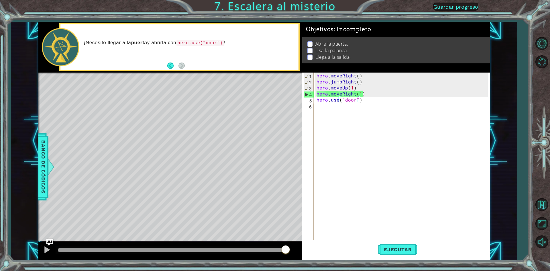
type textarea "hero.use("door")"
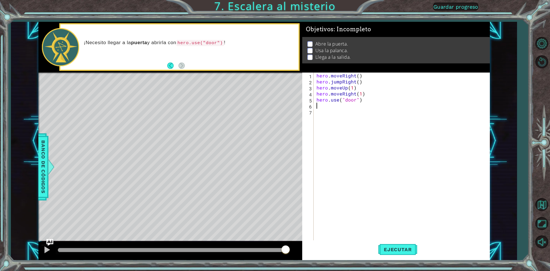
type textarea "m"
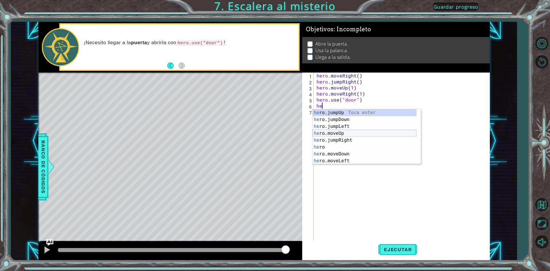
click at [316, 131] on div "he ro.jumpUp Toca enter he ro.jumpDown Toca enter he ro.jumpLeft Toca enter he …" at bounding box center [364, 143] width 104 height 69
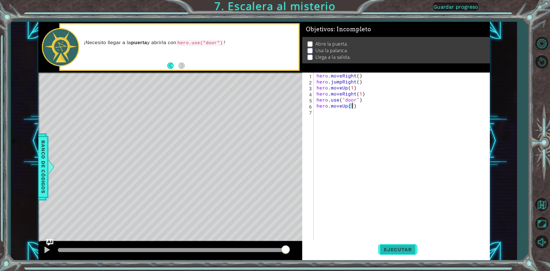
click at [406, 246] on button "Ejecutar" at bounding box center [397, 249] width 39 height 19
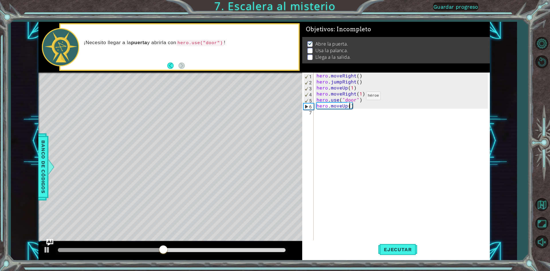
type textarea "hero.moveUp(2)"
click at [361, 106] on div "hero . moveRight ( ) hero . jumpRight ( ) hero . moveUp ( 1 ) hero . moveRight …" at bounding box center [402, 162] width 175 height 180
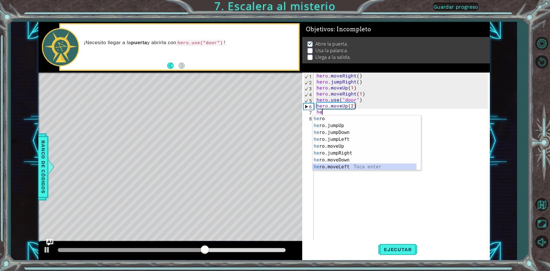
click at [348, 167] on div "he ro Toca enter he ro.jumpUp Toca enter he ro.jumpDown Toca enter he ro.jumpLe…" at bounding box center [364, 149] width 104 height 69
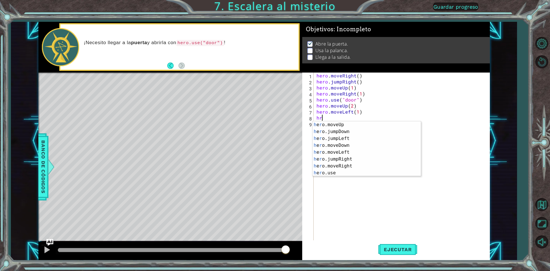
scroll to position [14, 0]
click at [333, 171] on div "h e r o.moveUp Toca enter h e r o.jumpDown Toca enter h e r o.jumpLeft Toca ent…" at bounding box center [364, 155] width 104 height 69
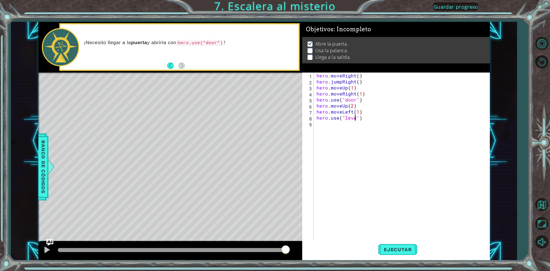
scroll to position [0, 3]
type textarea "hero.use("lever")"
click at [400, 245] on button "Ejecutar" at bounding box center [397, 249] width 39 height 19
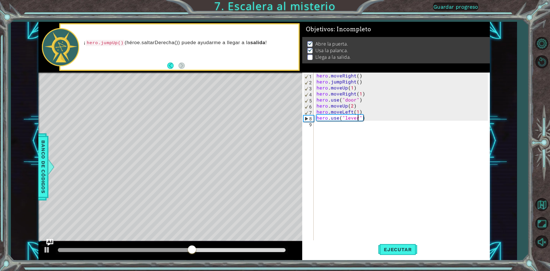
click at [423, 155] on div "hero . moveRight ( ) hero . jumpRight ( ) hero . moveUp ( 1 ) hero . moveRight …" at bounding box center [402, 162] width 175 height 180
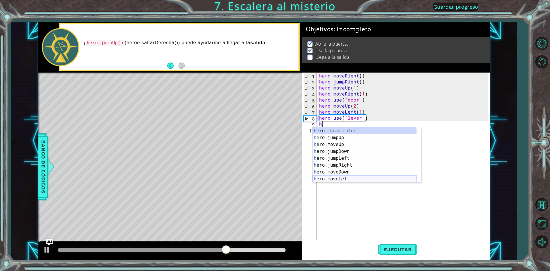
click at [331, 176] on div "h ero Toca enter h ero.jumpUp Toca enter h ero.moveUp Toca enter h ero.jumpDown…" at bounding box center [364, 161] width 104 height 69
type textarea "hero.moveLeft(1)"
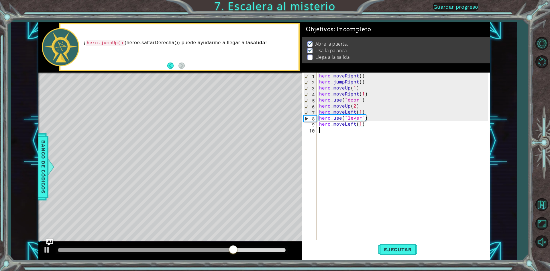
click at [387, 128] on div "hero . moveRight ( ) hero . jumpRight ( ) hero . moveUp ( 1 ) hero . moveRight …" at bounding box center [404, 162] width 173 height 180
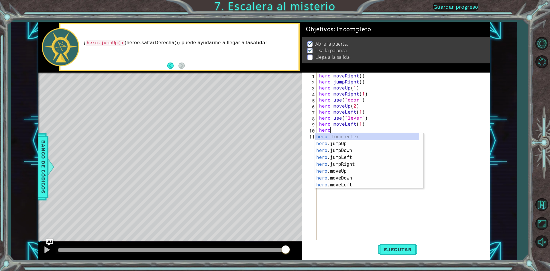
scroll to position [0, 0]
click at [345, 172] on div "hero Toca enter hero .jumpUp Toca enter hero .jumpDown Toca enter hero .jumpLef…" at bounding box center [367, 167] width 104 height 69
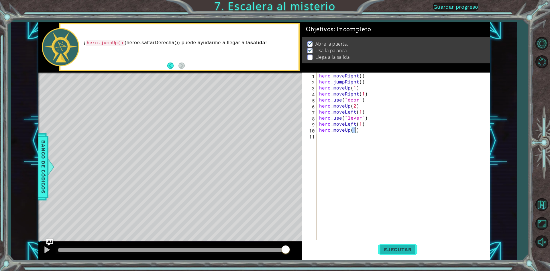
click at [391, 254] on button "Ejecutar" at bounding box center [397, 249] width 39 height 19
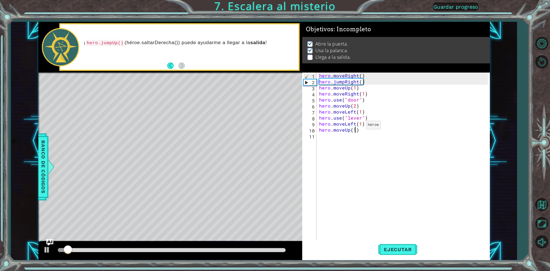
click at [359, 126] on div "hero . moveRight ( ) hero . jumpRight ( ) hero . moveUp ( 1 ) hero . moveRight …" at bounding box center [404, 162] width 173 height 180
click at [360, 126] on div "hero . moveRight ( ) hero . jumpRight ( ) hero . moveUp ( 1 ) hero . moveRight …" at bounding box center [404, 162] width 173 height 180
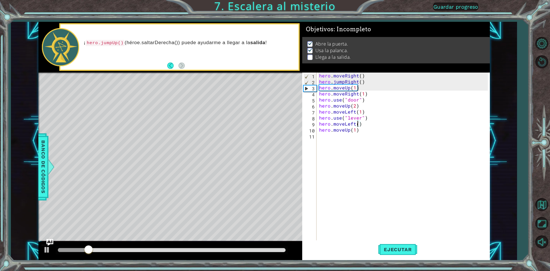
type textarea "hero.moveLeft(2)"
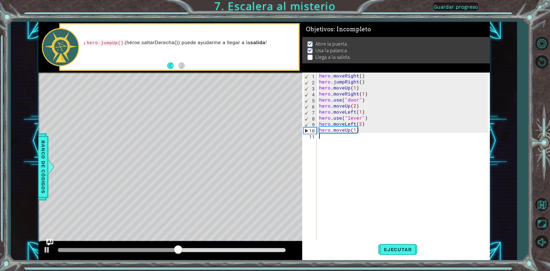
click at [364, 142] on div "hero . moveRight ( ) hero . jumpRight ( ) hero . moveUp ( 1 ) hero . moveRight …" at bounding box center [404, 162] width 173 height 180
click at [361, 130] on div "hero . moveRight ( ) hero . jumpRight ( ) hero . moveUp ( 1 ) hero . moveRight …" at bounding box center [404, 162] width 173 height 180
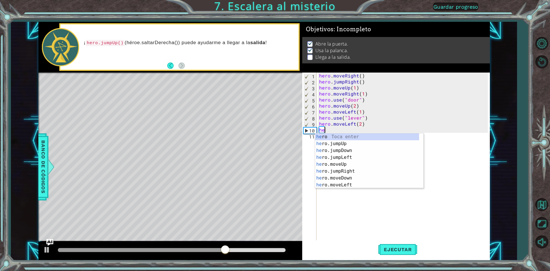
type textarea "h"
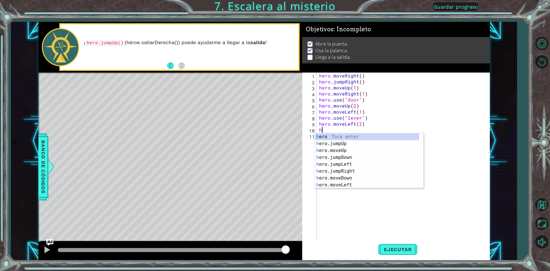
type textarea "he"
drag, startPoint x: 372, startPoint y: 140, endPoint x: 378, endPoint y: 140, distance: 6.0
click at [378, 140] on div "he ro Toca enter he ro.jumpUp Toca enter he ro.jumpDown Toca enter he ro.jumpLe…" at bounding box center [367, 167] width 104 height 69
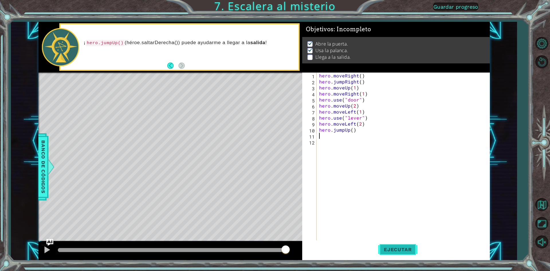
click at [397, 247] on span "Ejecutar" at bounding box center [397, 249] width 39 height 6
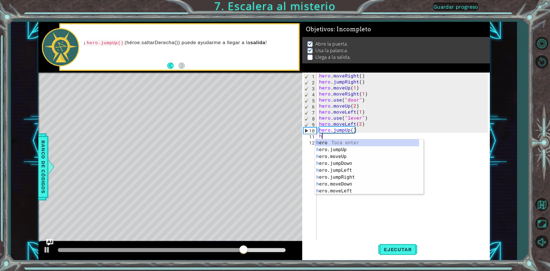
type textarea "he"
click at [342, 175] on div "he ro Toca enter he ro.jumpUp Toca enter he ro.jumpDown Toca enter he ro.jumpLe…" at bounding box center [367, 173] width 104 height 69
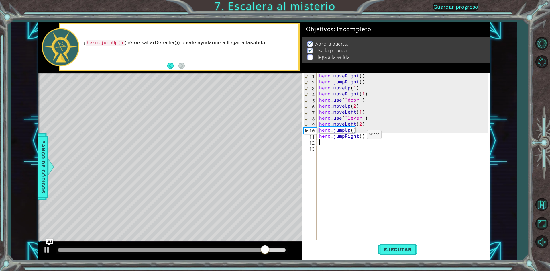
click at [360, 136] on div "hero . moveRight ( ) hero . jumpRight ( ) hero . moveUp ( 1 ) hero . moveRight …" at bounding box center [404, 162] width 173 height 180
type textarea "hero.jumpRight(2)"
click at [389, 244] on button "Ejecutar" at bounding box center [397, 249] width 39 height 19
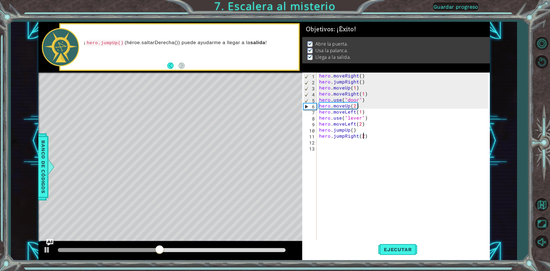
click at [270, 247] on div at bounding box center [172, 250] width 232 height 8
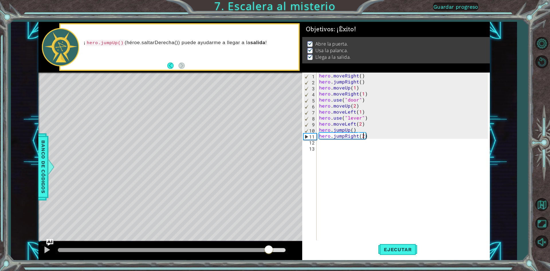
drag, startPoint x: 183, startPoint y: 248, endPoint x: 270, endPoint y: 248, distance: 87.3
click at [270, 248] on div at bounding box center [268, 249] width 10 height 10
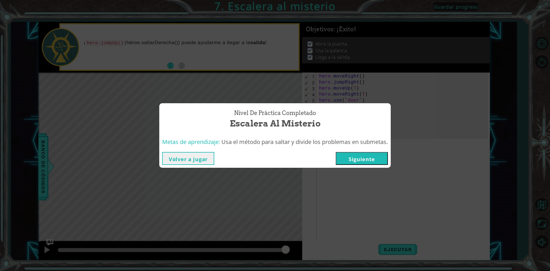
click at [369, 155] on button "Siguiente" at bounding box center [362, 158] width 52 height 13
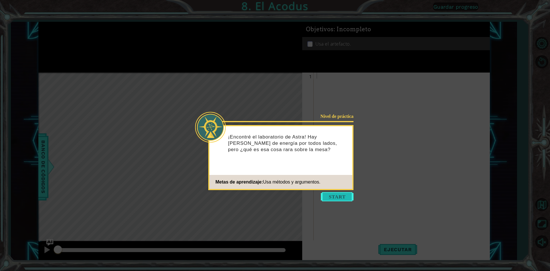
click at [344, 198] on button "Start" at bounding box center [337, 196] width 33 height 9
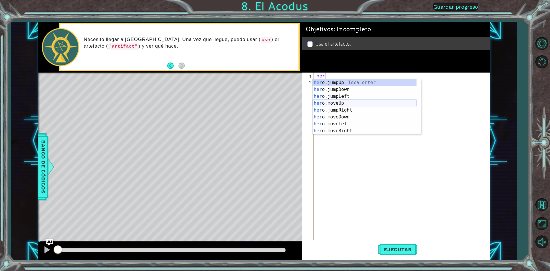
click at [338, 100] on div "her o.jumpUp Toca enter her o.jumpDown Toca enter her o.jumpLeft Toca enter her…" at bounding box center [364, 113] width 104 height 69
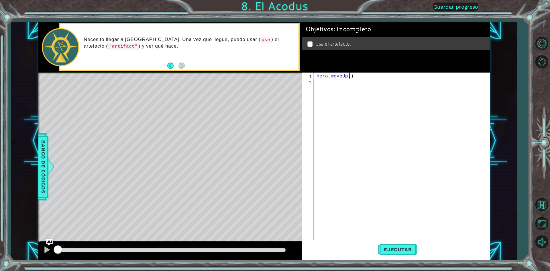
type textarea "hero.moveUp(33)"
click at [355, 77] on div "hero . moveUp ( 33 )" at bounding box center [402, 162] width 175 height 180
type textarea "hero.moveUp(3)"
click at [395, 253] on button "Ejecutar" at bounding box center [397, 249] width 39 height 19
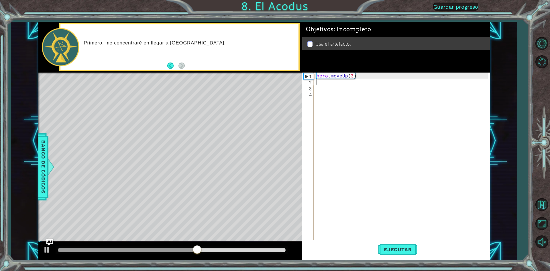
click at [351, 79] on div "hero . moveUp ( 3 )" at bounding box center [402, 162] width 175 height 180
click at [352, 78] on div "hero . moveUp ( 3 )" at bounding box center [402, 162] width 175 height 180
click at [352, 76] on div "hero . moveUp ( 3 )" at bounding box center [402, 162] width 175 height 180
type textarea "hero.moveUp(2)"
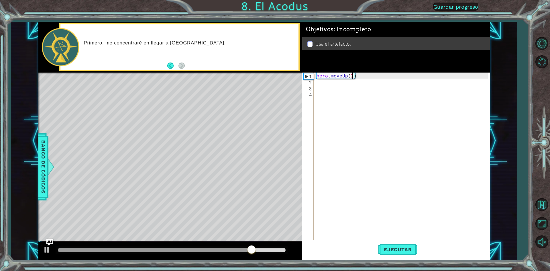
drag, startPoint x: 329, startPoint y: 92, endPoint x: 288, endPoint y: 117, distance: 47.6
click at [289, 117] on div "1 ההההההההההההההההההההההההההההההההההההההההההההההההההההההההההההההההההההההההההההה…" at bounding box center [263, 141] width 451 height 238
click at [363, 75] on div "hero . moveUp ( 2 )" at bounding box center [402, 162] width 175 height 180
type textarea "hero.moveUp(2)"
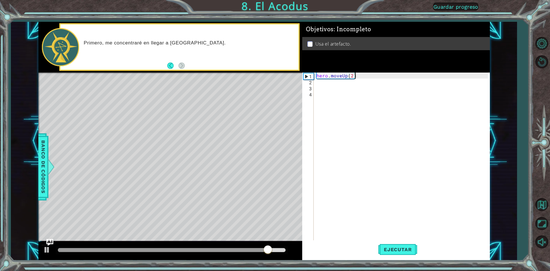
click at [358, 77] on div "hero . moveUp ( 2 )" at bounding box center [402, 162] width 175 height 180
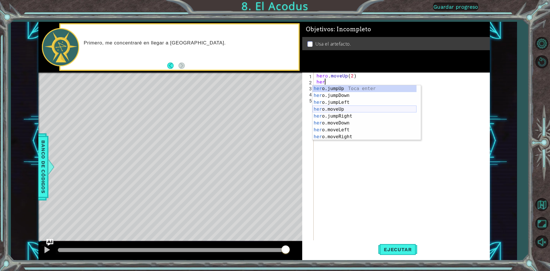
click at [339, 112] on div "her o.jumpUp Toca enter her o.jumpDown Toca enter her o.jumpLeft Toca enter her…" at bounding box center [364, 119] width 104 height 69
click at [346, 100] on div "hero.mov eUp Toca enter hero.mov eDown Toca enter hero.mov eLeft Toca enter her…" at bounding box center [366, 105] width 108 height 41
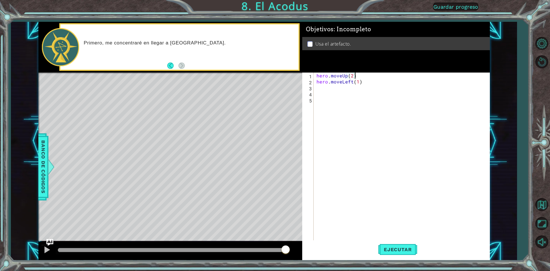
click at [378, 77] on div "hero . moveUp ( 2 ) hero . moveLeft ( 1 )" at bounding box center [402, 162] width 175 height 180
click at [377, 81] on div "hero . moveUp ( 2 ) hero . moveLeft ( 1 )" at bounding box center [402, 162] width 175 height 180
type textarea "hero.moveLeft(1)"
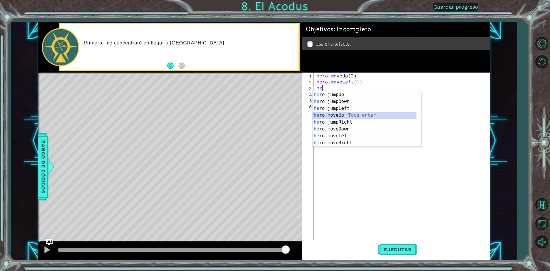
click at [342, 113] on div "he ro.jumpUp Toca enter he ro.jumpDown Toca enter he ro.jumpLeft Toca enter he …" at bounding box center [364, 125] width 104 height 69
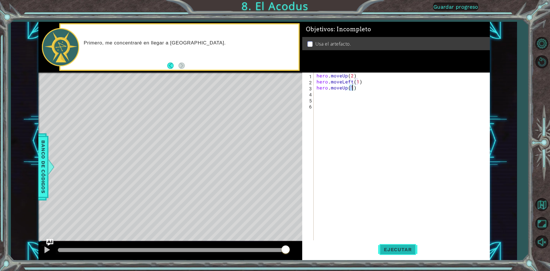
type textarea "hero.moveUp(1)"
click at [392, 245] on button "Ejecutar" at bounding box center [397, 249] width 39 height 19
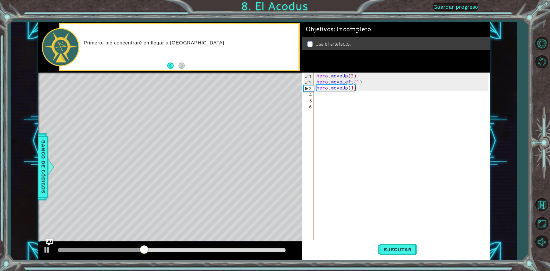
click at [379, 89] on div "hero . moveUp ( 2 ) hero . moveLeft ( 1 ) hero . moveUp ( 1 )" at bounding box center [402, 162] width 175 height 180
click at [369, 87] on div "hero . moveUp ( 2 ) hero . moveLeft ( 1 ) hero . moveUp ( 1 )" at bounding box center [402, 162] width 175 height 180
click at [362, 89] on div "hero . moveUp ( 2 ) hero . moveLeft ( 1 ) hero . moveUp ( 1 )" at bounding box center [402, 162] width 175 height 180
click at [361, 88] on div "hero . moveUp ( 2 ) hero . moveLeft ( 1 ) hero . moveUp ( 1 )" at bounding box center [402, 162] width 175 height 180
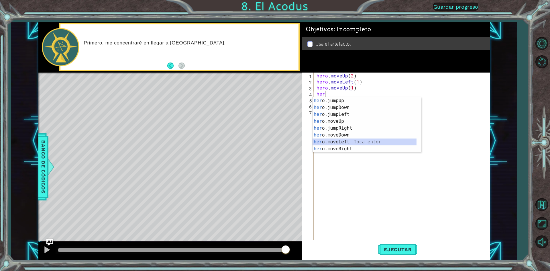
click at [341, 141] on div "her o.jumpUp Toca enter her o.jumpDown Toca enter her o.jumpLeft Toca enter her…" at bounding box center [364, 131] width 104 height 69
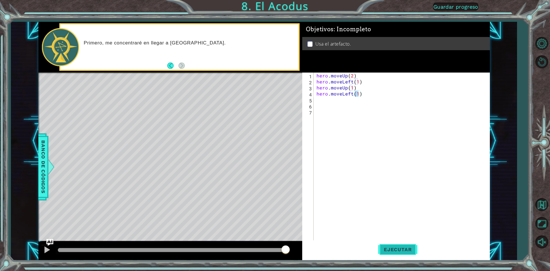
click at [399, 247] on span "Ejecutar" at bounding box center [397, 249] width 39 height 6
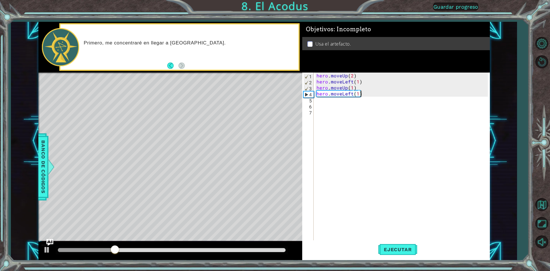
click at [372, 95] on div "hero . moveUp ( 2 ) hero . moveLeft ( 1 ) hero . moveUp ( 1 ) hero . moveLeft (…" at bounding box center [402, 162] width 175 height 180
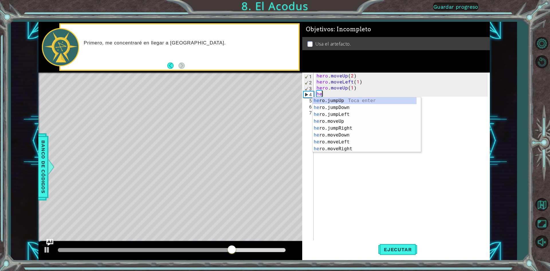
type textarea "h"
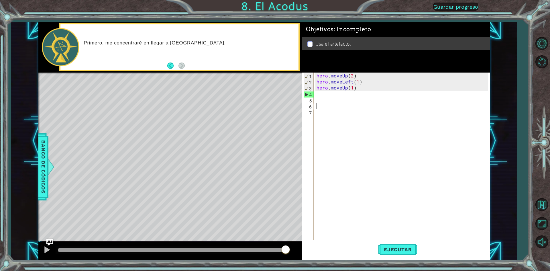
click at [336, 103] on div "hero . moveUp ( 2 ) hero . moveLeft ( 1 ) hero . moveUp ( 1 )" at bounding box center [402, 162] width 175 height 180
click at [344, 100] on div "hero . moveUp ( 2 ) hero . moveLeft ( 1 ) hero . moveUp ( 1 )" at bounding box center [402, 162] width 175 height 180
click at [354, 89] on div "hero . moveUp ( 2 ) hero . moveLeft ( 1 ) hero . moveUp ( 1 )" at bounding box center [402, 162] width 175 height 180
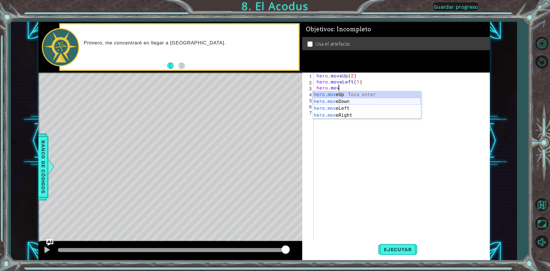
click at [340, 101] on div "hero.mov eUp Toca enter hero.mov eDown Toca enter hero.mov eLeft Toca enter her…" at bounding box center [366, 111] width 108 height 41
type textarea "hero.moveDown(1)"
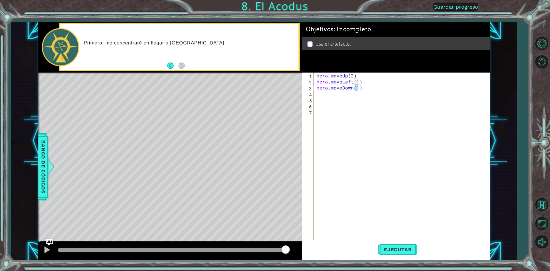
click at [359, 85] on div "hero . moveUp ( 2 ) hero . moveLeft ( 1 ) hero . moveDown ( 1 )" at bounding box center [402, 162] width 175 height 180
type textarea "h"
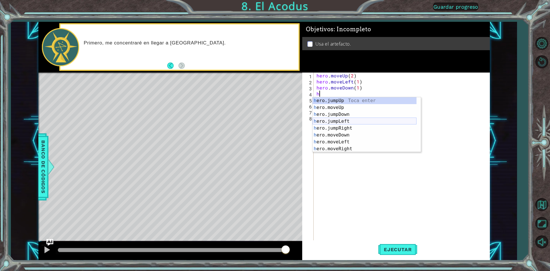
click at [341, 121] on div "h ero.jumpUp Toca enter h ero.moveUp Toca enter h ero.jumpDown Toca enter h ero…" at bounding box center [364, 131] width 104 height 69
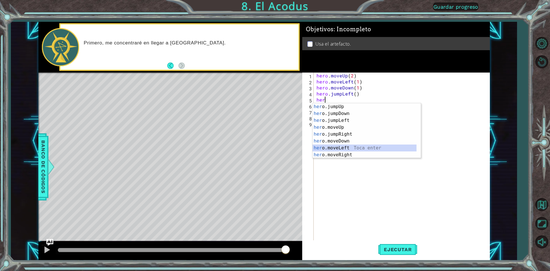
click at [358, 146] on div "her o.jumpUp Toca enter her o.jumpDown Toca enter her o.jumpLeft Toca enter her…" at bounding box center [364, 137] width 104 height 69
type textarea "hero.moveLeft(1)"
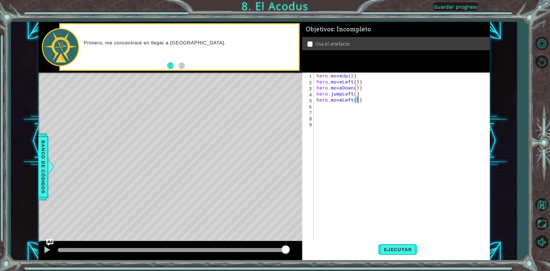
click at [367, 99] on div "hero . moveUp ( 2 ) hero . moveLeft ( 1 ) hero . moveDown ( 1 ) hero . jumpLeft…" at bounding box center [402, 162] width 175 height 180
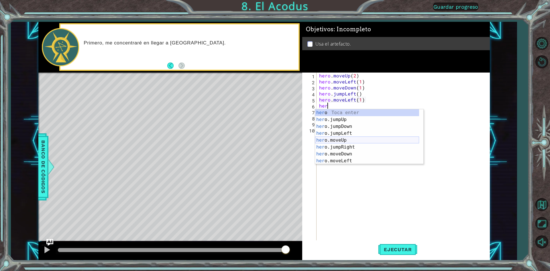
click at [346, 141] on div "her o Toca enter her o.jumpUp Toca enter her o.jumpDown Toca enter her o.jumpLe…" at bounding box center [367, 143] width 104 height 69
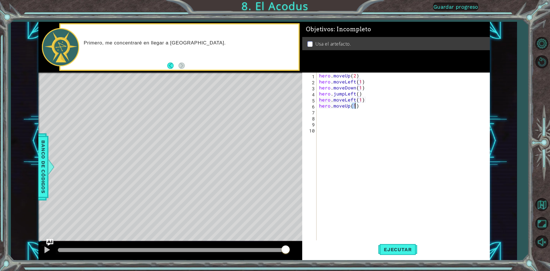
scroll to position [0, 2]
type textarea "hero.moveUp(2)"
drag, startPoint x: 368, startPoint y: 112, endPoint x: 364, endPoint y: 113, distance: 3.7
click at [364, 113] on div "hero . moveUp ( 2 ) hero . moveLeft ( 1 ) hero . moveDown ( 1 ) hero . jumpLeft…" at bounding box center [404, 162] width 173 height 180
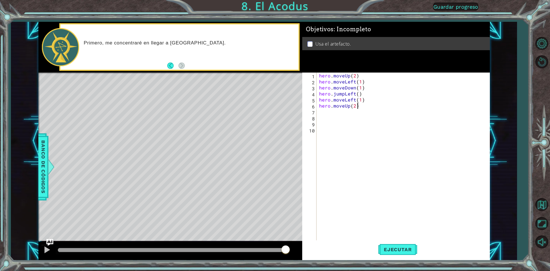
click at [362, 105] on div "hero . moveUp ( 2 ) hero . moveLeft ( 1 ) hero . moveDown ( 1 ) hero . jumpLeft…" at bounding box center [404, 162] width 173 height 180
type textarea "hero.moveUp(2)"
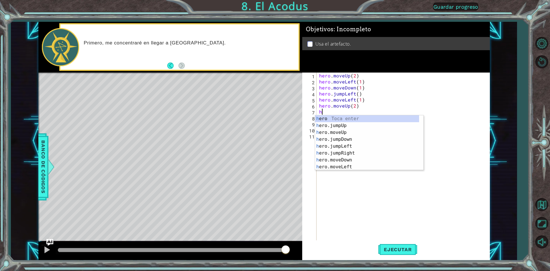
type textarea "he"
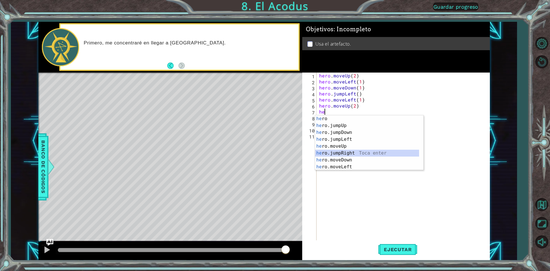
click at [343, 151] on div "he ro Toca enter he ro.jumpUp Toca enter he ro.jumpDown Toca enter he ro.jumpLe…" at bounding box center [367, 149] width 104 height 69
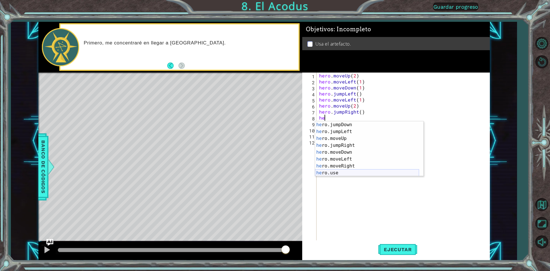
scroll to position [14, 0]
click at [336, 169] on div "he ro.jumpDown Toca enter he ro.jumpLeft Toca enter he ro.moveUp Toca enter he …" at bounding box center [367, 155] width 104 height 69
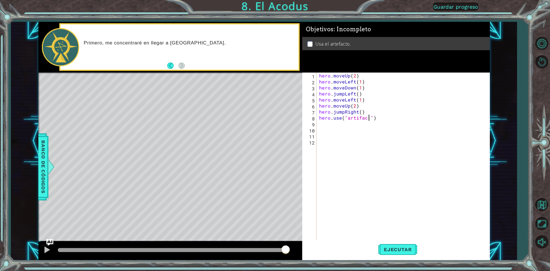
scroll to position [0, 3]
type textarea "hero.use("artifac ")"
click at [366, 121] on div "hero . moveUp ( 2 ) hero . moveLeft ( 1 ) hero . moveDown ( 1 ) hero . jumpLeft…" at bounding box center [404, 162] width 173 height 180
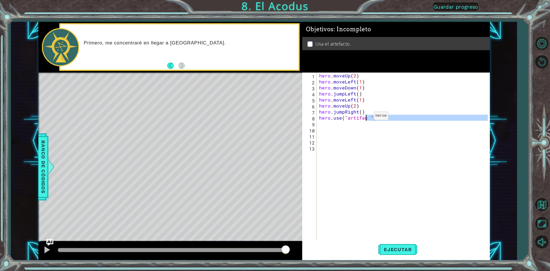
drag, startPoint x: 366, startPoint y: 121, endPoint x: 366, endPoint y: 115, distance: 6.6
click at [366, 115] on div "hero . moveUp ( 2 ) hero . moveLeft ( 1 ) hero . moveDown ( 1 ) hero . jumpLeft…" at bounding box center [404, 162] width 173 height 180
click at [366, 115] on div "hero . moveUp ( 2 ) hero . moveLeft ( 1 ) hero . moveDown ( 1 ) hero . jumpLeft…" at bounding box center [403, 156] width 170 height 168
type textarea "hero.use("artifact ")"
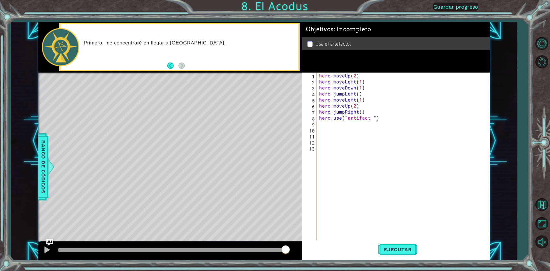
click at [393, 239] on div "hero . moveUp ( 2 ) hero . moveLeft ( 1 ) hero . moveDown ( 1 ) hero . jumpLeft…" at bounding box center [404, 162] width 173 height 180
click at [398, 254] on button "Ejecutar" at bounding box center [397, 249] width 39 height 19
